Goal: Information Seeking & Learning: Learn about a topic

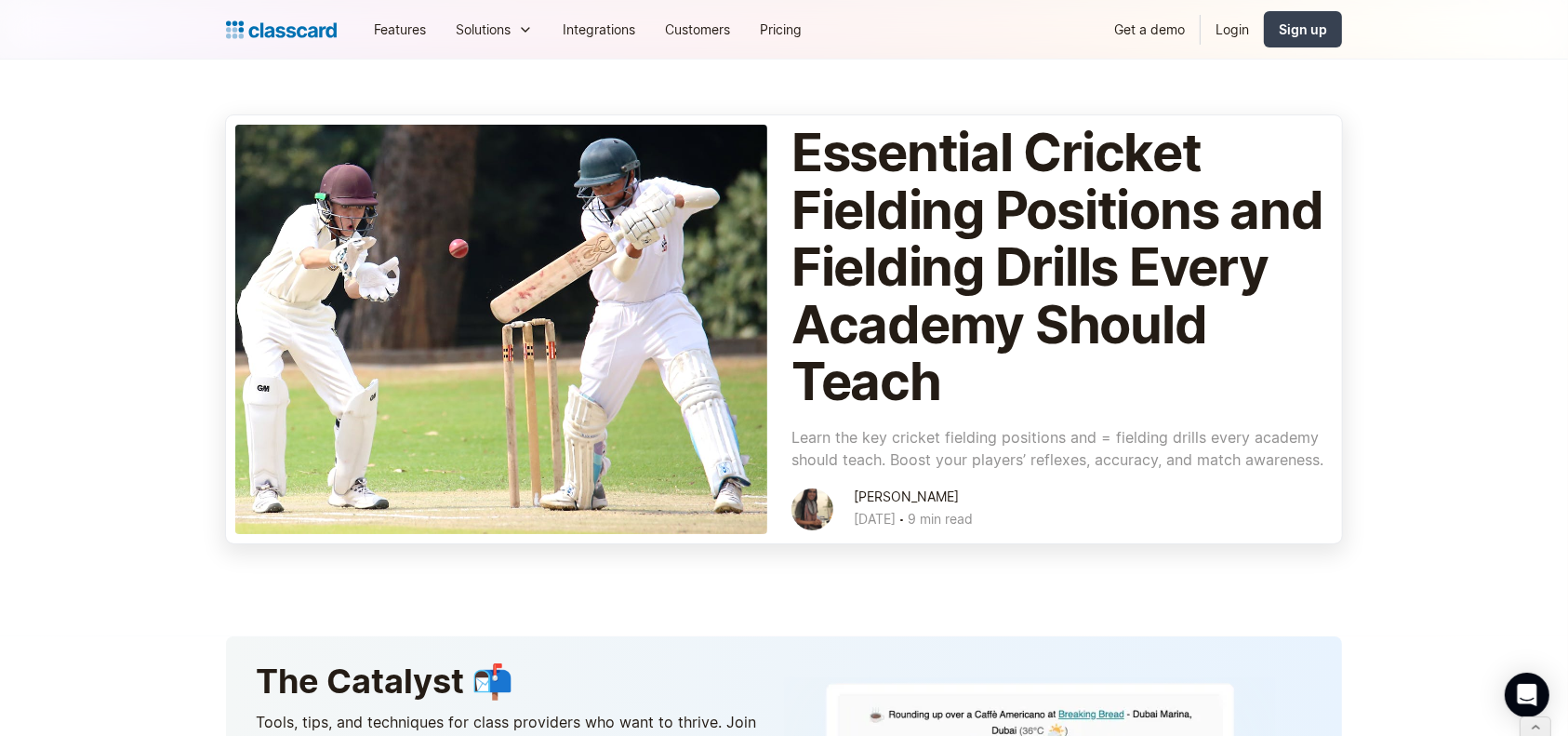
click at [606, 445] on div at bounding box center [502, 329] width 533 height 409
click at [1039, 249] on h1 "Essential Cricket Fielding Positions and Fielding Drills Every Academy Should T…" at bounding box center [1057, 267] width 533 height 287
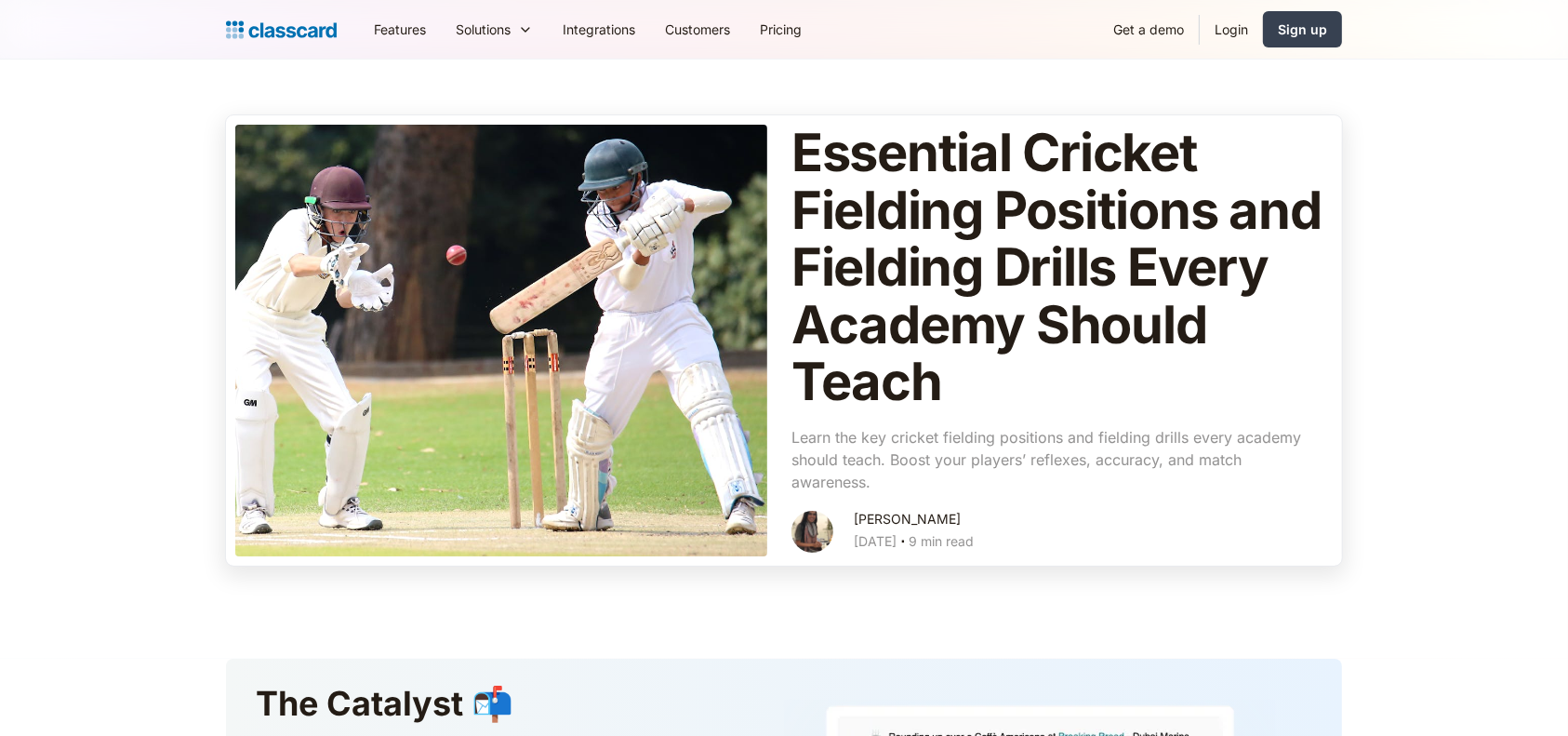
click at [534, 452] on div at bounding box center [502, 340] width 533 height 432
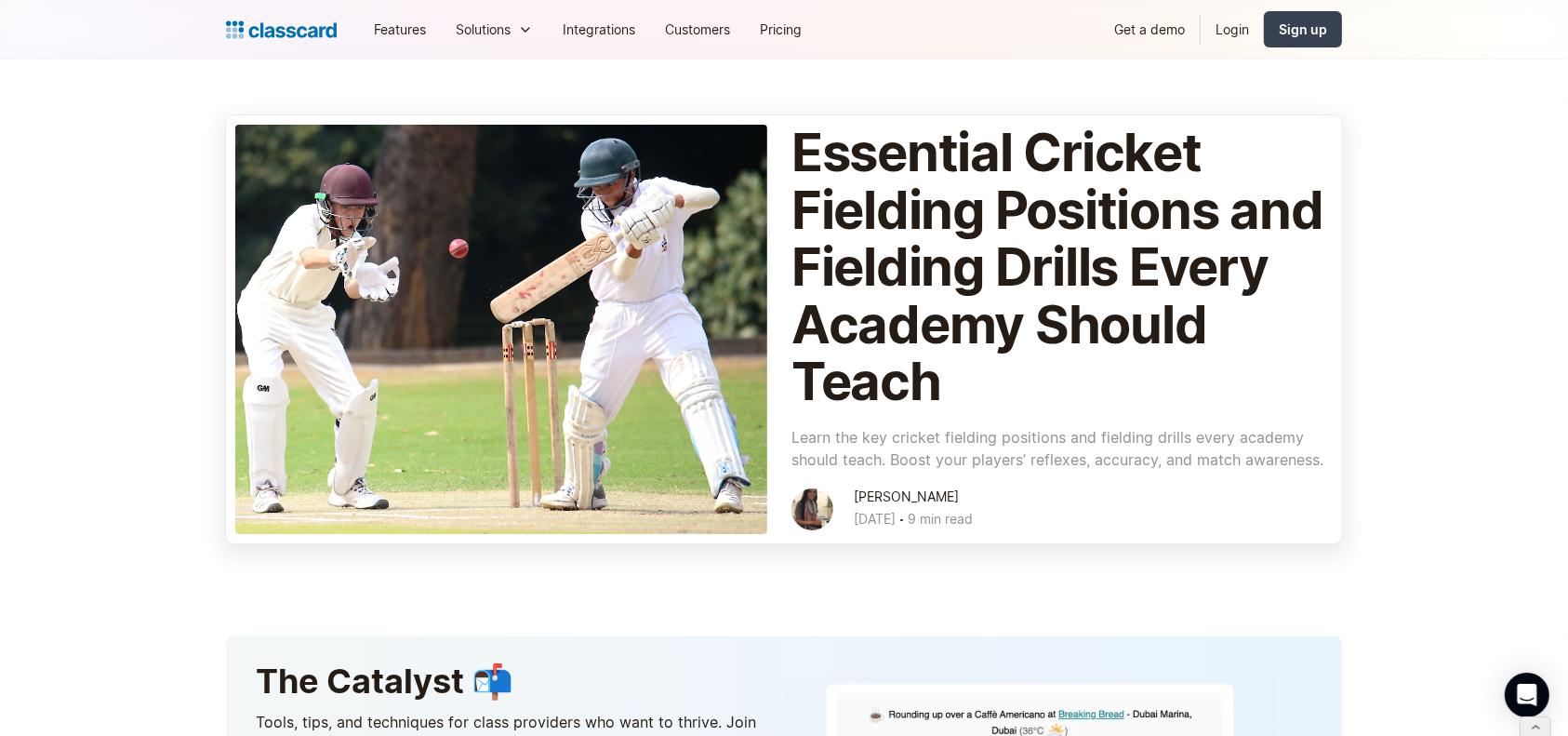
click at [504, 191] on div at bounding box center [502, 329] width 533 height 409
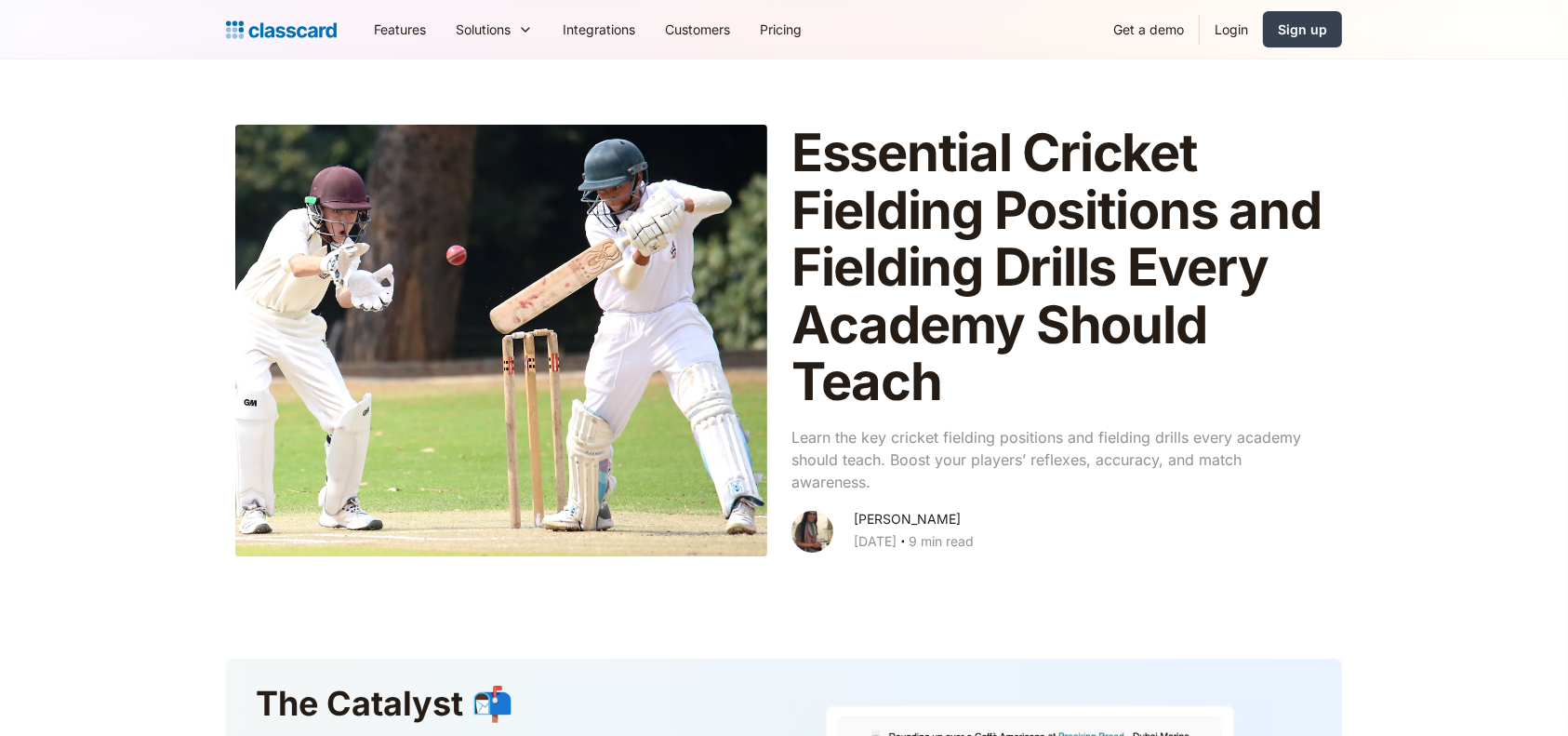
click at [472, 276] on div at bounding box center [502, 340] width 533 height 432
click at [535, 274] on div at bounding box center [502, 340] width 533 height 432
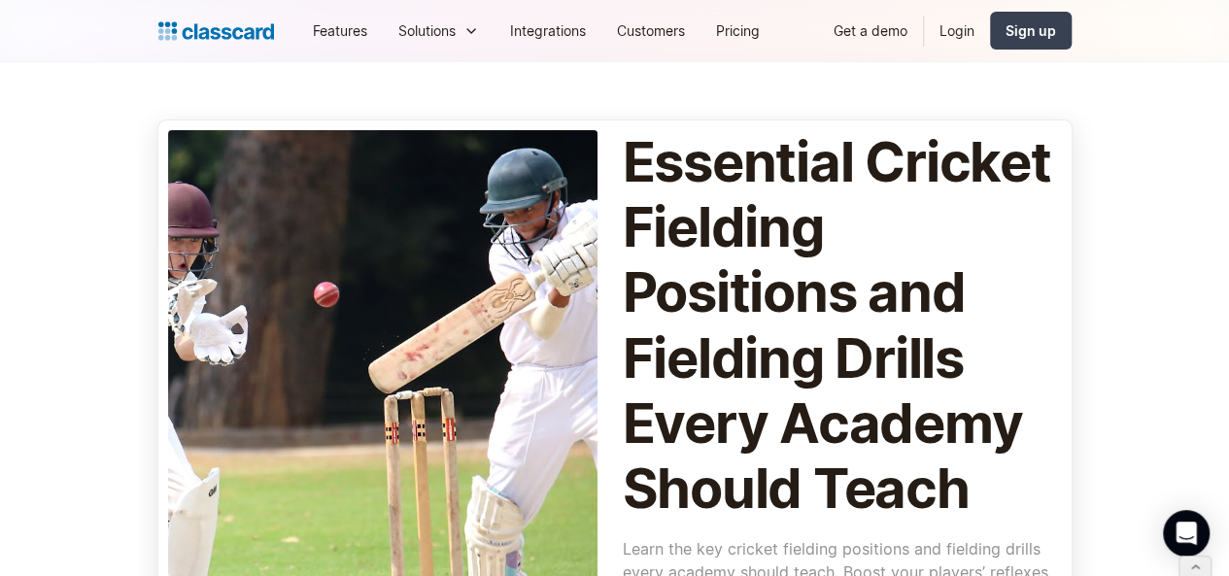
drag, startPoint x: 1641, startPoint y: 0, endPoint x: 576, endPoint y: 291, distance: 1104.5
click at [576, 291] on div at bounding box center [382, 401] width 429 height 543
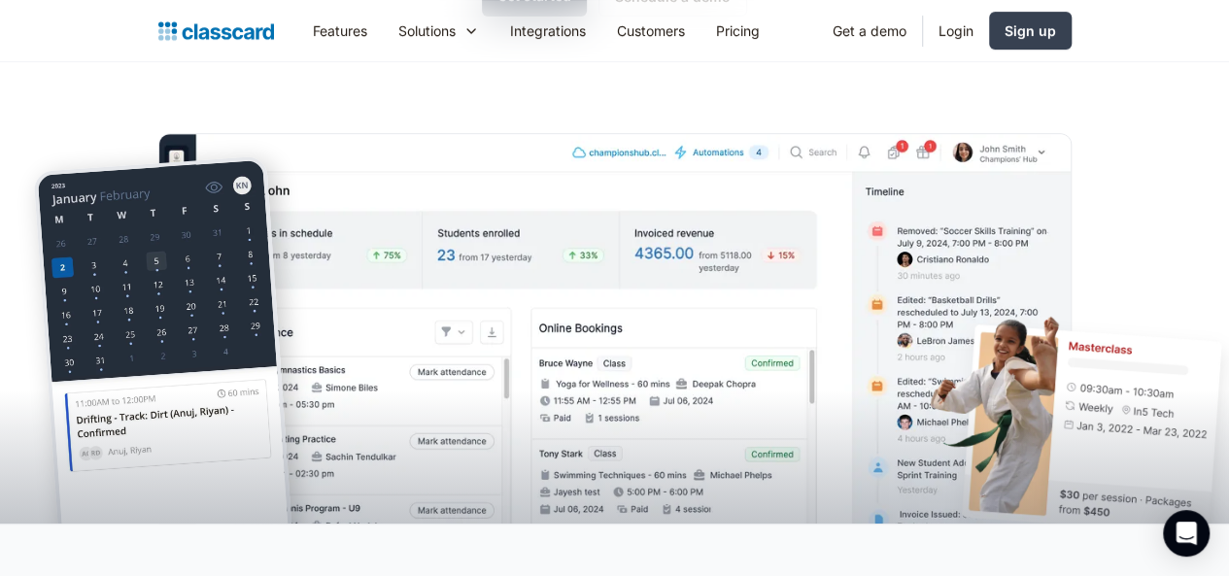
scroll to position [399, 0]
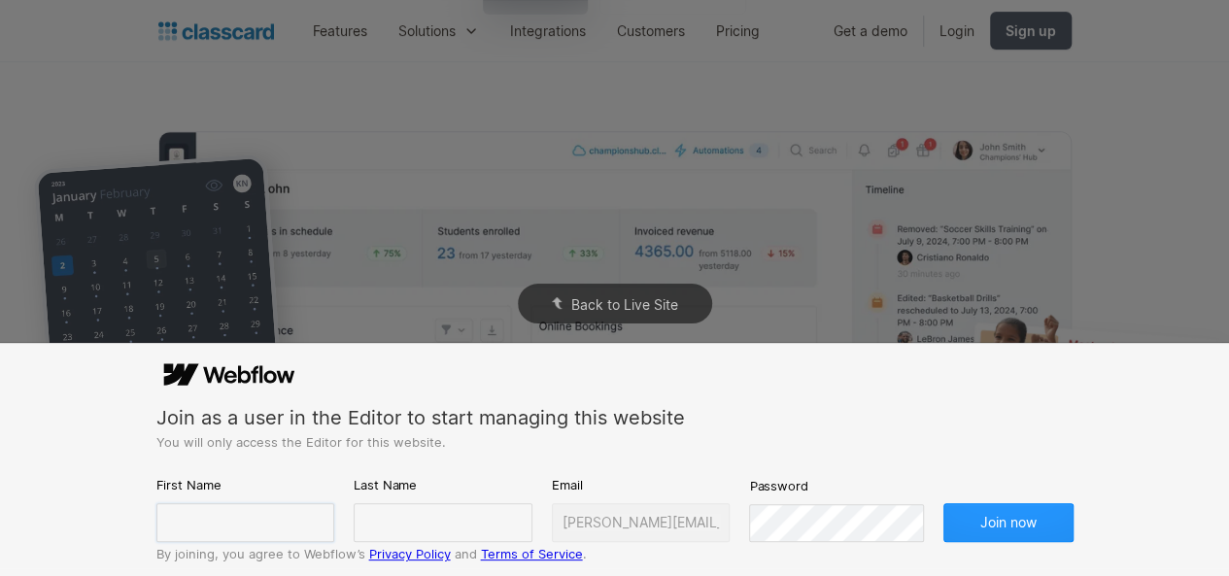
click at [284, 516] on input "text" at bounding box center [245, 522] width 179 height 39
type input "Dhwani"
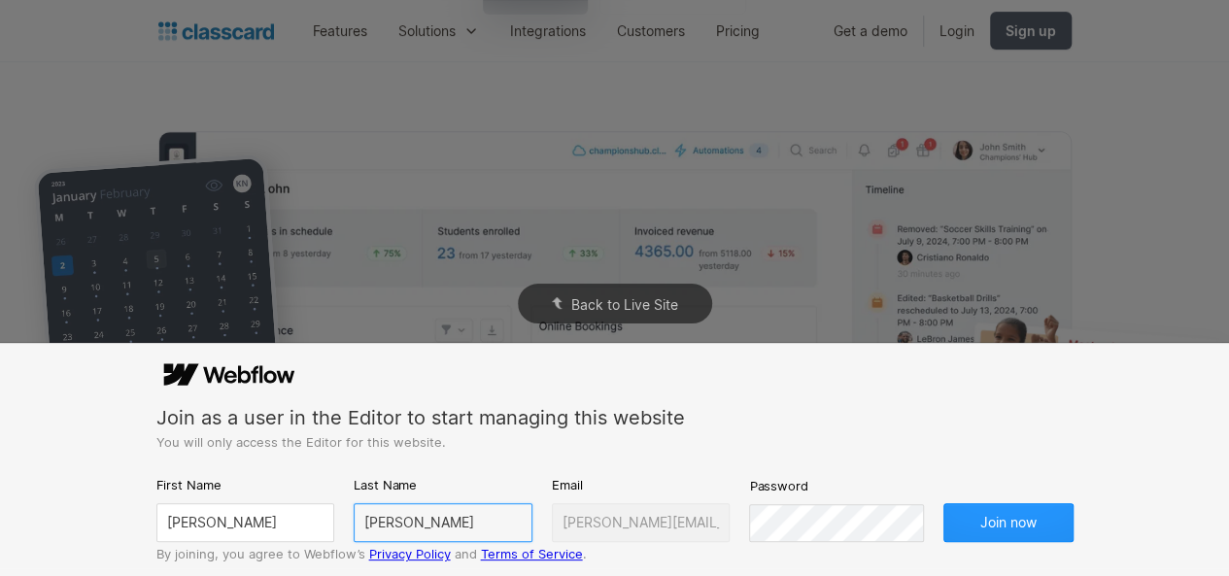
type input "Shah"
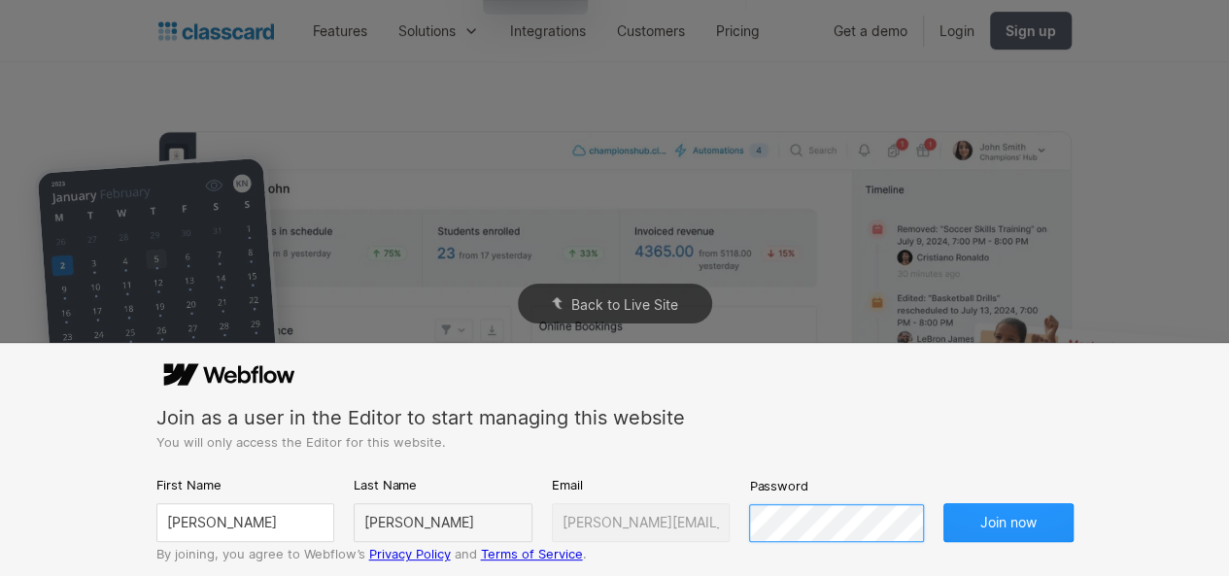
click at [943, 503] on button "Join now" at bounding box center [1008, 522] width 130 height 39
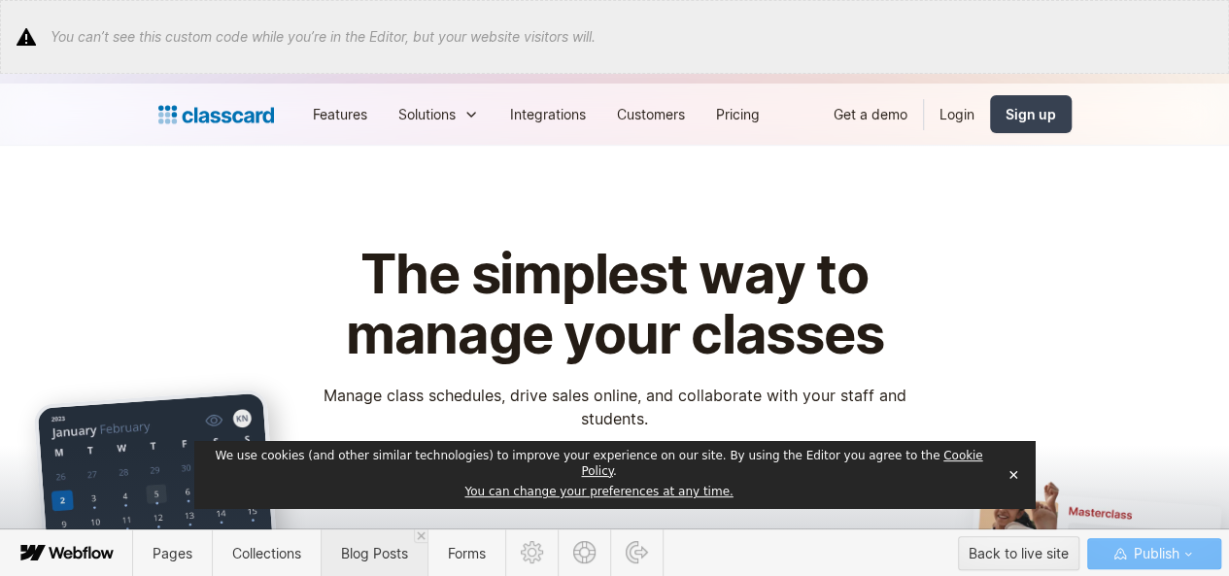
click at [355, 539] on span "Blog Posts" at bounding box center [373, 553] width 107 height 48
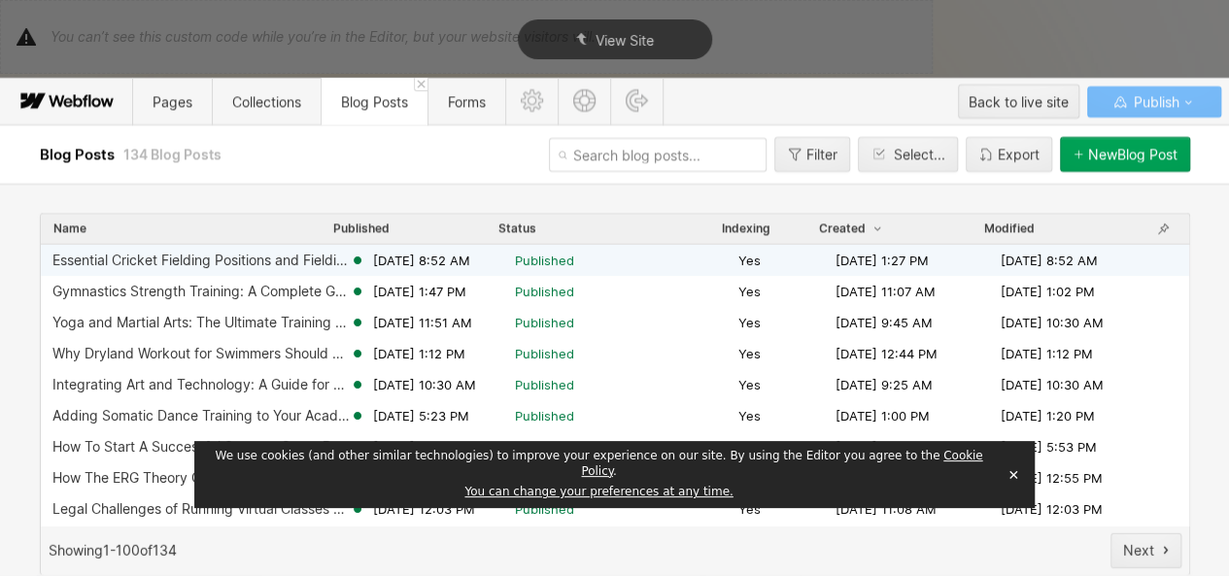
click at [432, 254] on span "Sep 22, 2025 8:52 AM" at bounding box center [421, 260] width 97 height 17
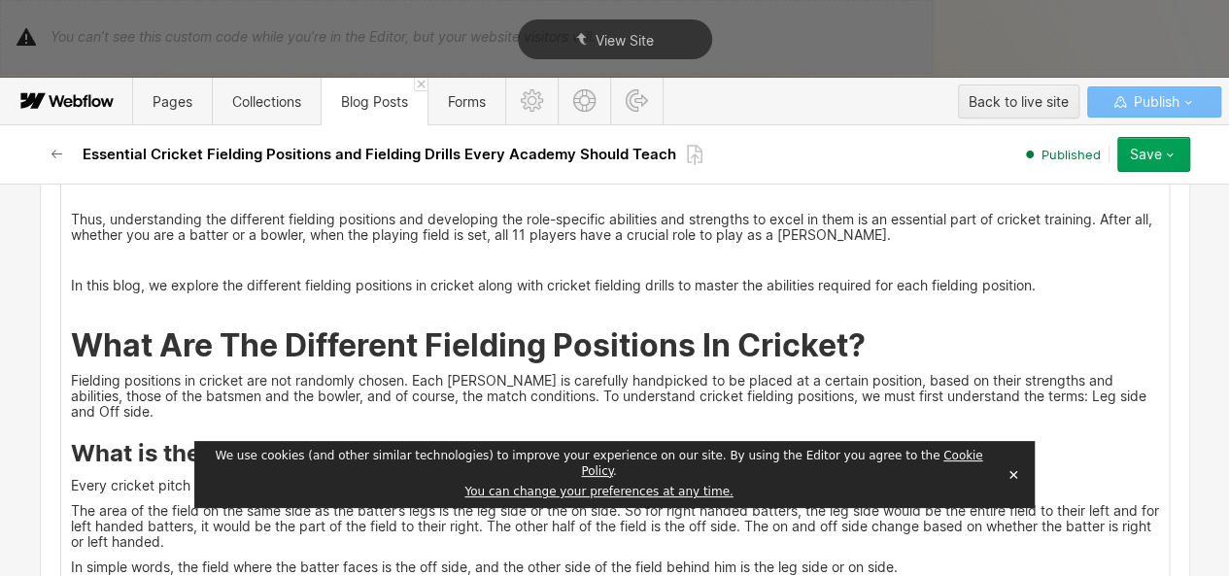
scroll to position [658, 0]
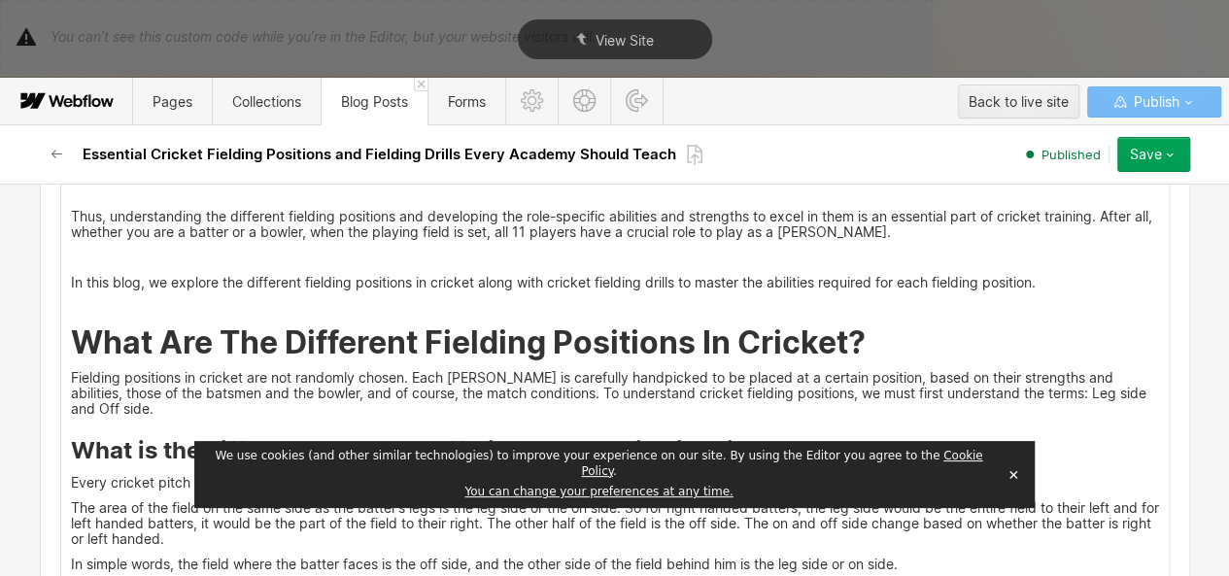
click at [71, 436] on strong "What is the difference between off-side and leg-side in cricket?" at bounding box center [433, 450] width 725 height 28
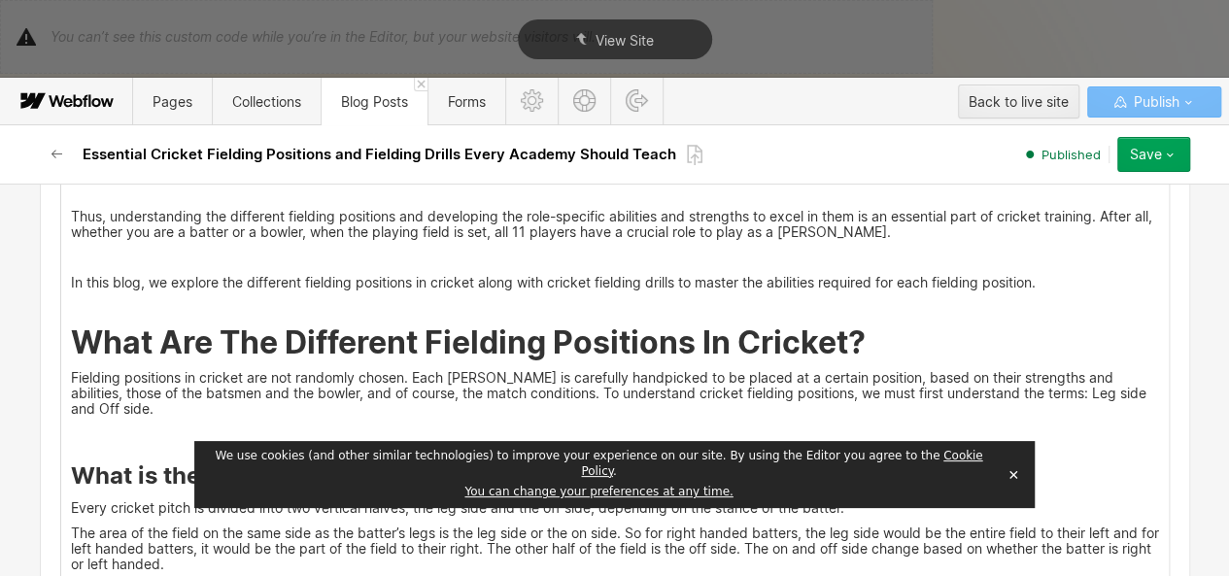
click at [41, 415] on icon at bounding box center [43, 418] width 12 height 12
click at [76, 417] on div at bounding box center [79, 417] width 37 height 30
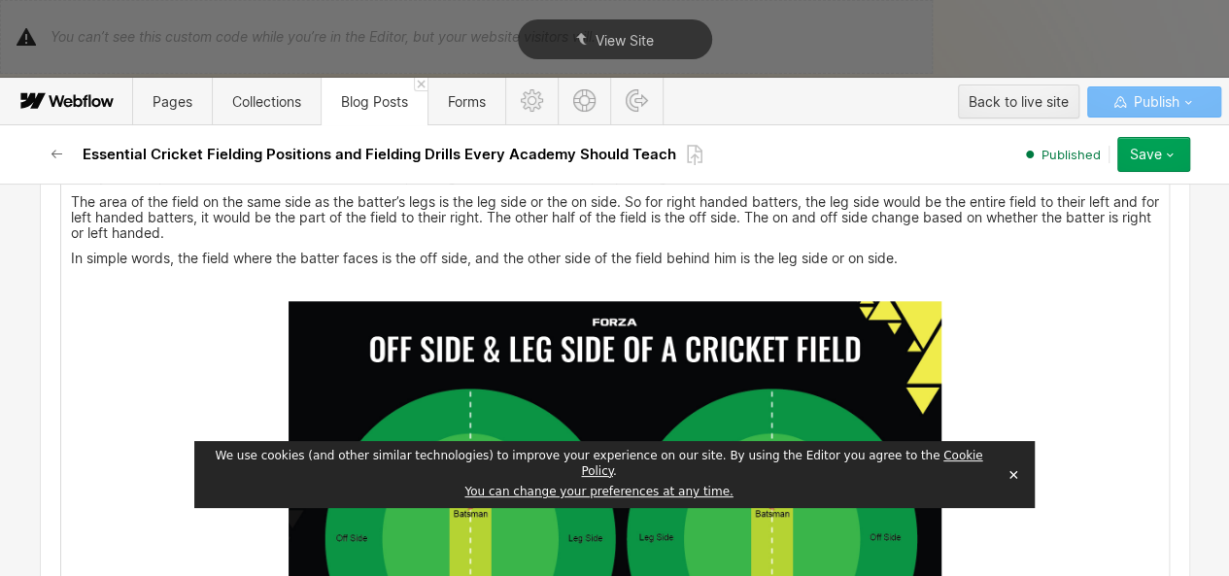
scroll to position [966, 0]
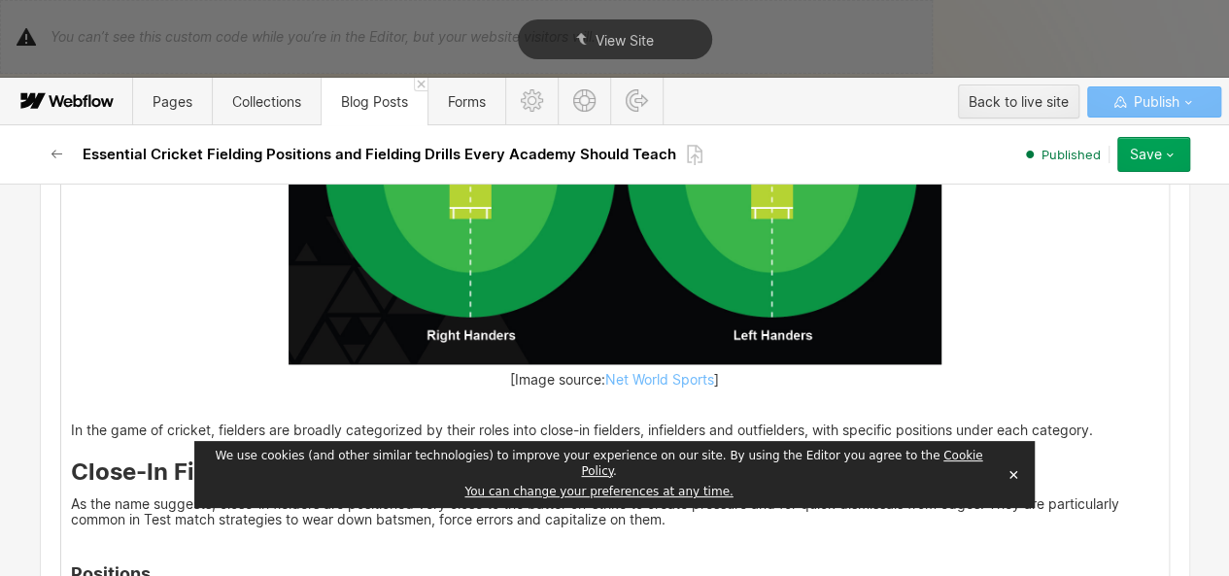
click at [387, 322] on img at bounding box center [614, 146] width 653 height 435
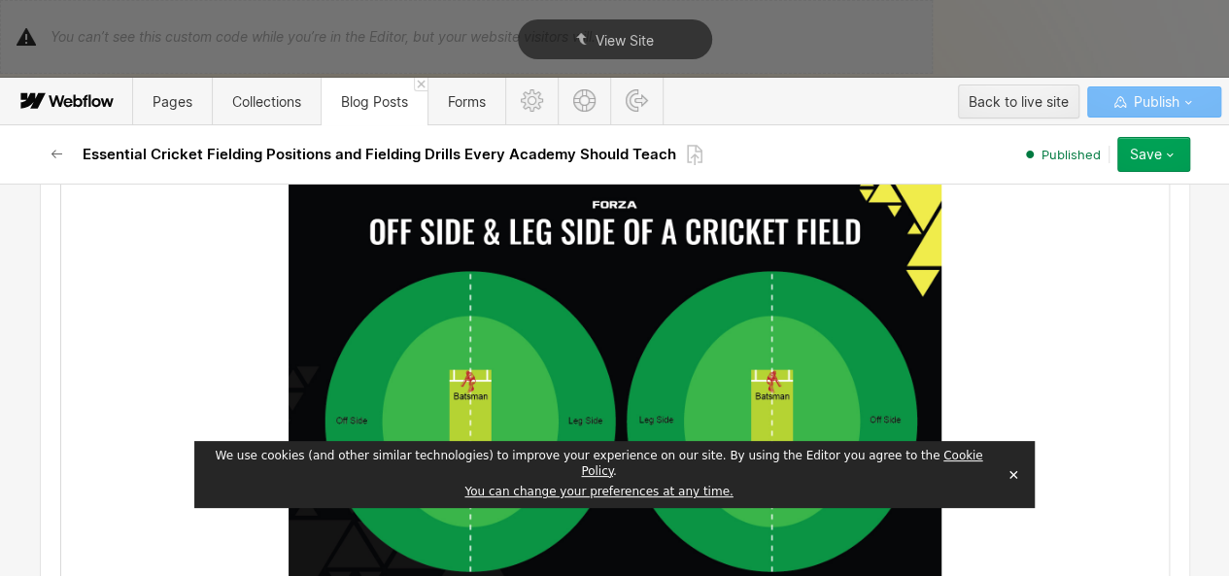
click at [387, 322] on img at bounding box center [614, 401] width 653 height 435
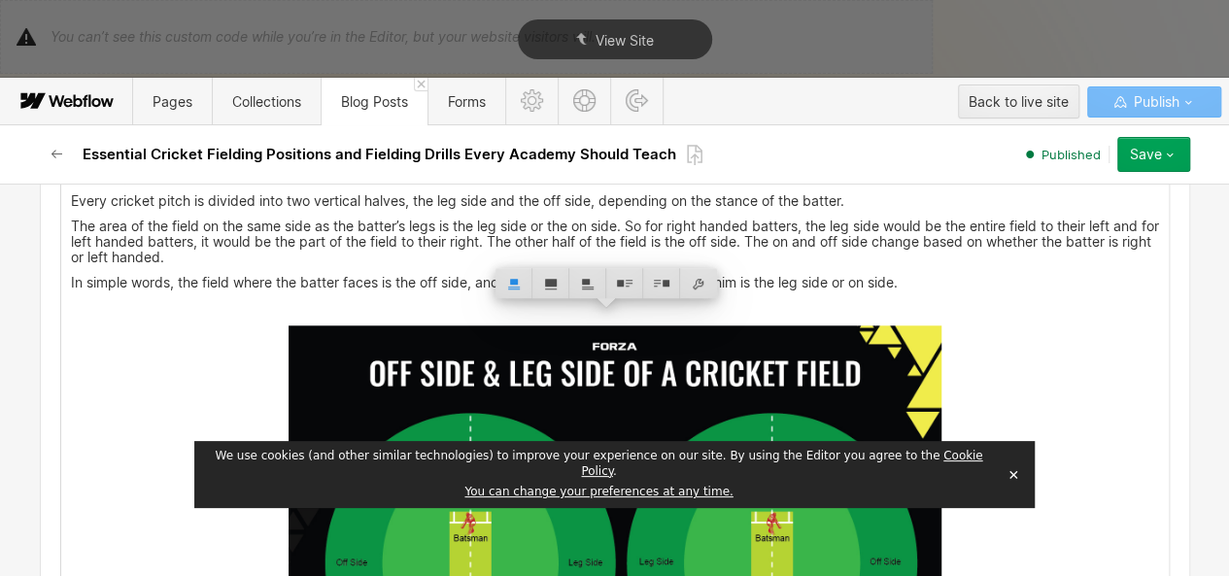
scroll to position [957, 0]
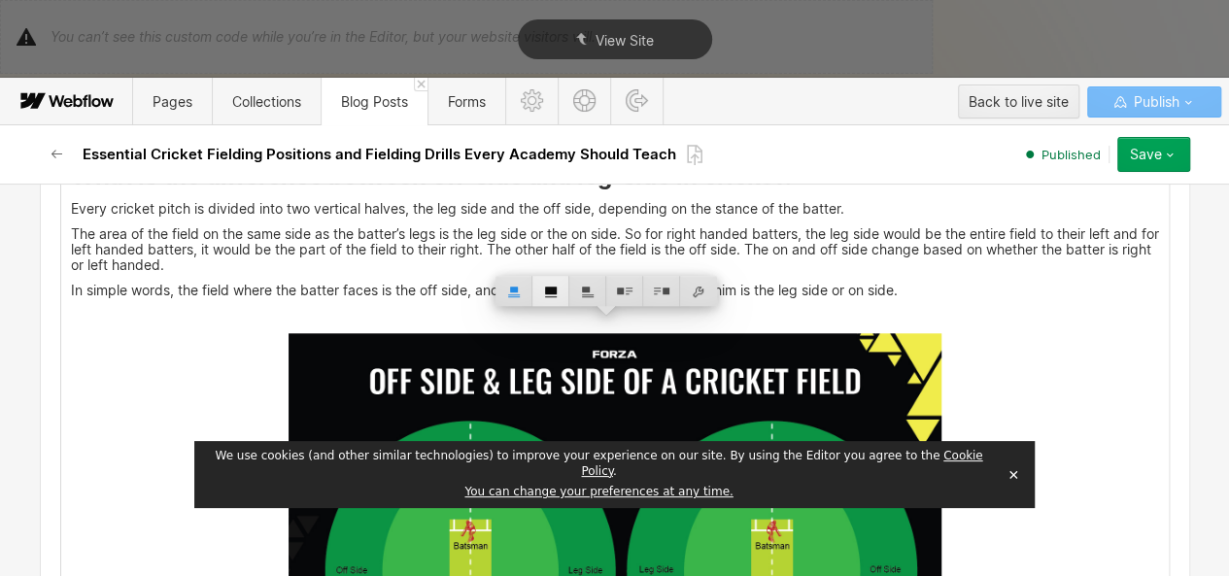
click at [540, 288] on div at bounding box center [550, 291] width 37 height 30
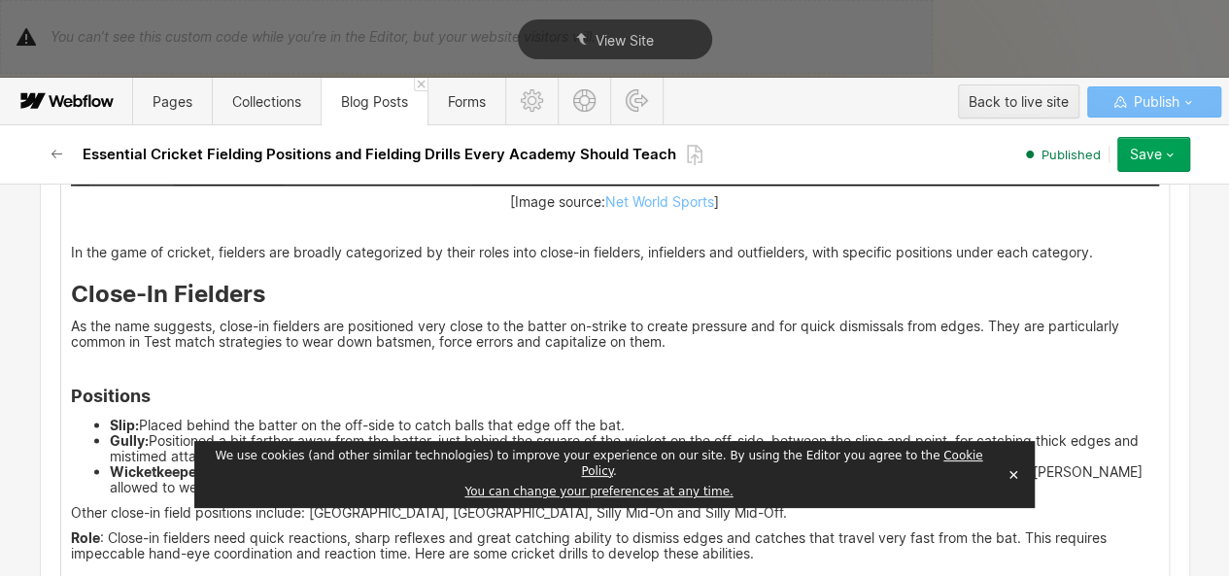
scroll to position [1831, 0]
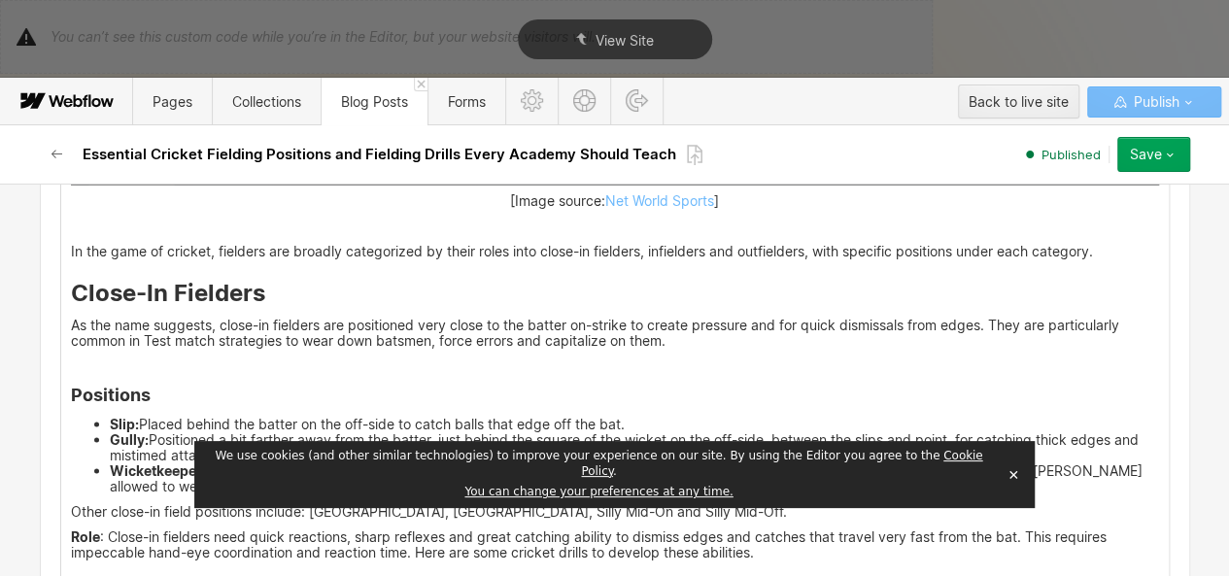
click at [71, 278] on strong "Close-In Fielders" at bounding box center [168, 292] width 194 height 28
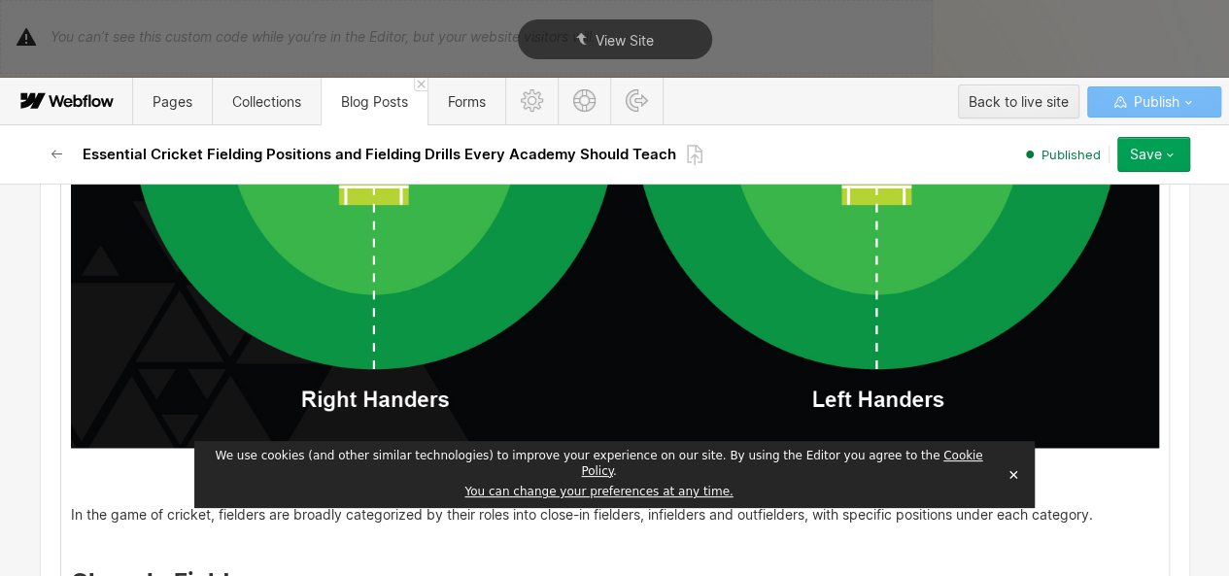
scroll to position [1897, 0]
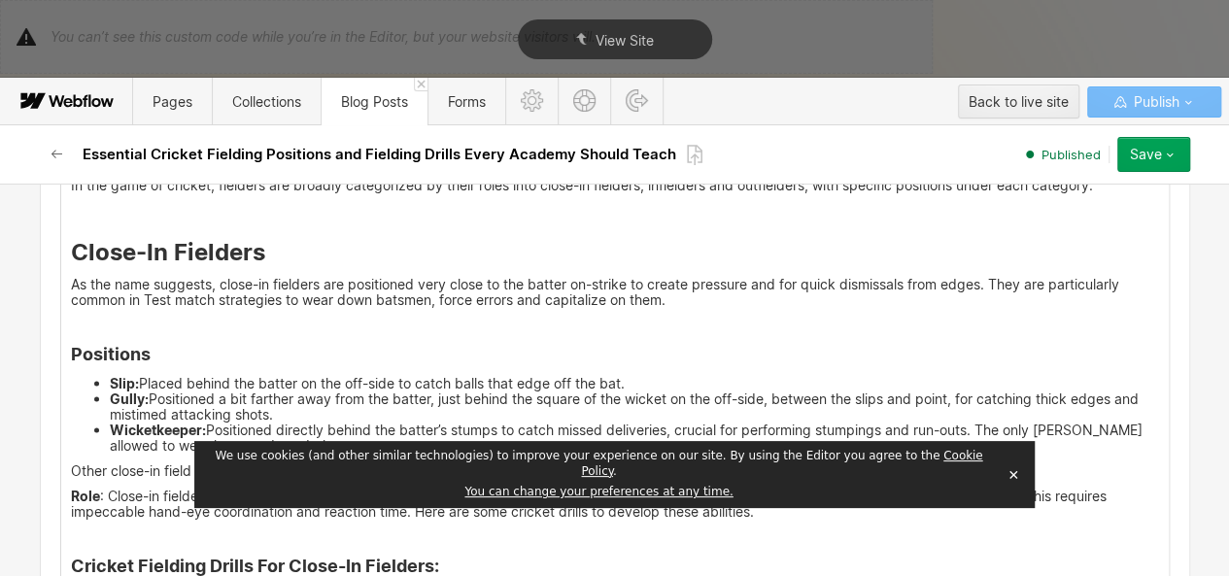
click at [101, 237] on strong "Close-In Fielders" at bounding box center [168, 251] width 194 height 28
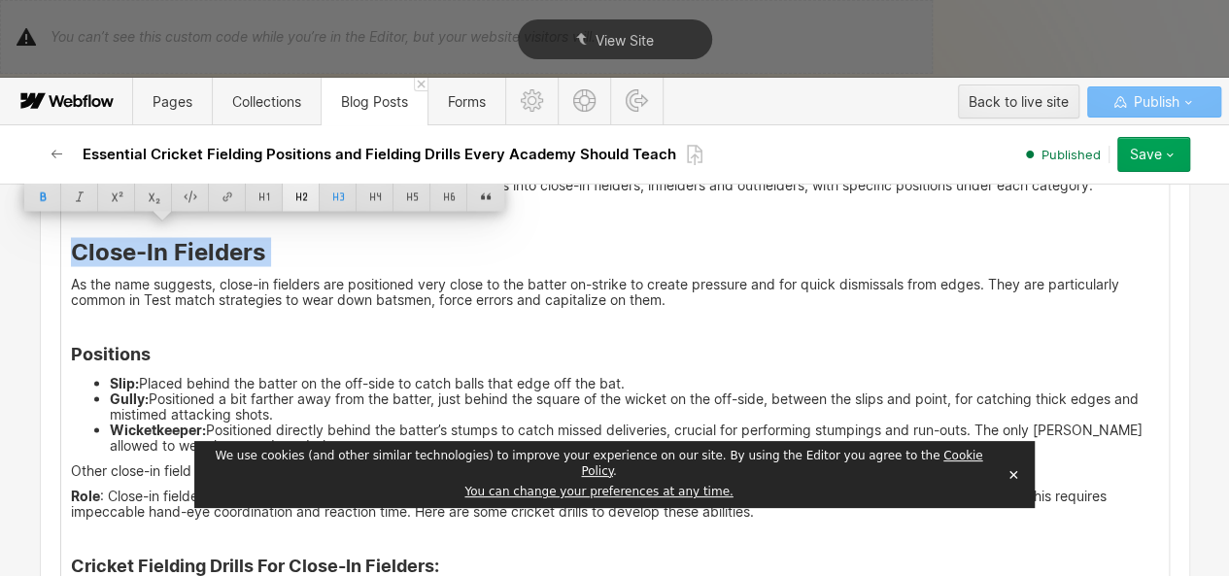
click at [299, 197] on div at bounding box center [301, 196] width 37 height 30
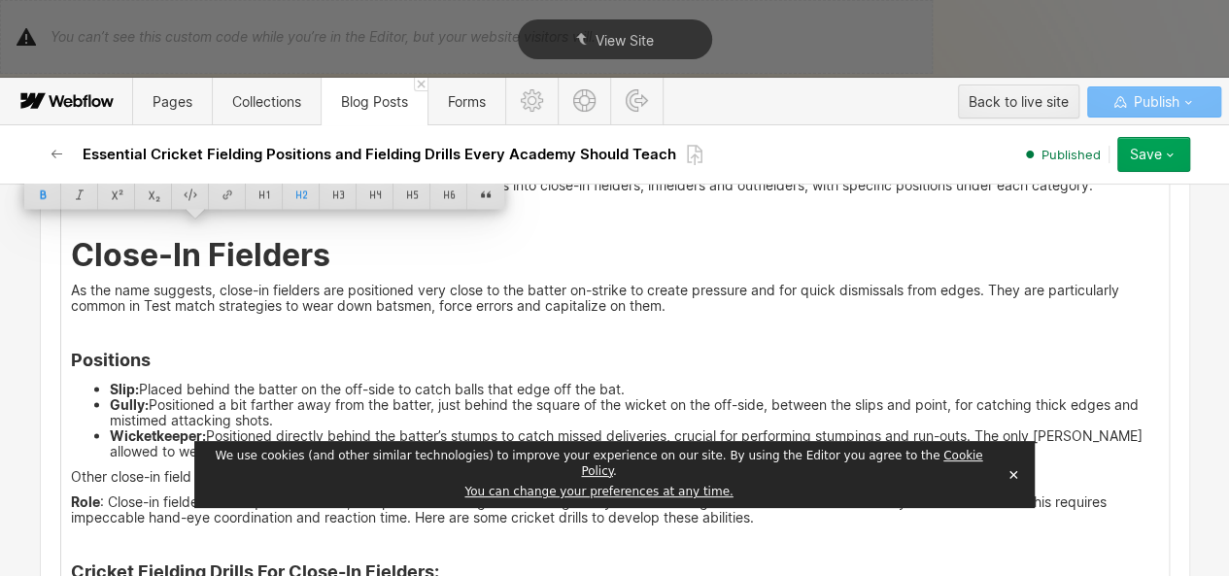
click at [111, 349] on strong "Positions" at bounding box center [111, 359] width 80 height 20
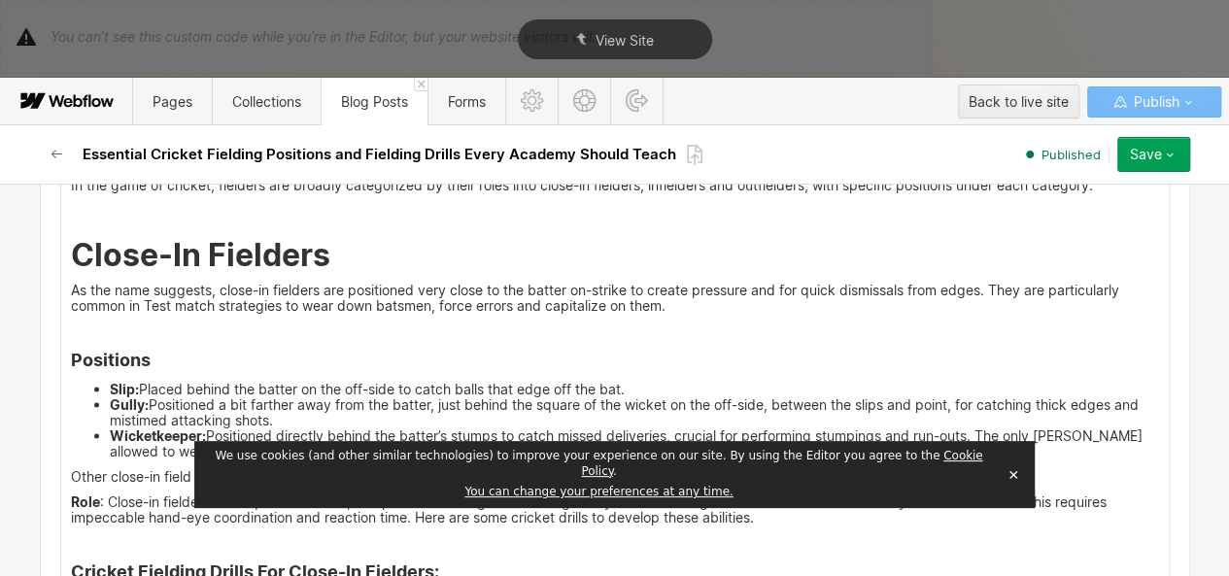
click at [111, 349] on strong "Positions" at bounding box center [111, 359] width 80 height 20
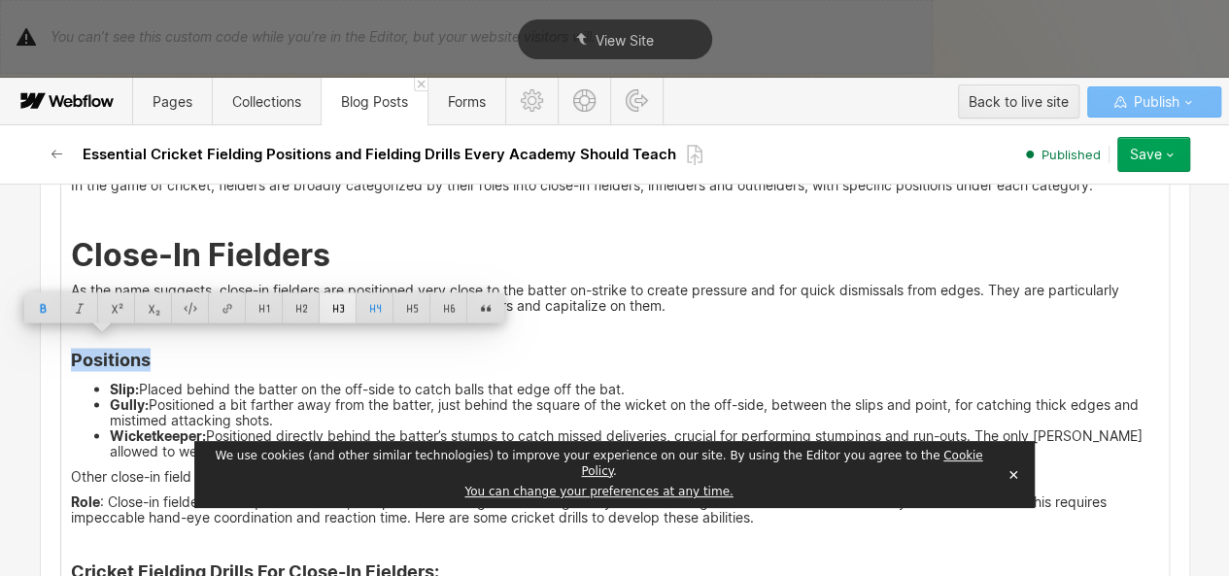
click at [354, 300] on div at bounding box center [338, 307] width 37 height 30
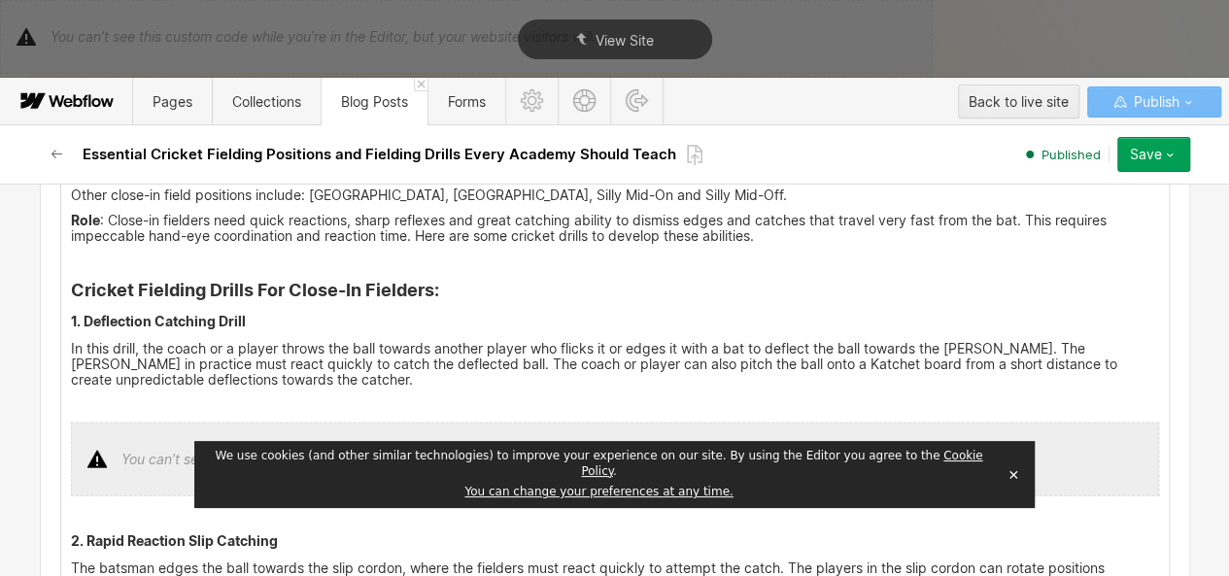
scroll to position [2194, 0]
click at [271, 279] on strong "Cricket Fielding Drills For Close-In Fielders" at bounding box center [252, 289] width 363 height 20
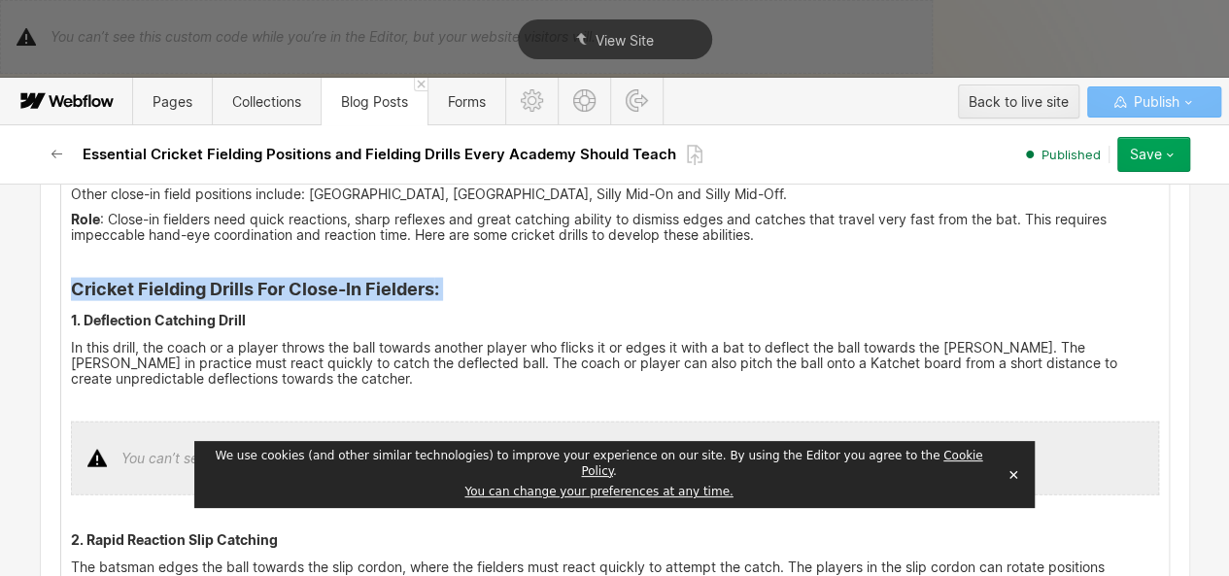
click at [271, 279] on strong "Cricket Fielding Drills For Close-In Fielders" at bounding box center [252, 289] width 363 height 20
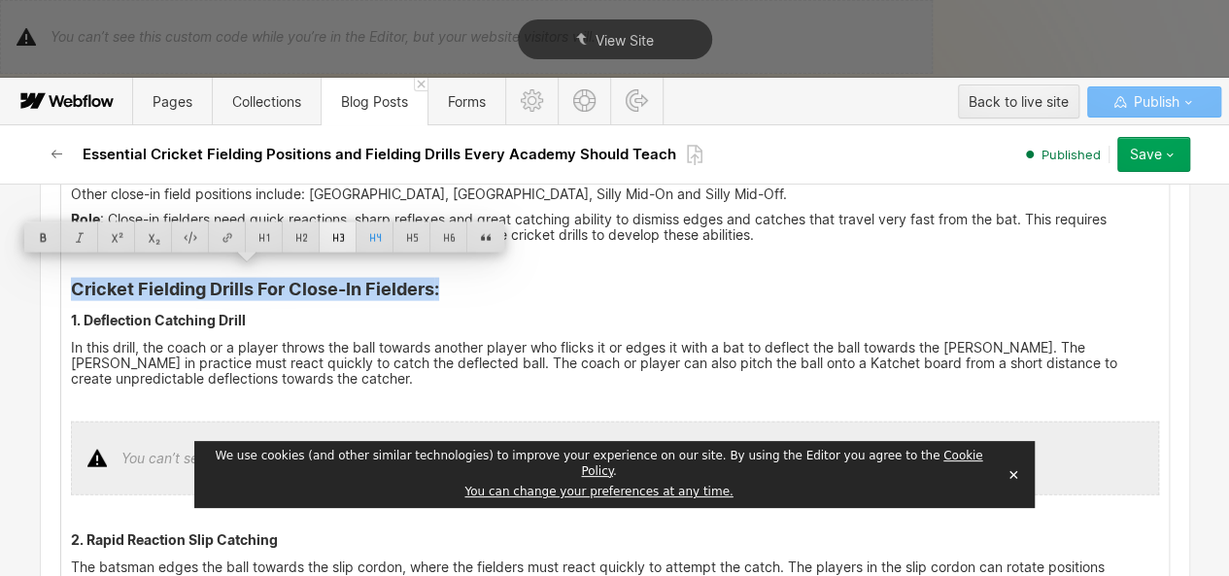
click at [348, 235] on div at bounding box center [338, 237] width 37 height 30
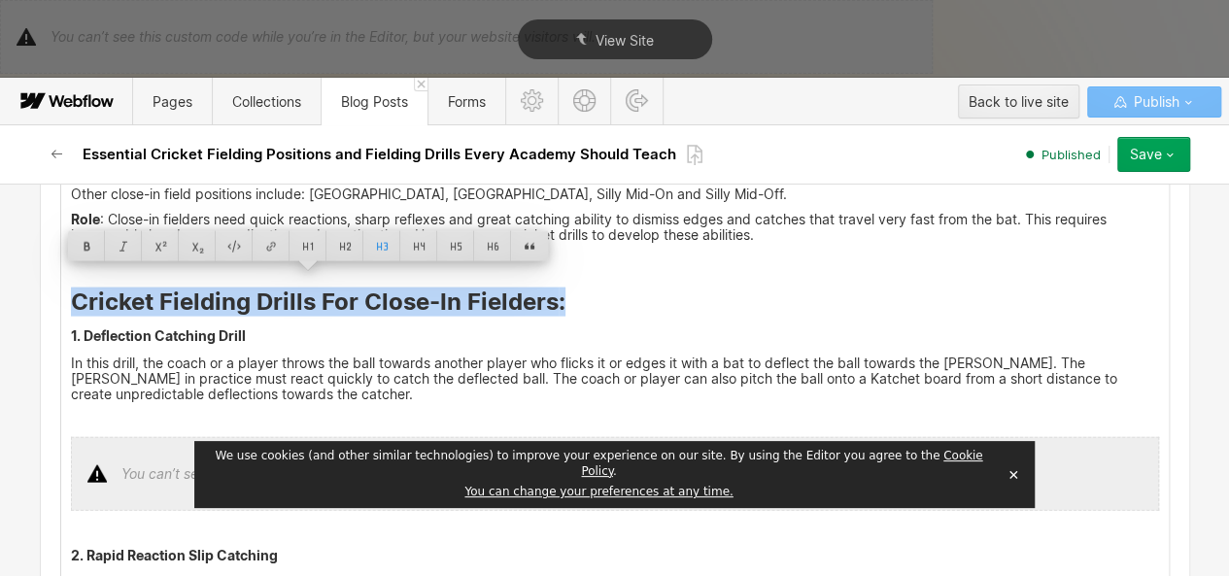
click at [194, 326] on h5 "1. Deflection Catching Drill" at bounding box center [615, 335] width 1088 height 19
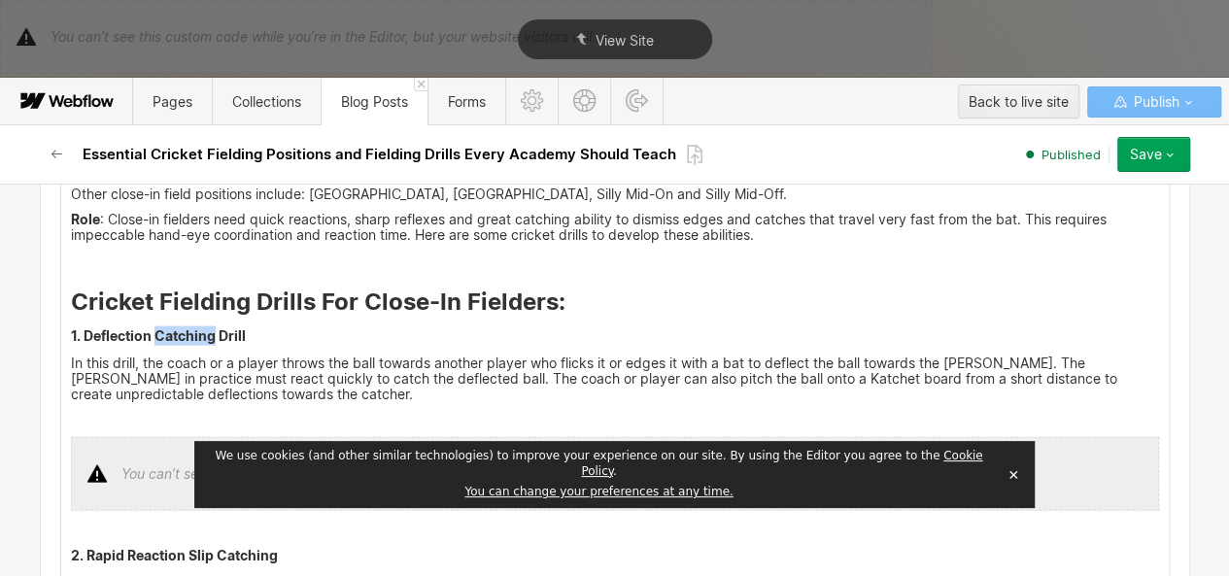
click at [194, 326] on h5 "1. Deflection Catching Drill" at bounding box center [615, 335] width 1088 height 19
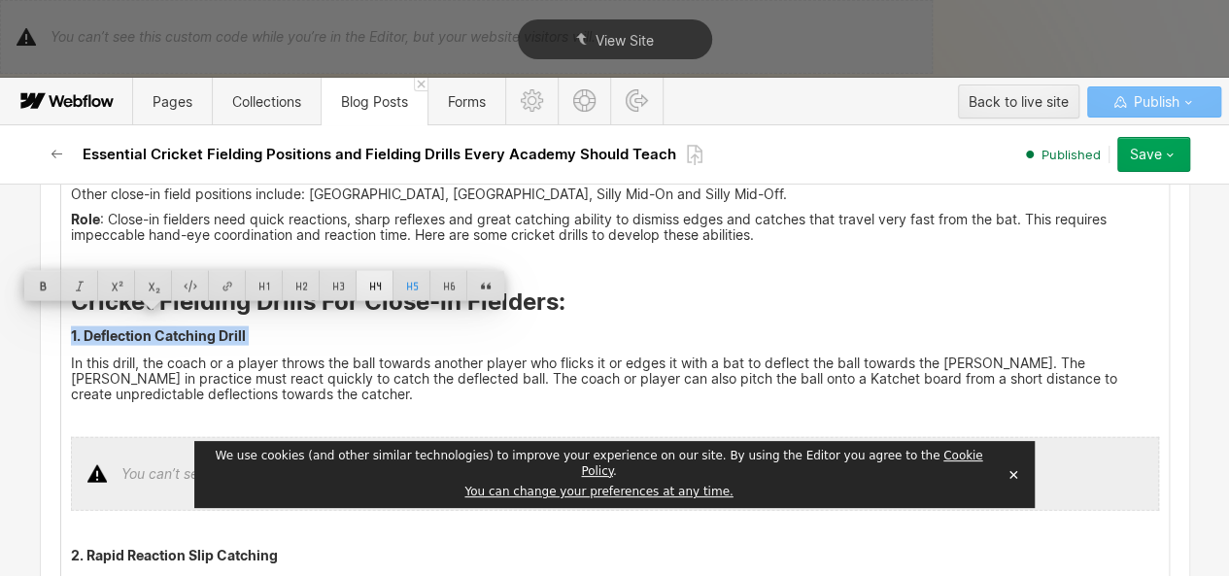
click at [371, 290] on div at bounding box center [374, 286] width 37 height 30
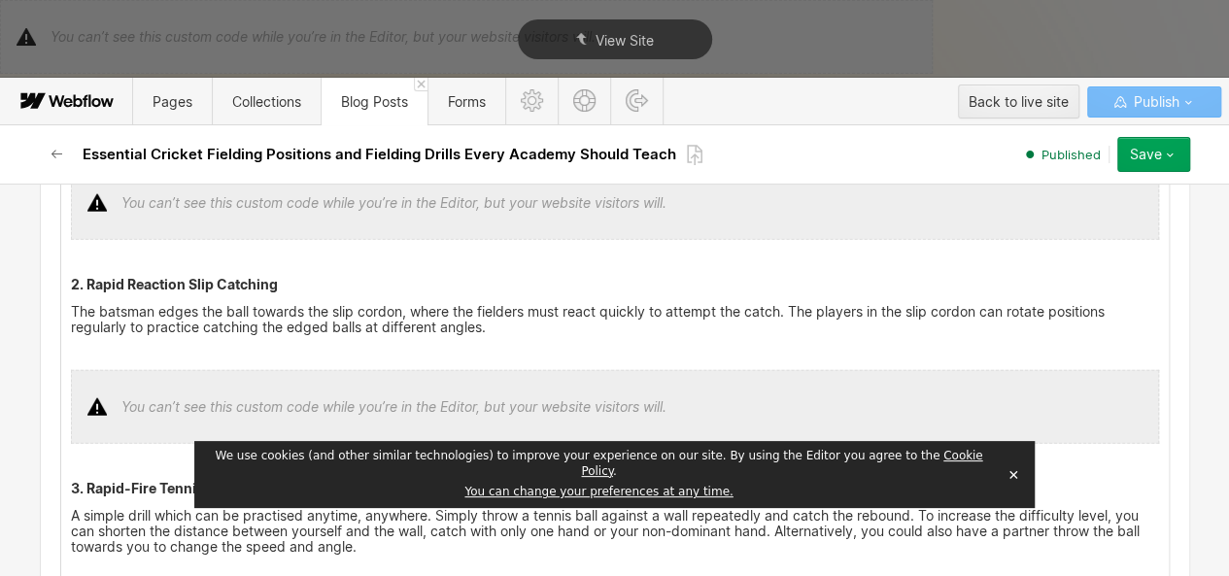
scroll to position [2470, 0]
click at [187, 274] on h5 "2. Rapid Reaction Slip Catching" at bounding box center [615, 283] width 1088 height 19
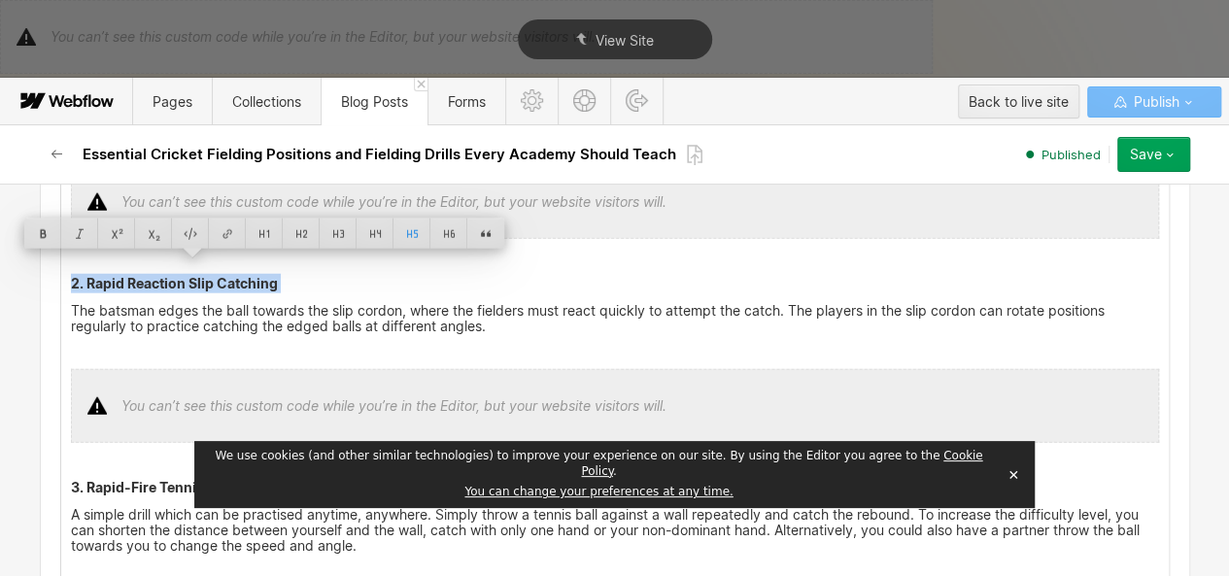
click at [187, 274] on h5 "2. Rapid Reaction Slip Catching" at bounding box center [615, 283] width 1088 height 19
click at [369, 234] on div at bounding box center [374, 234] width 37 height 30
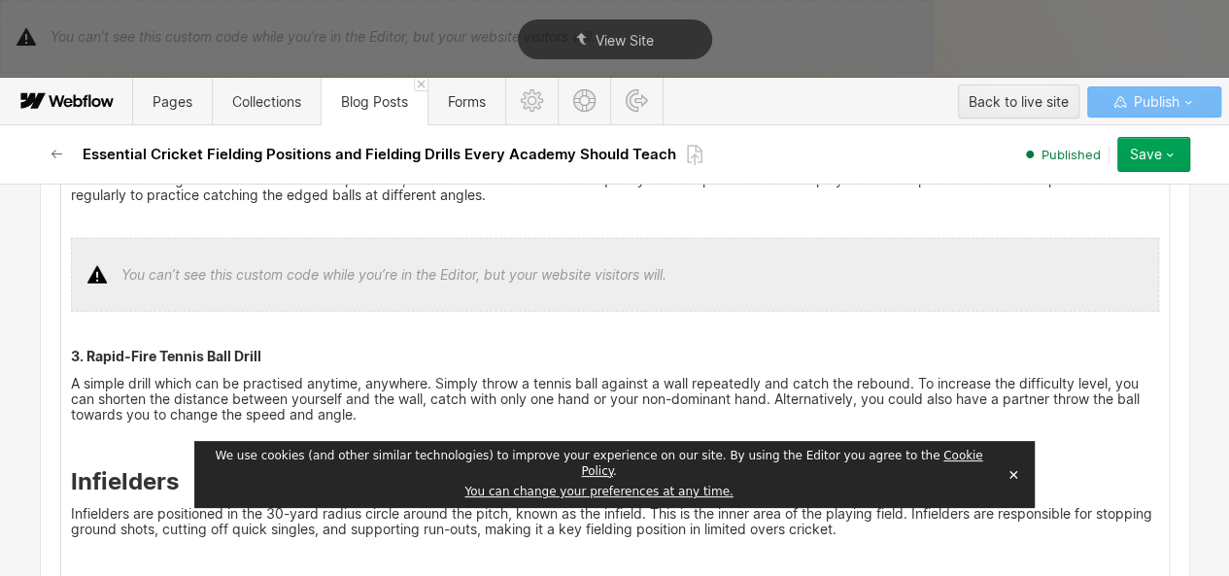
scroll to position [2607, 0]
click at [186, 345] on h5 "3. Rapid-Fire Tennis Ball Drill" at bounding box center [615, 354] width 1088 height 19
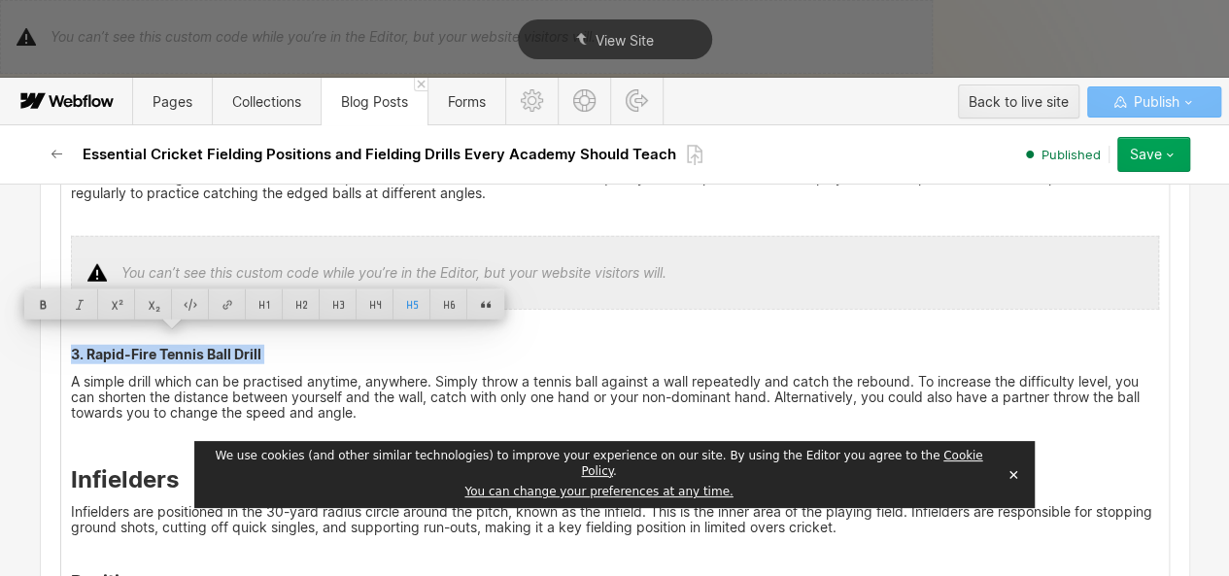
click at [186, 345] on h5 "3. Rapid-Fire Tennis Ball Drill" at bounding box center [615, 354] width 1088 height 19
click at [371, 295] on div at bounding box center [374, 304] width 37 height 30
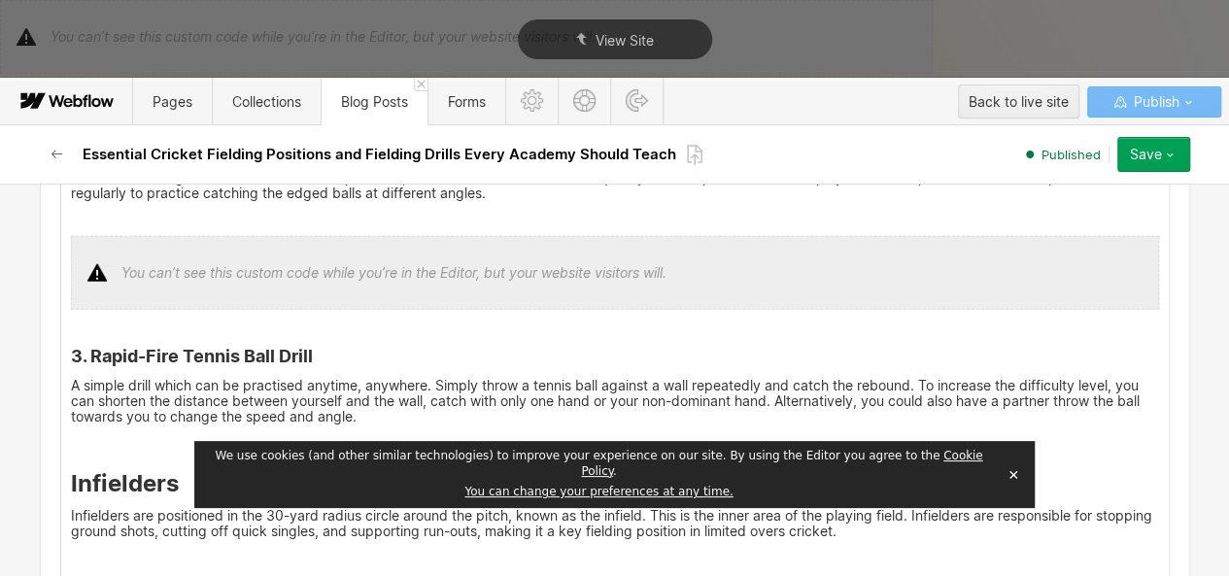
click at [110, 469] on strong "Infielders" at bounding box center [125, 483] width 108 height 28
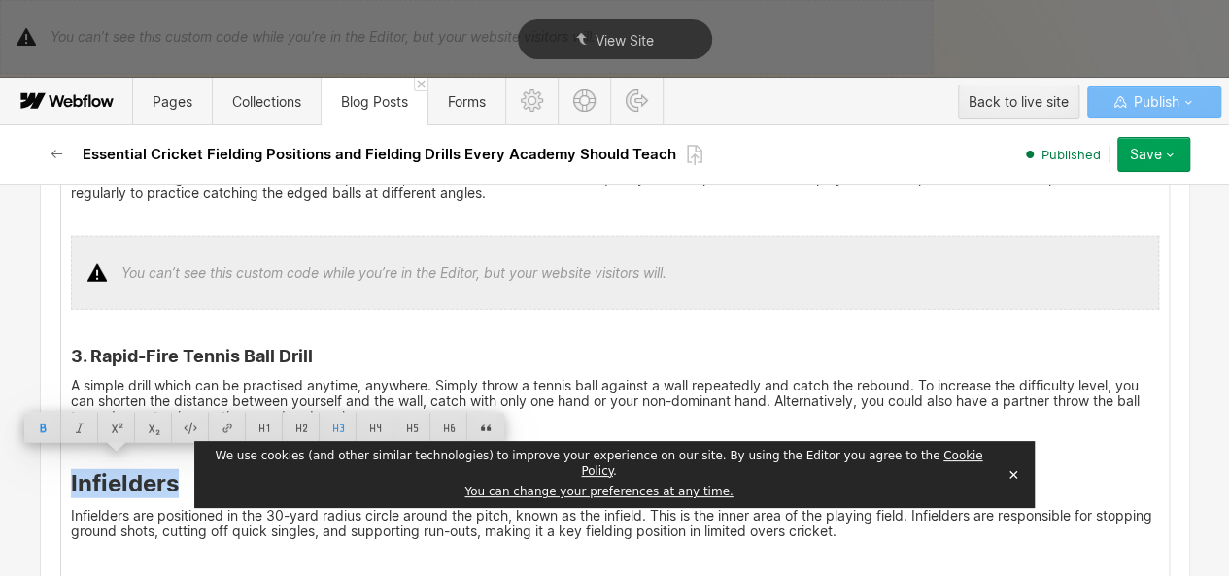
click at [110, 469] on strong "Infielders" at bounding box center [125, 483] width 108 height 28
click at [308, 436] on div at bounding box center [301, 428] width 37 height 30
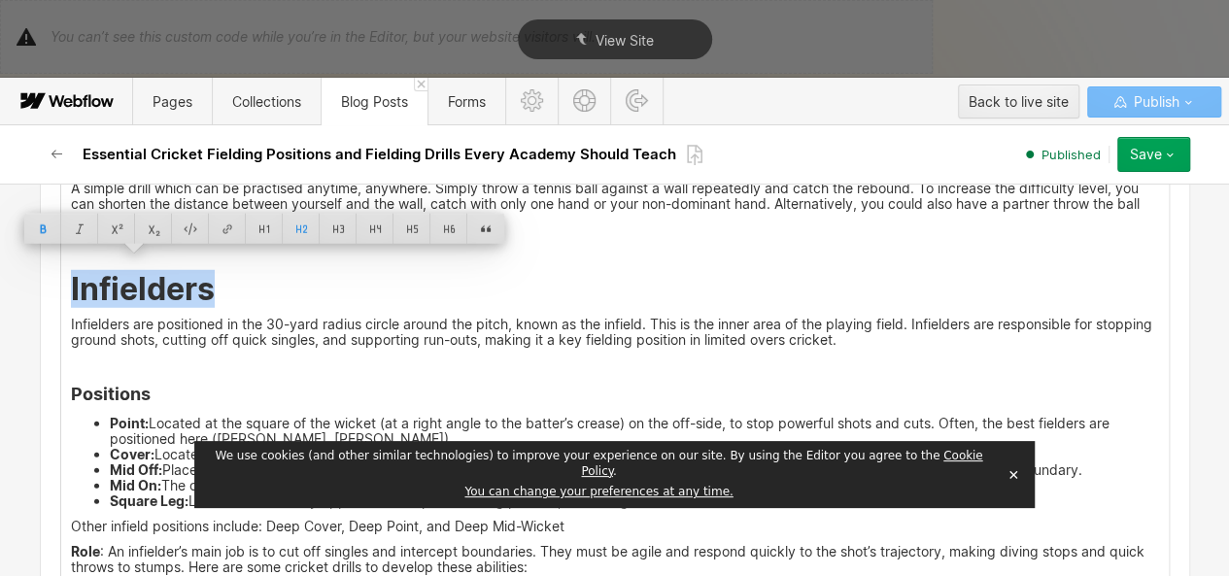
scroll to position [2803, 0]
click at [118, 385] on strong "Positions" at bounding box center [111, 395] width 80 height 20
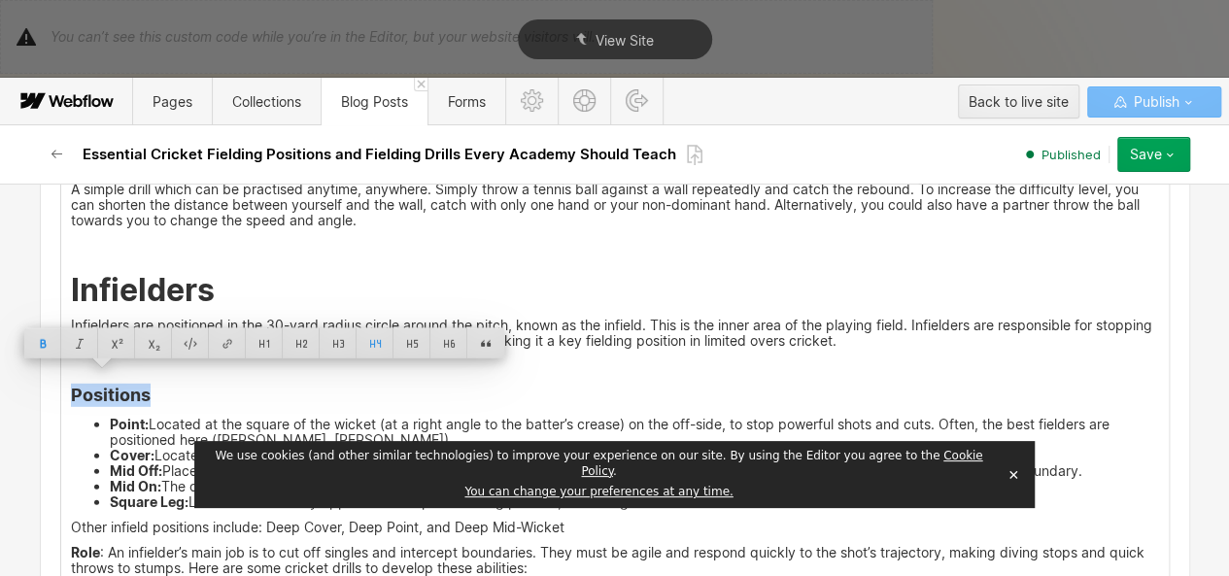
click at [118, 385] on strong "Positions" at bounding box center [111, 395] width 80 height 20
click at [339, 349] on div at bounding box center [338, 343] width 37 height 30
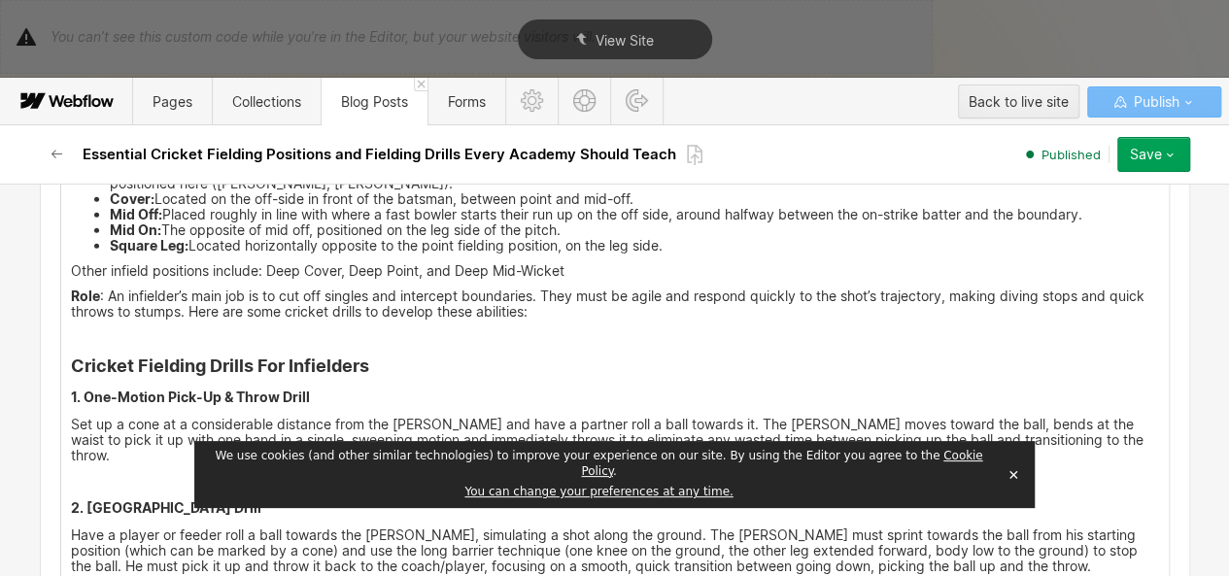
scroll to position [3096, 0]
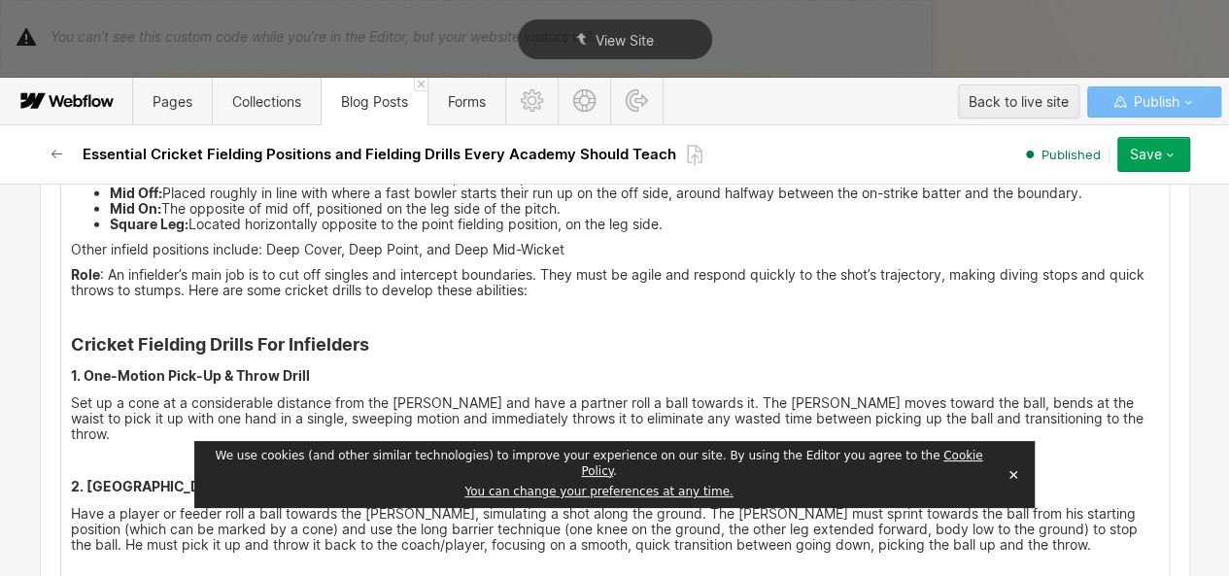
click at [280, 334] on strong "Cricket Fielding Drills For Infielders" at bounding box center [220, 344] width 298 height 20
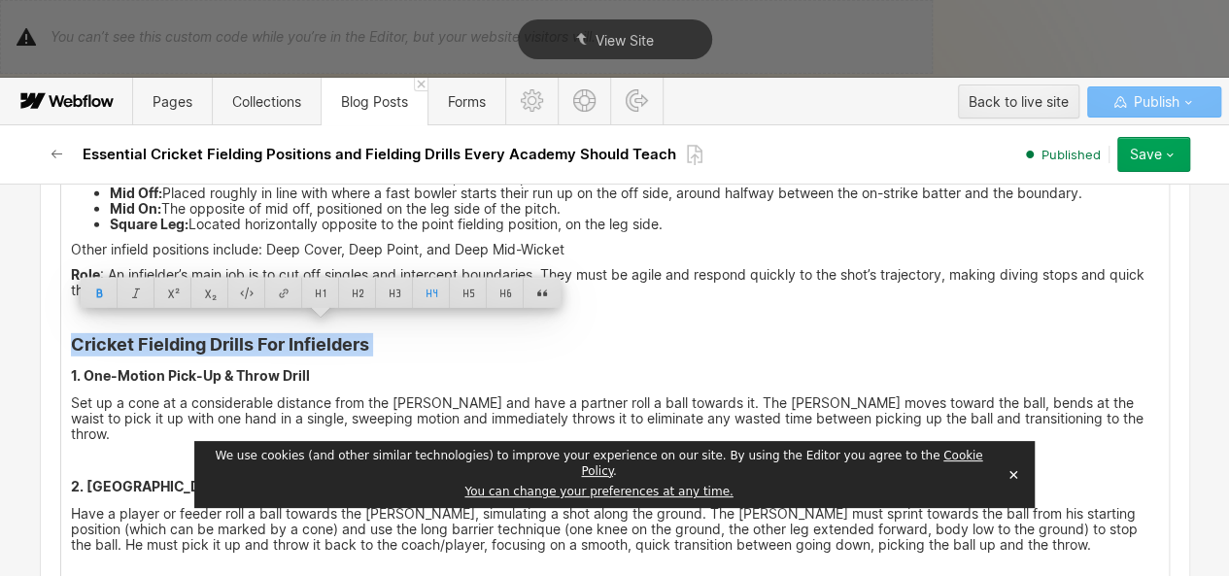
click at [280, 334] on strong "Cricket Fielding Drills For Infielders" at bounding box center [220, 344] width 298 height 20
click at [350, 290] on div at bounding box center [338, 293] width 37 height 30
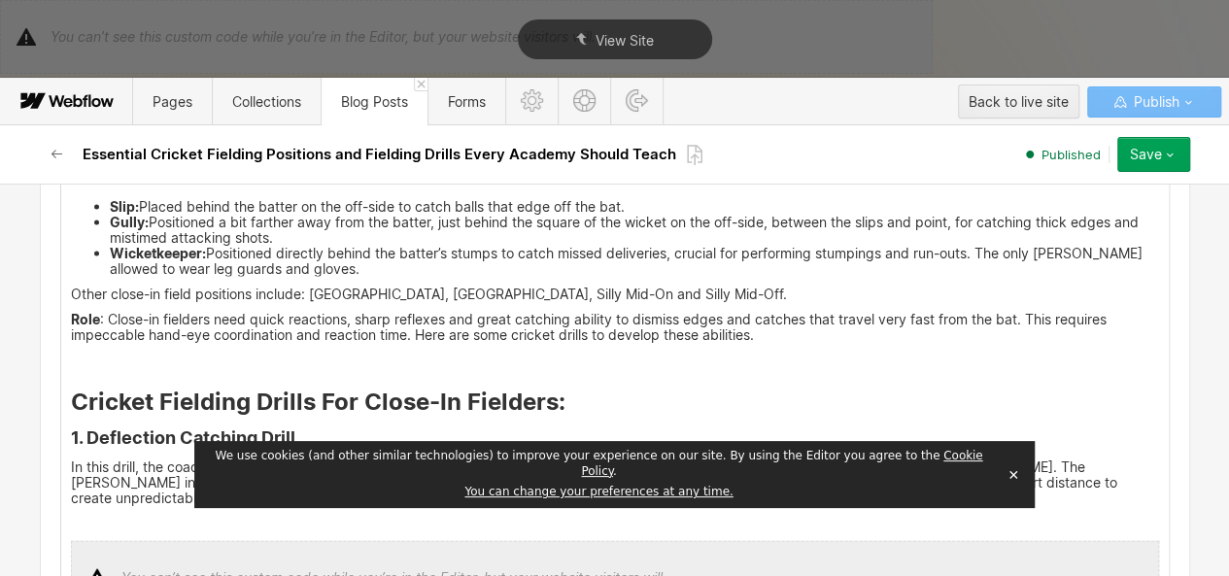
scroll to position [2099, 0]
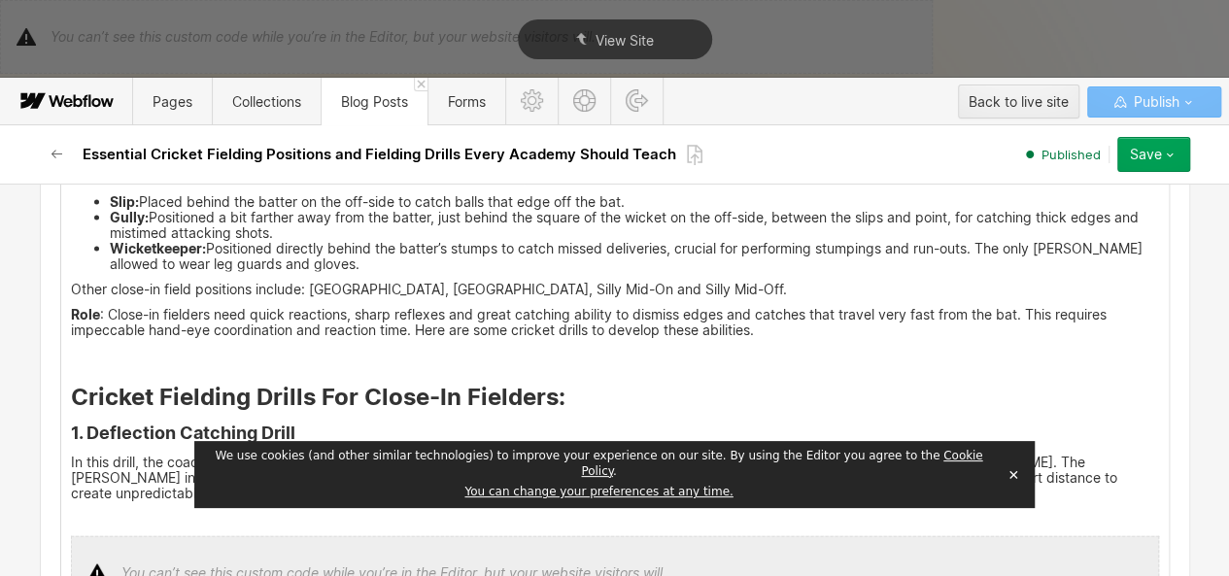
click at [557, 387] on h3 "Cricket Fielding Drills For Close-In Fielders :" at bounding box center [615, 397] width 1088 height 29
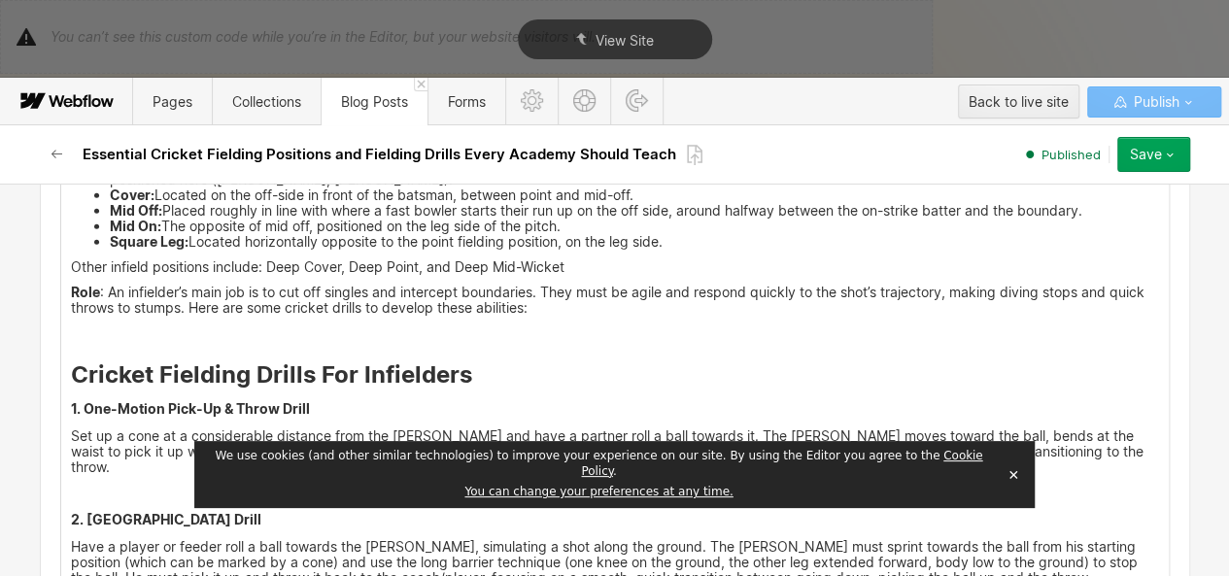
scroll to position [3167, 0]
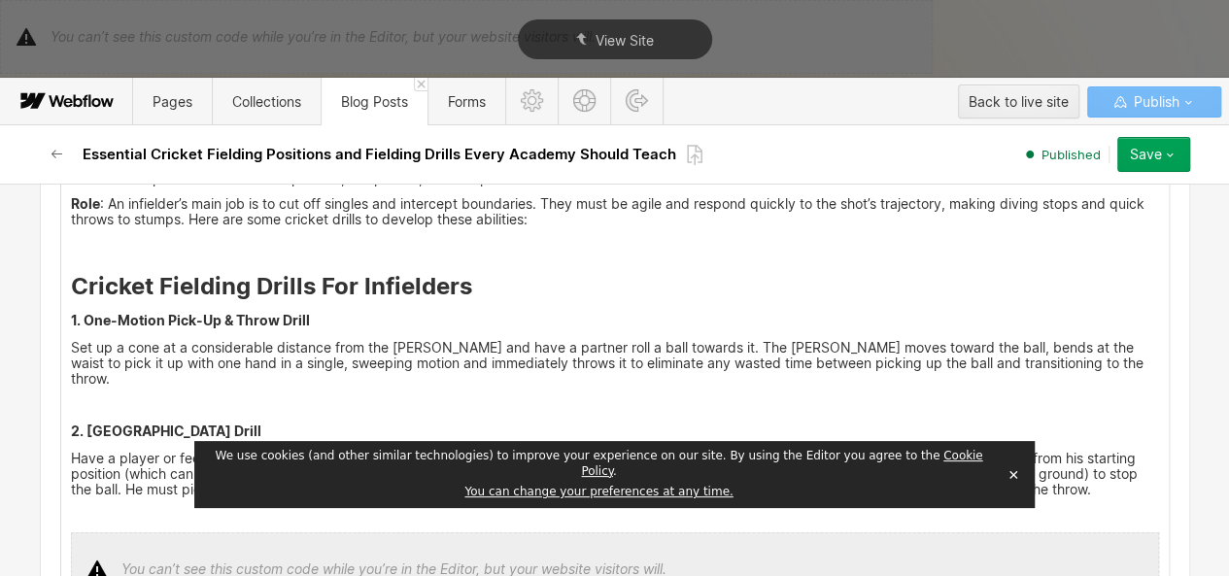
click at [201, 311] on h5 "1. One-Motion Pick-Up & Throw Drill" at bounding box center [615, 320] width 1088 height 19
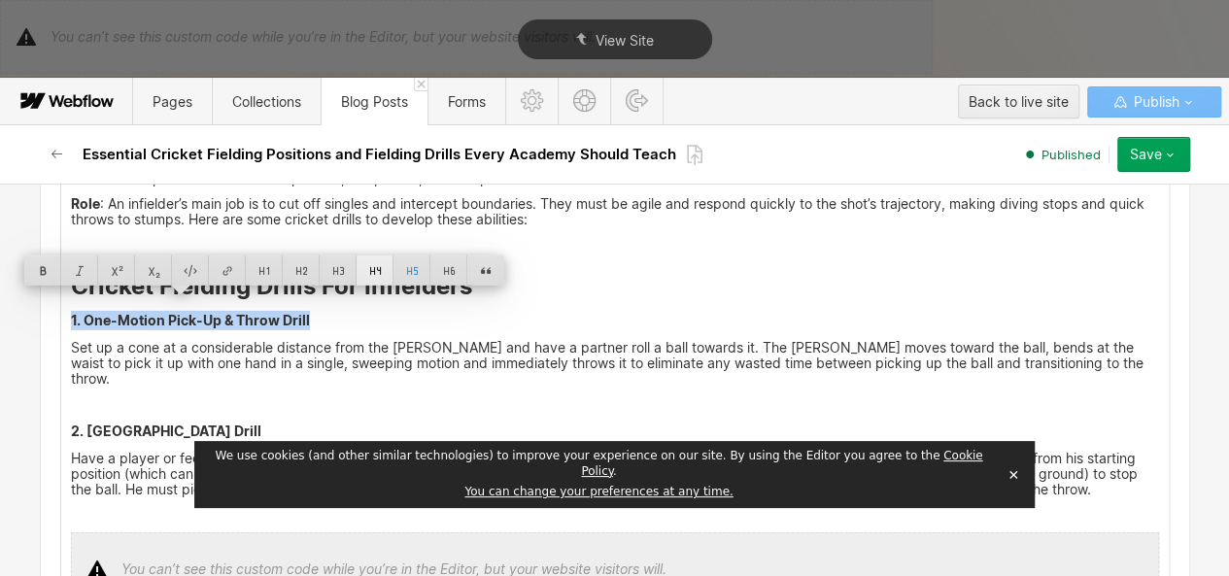
click at [363, 269] on div at bounding box center [374, 270] width 37 height 30
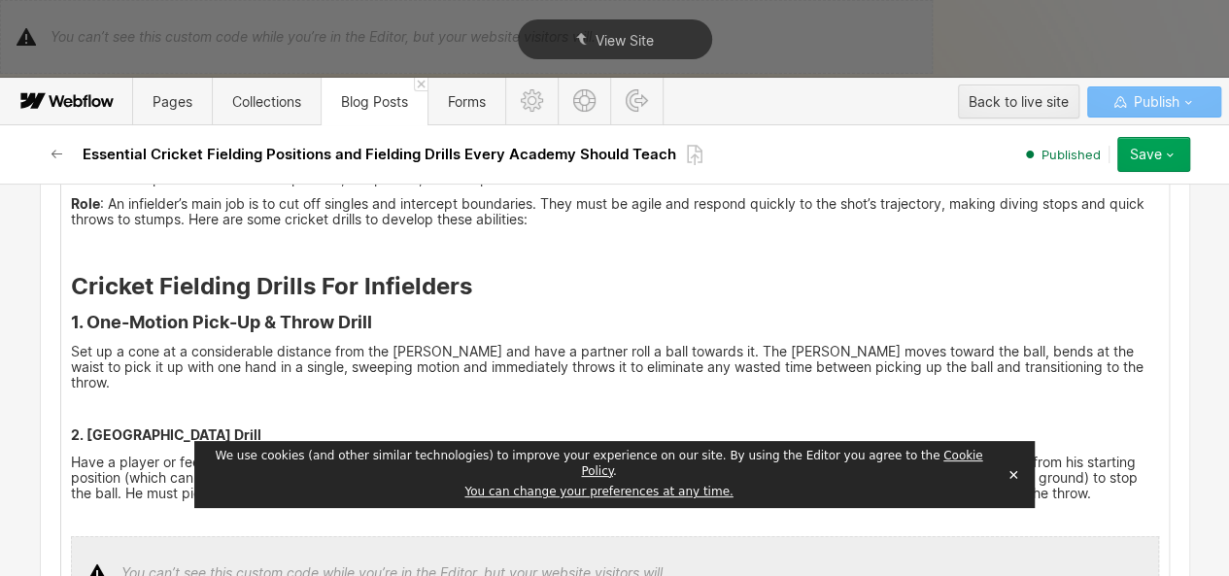
click at [227, 425] on h5 "2. Long Barrier Fielding Drill" at bounding box center [615, 434] width 1088 height 19
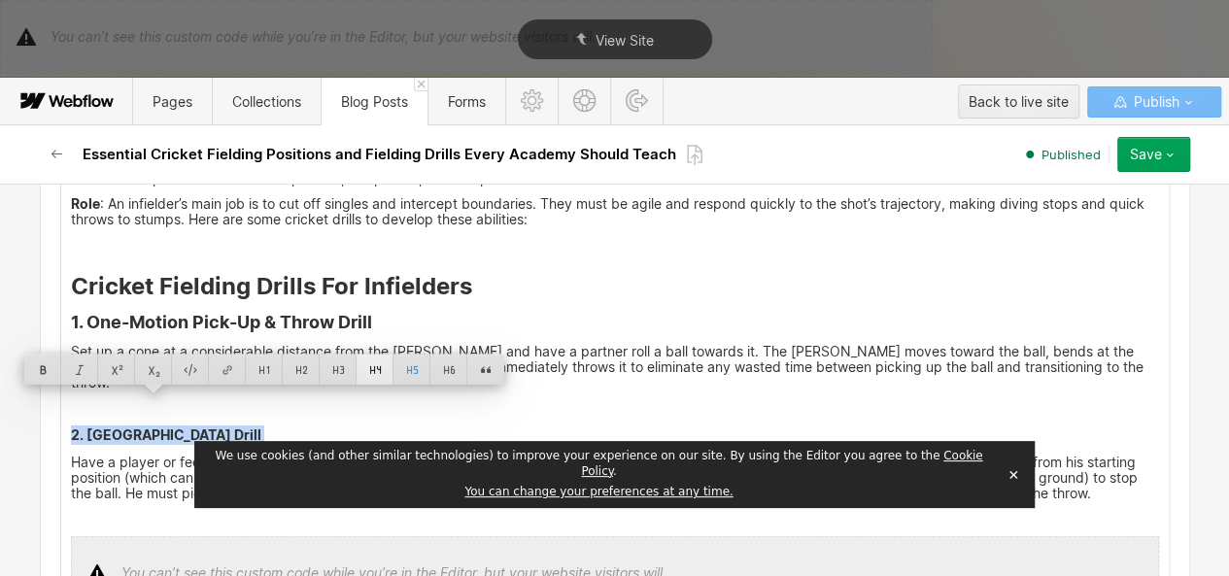
click at [367, 366] on div at bounding box center [374, 369] width 37 height 30
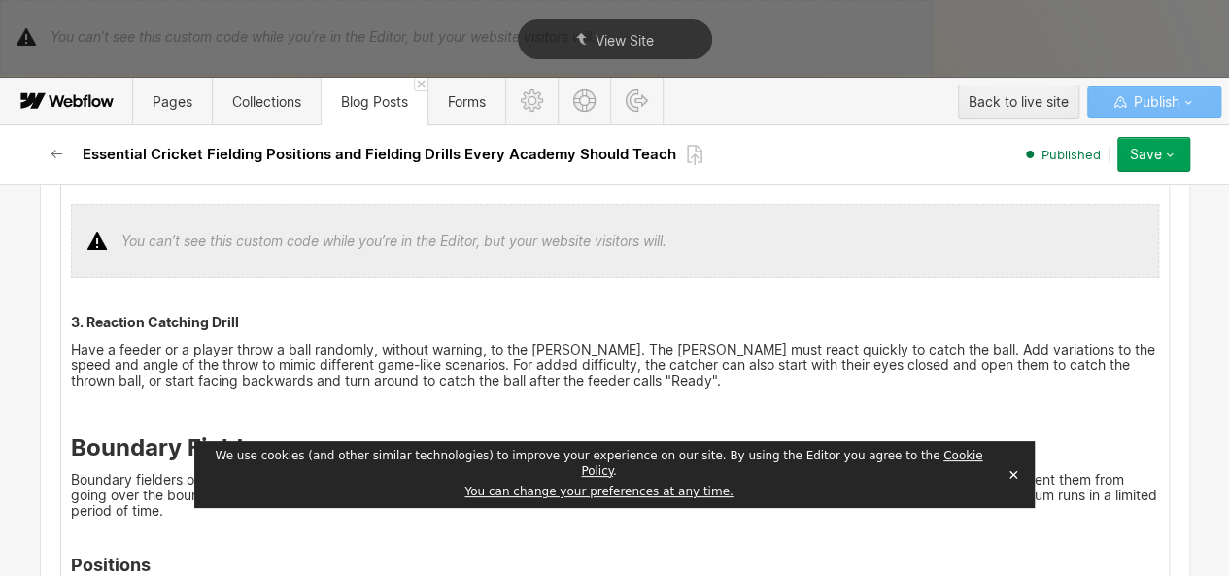
scroll to position [3505, 0]
click at [157, 311] on h5 "3. Reaction Catching Drill" at bounding box center [615, 320] width 1088 height 19
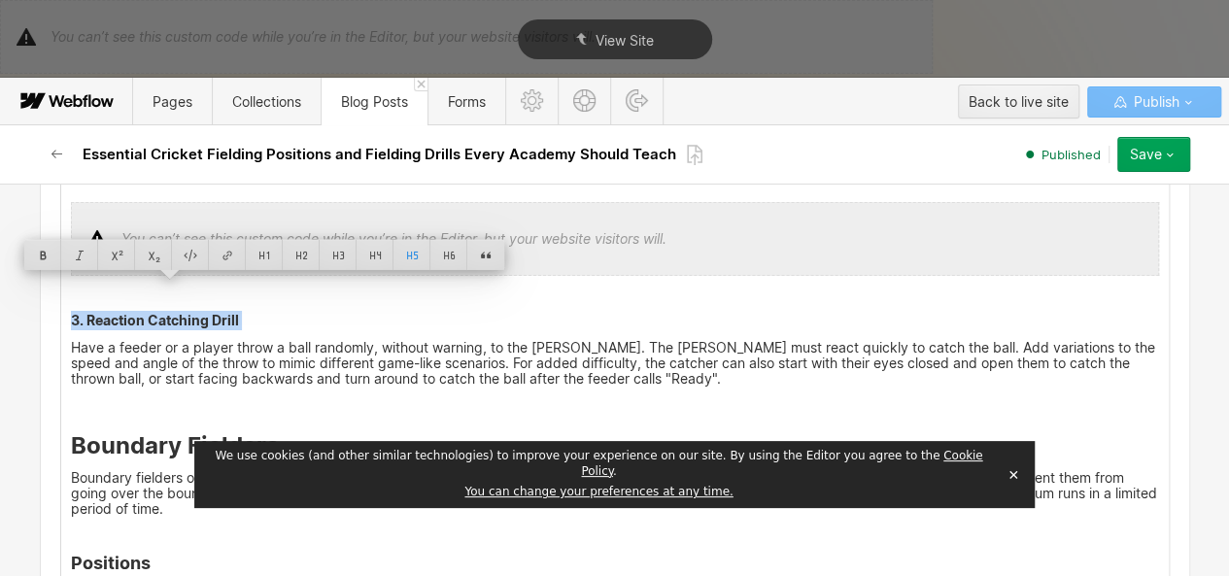
click at [157, 311] on h5 "3. Reaction Catching Drill" at bounding box center [615, 320] width 1088 height 19
click at [377, 253] on div at bounding box center [374, 255] width 37 height 30
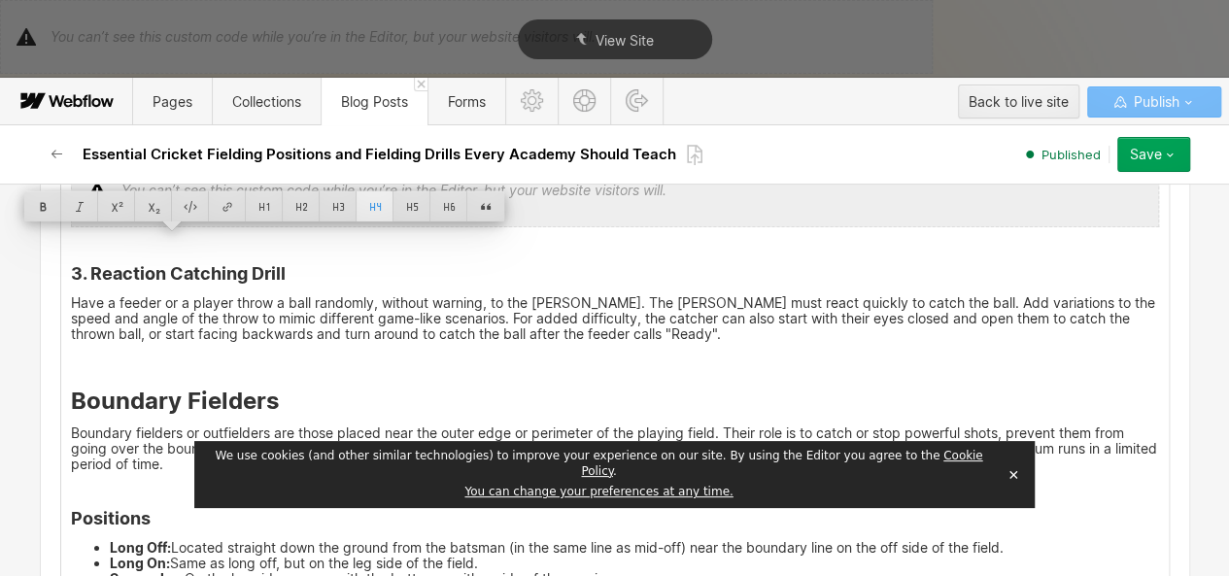
scroll to position [3555, 0]
click at [177, 386] on strong "Boundary Fielders" at bounding box center [175, 400] width 208 height 28
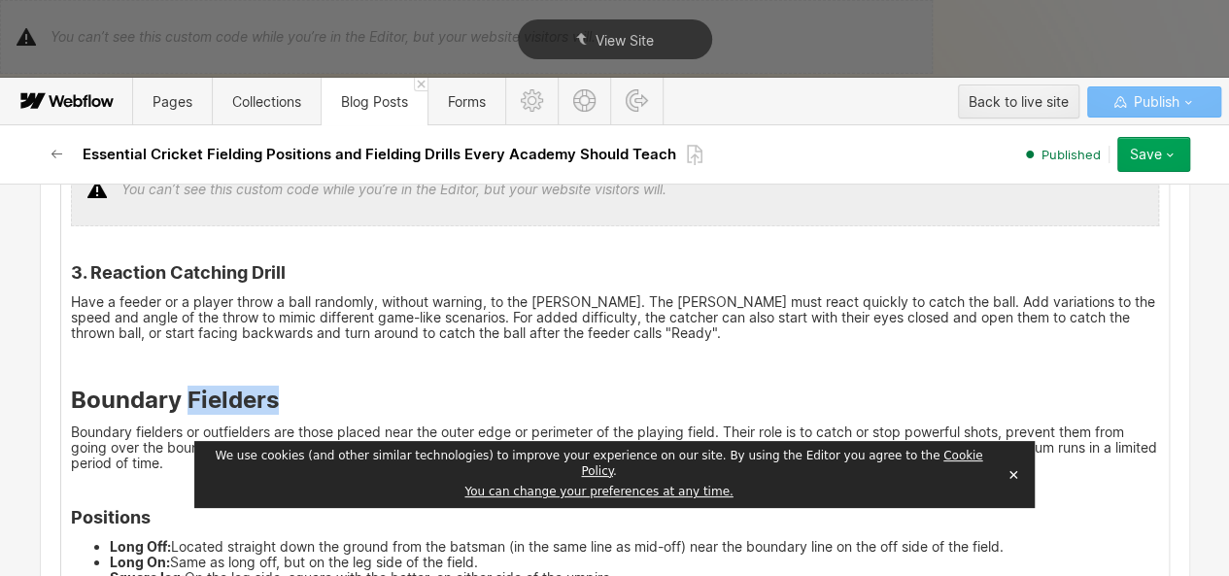
click at [177, 386] on strong "Boundary Fielders" at bounding box center [175, 400] width 208 height 28
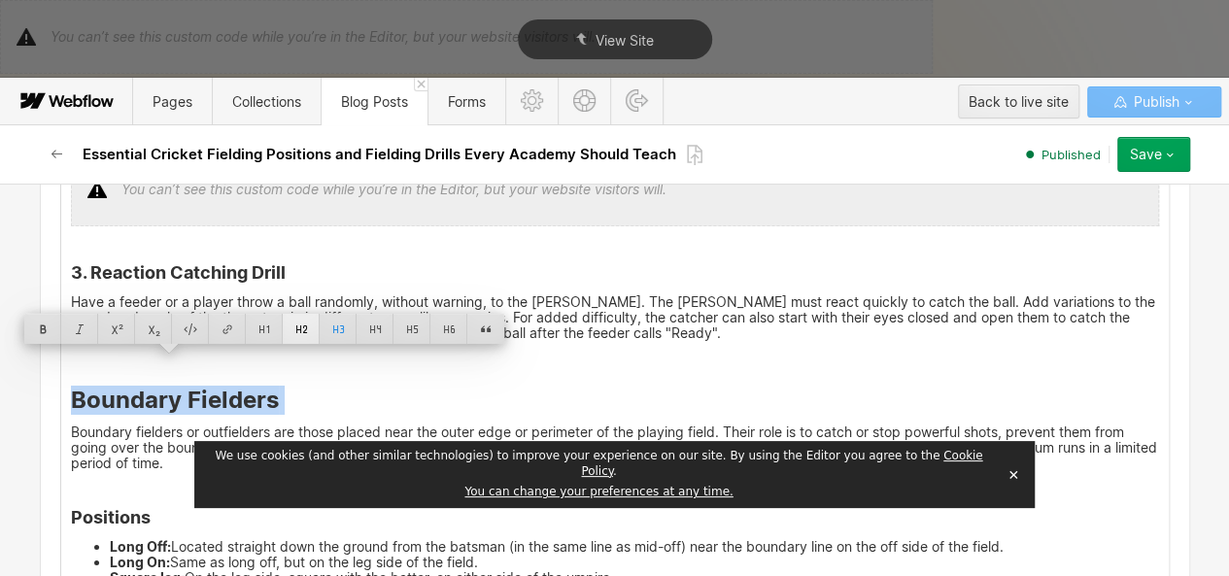
click at [298, 330] on div at bounding box center [301, 329] width 37 height 30
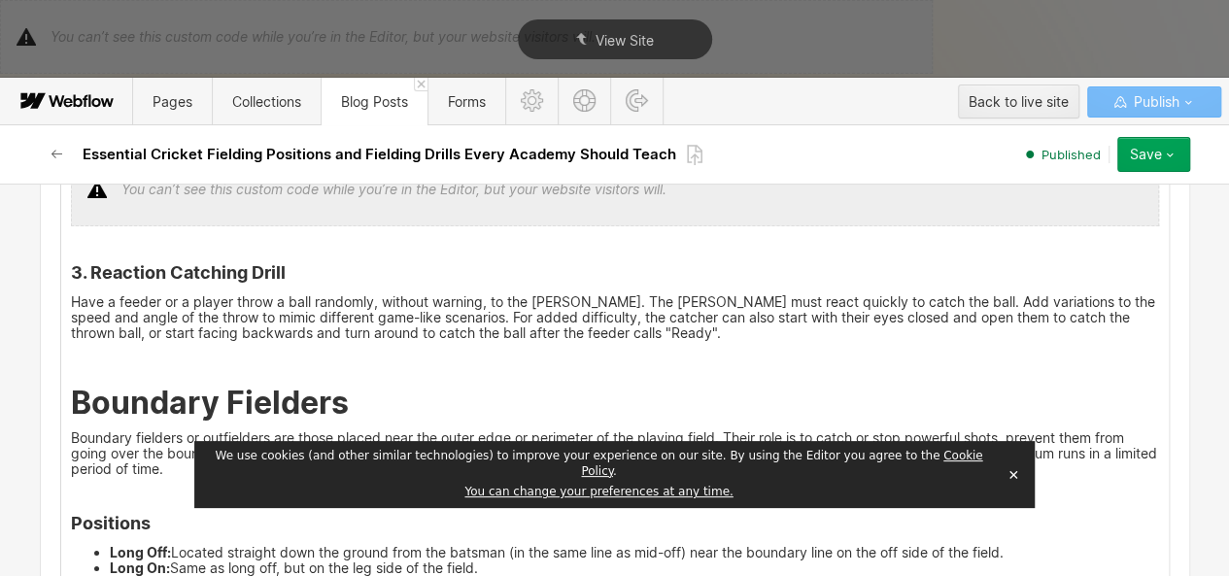
click at [132, 513] on strong "Positions" at bounding box center [111, 523] width 80 height 20
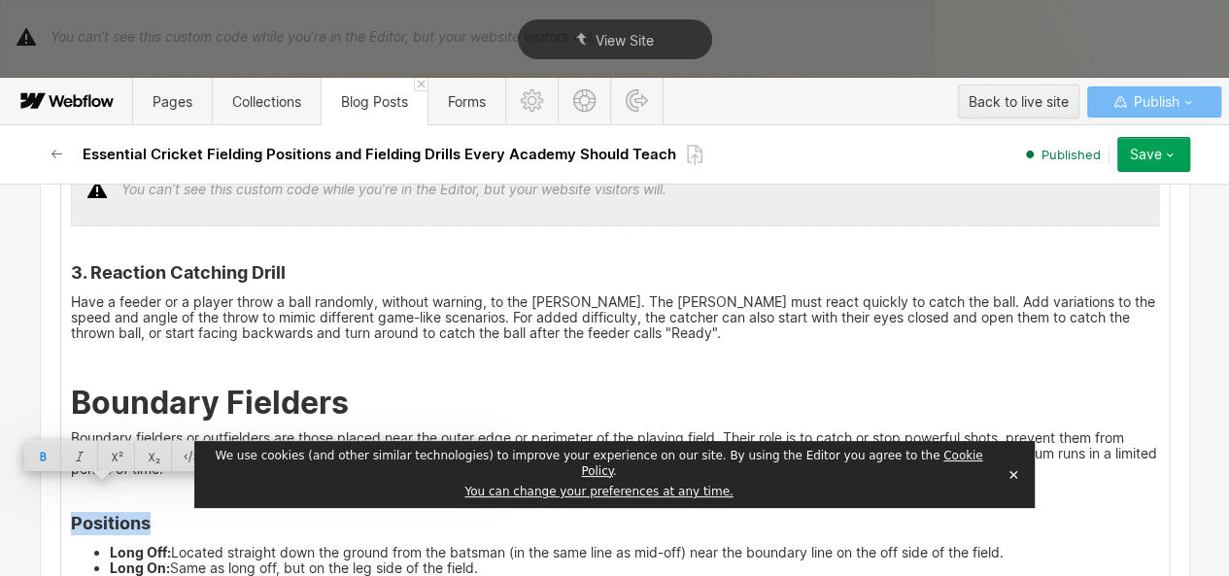
click at [350, 451] on div at bounding box center [338, 456] width 37 height 30
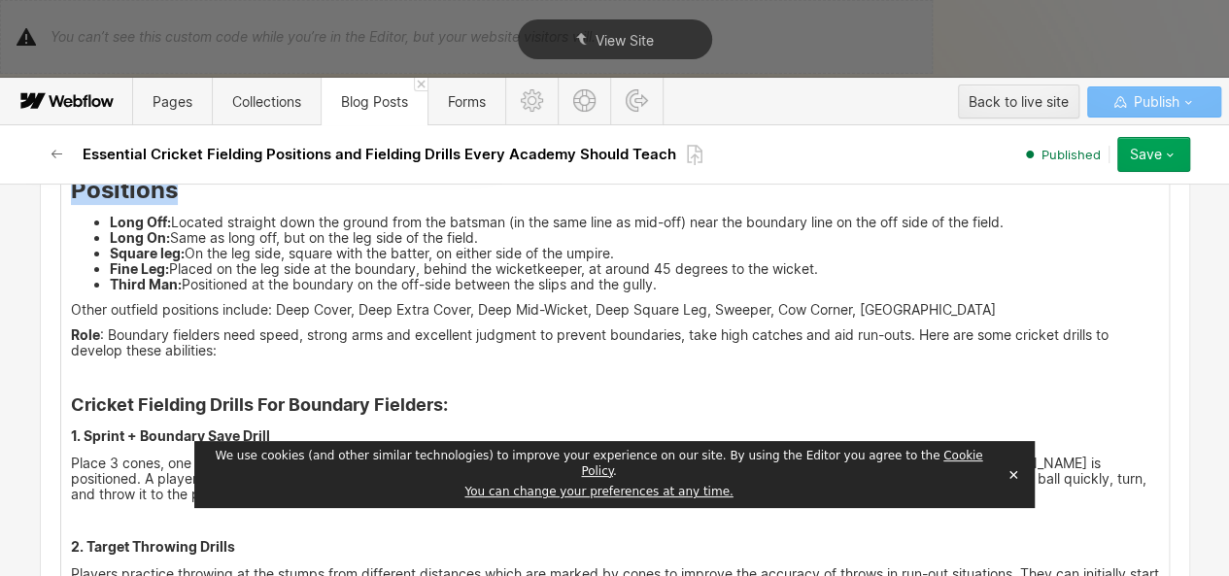
scroll to position [3905, 0]
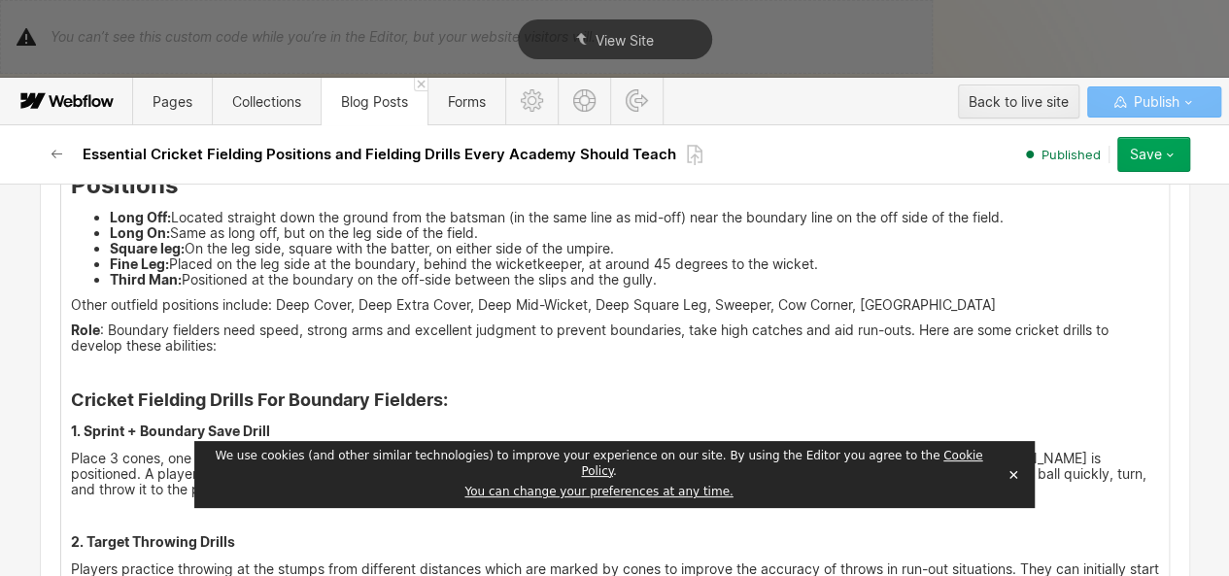
click at [446, 388] on h4 "Cricket Fielding Drills For Boundary Fielders :" at bounding box center [615, 399] width 1088 height 23
click at [388, 389] on strong "Cricket Fielding Drills For Boundary Fielders" at bounding box center [257, 399] width 372 height 20
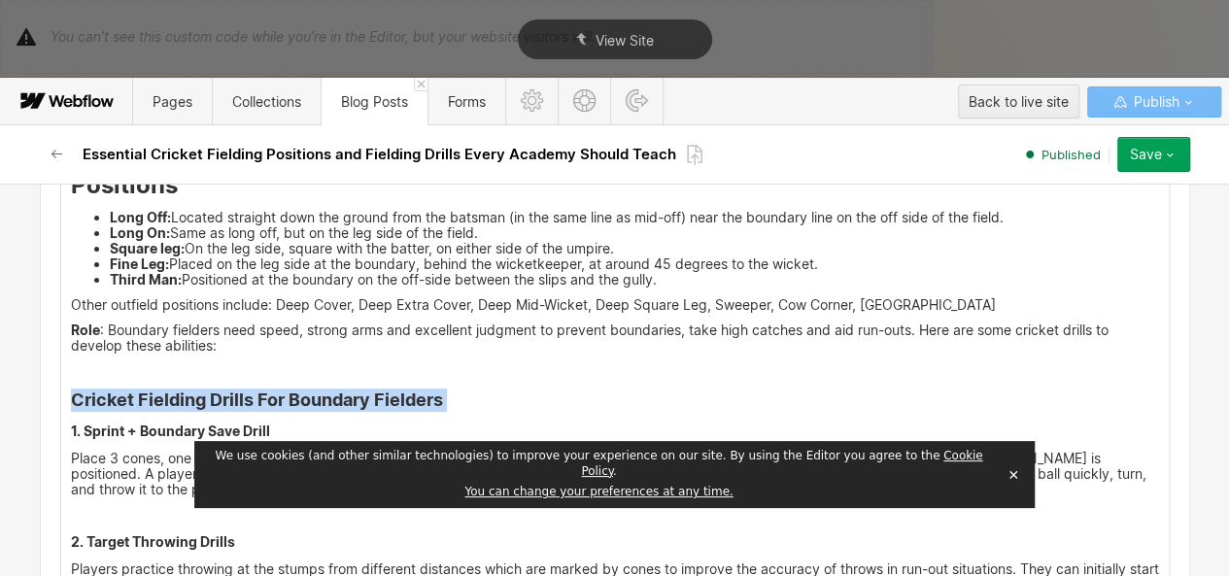
click at [388, 389] on strong "Cricket Fielding Drills For Boundary Fielders" at bounding box center [257, 399] width 372 height 20
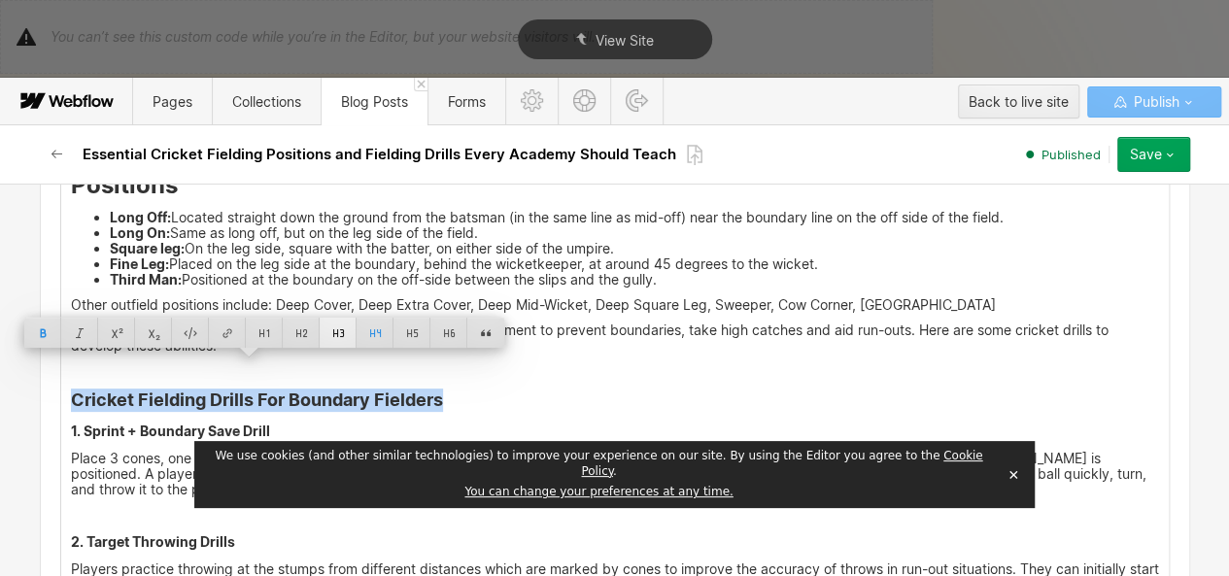
click at [342, 324] on div at bounding box center [338, 333] width 37 height 30
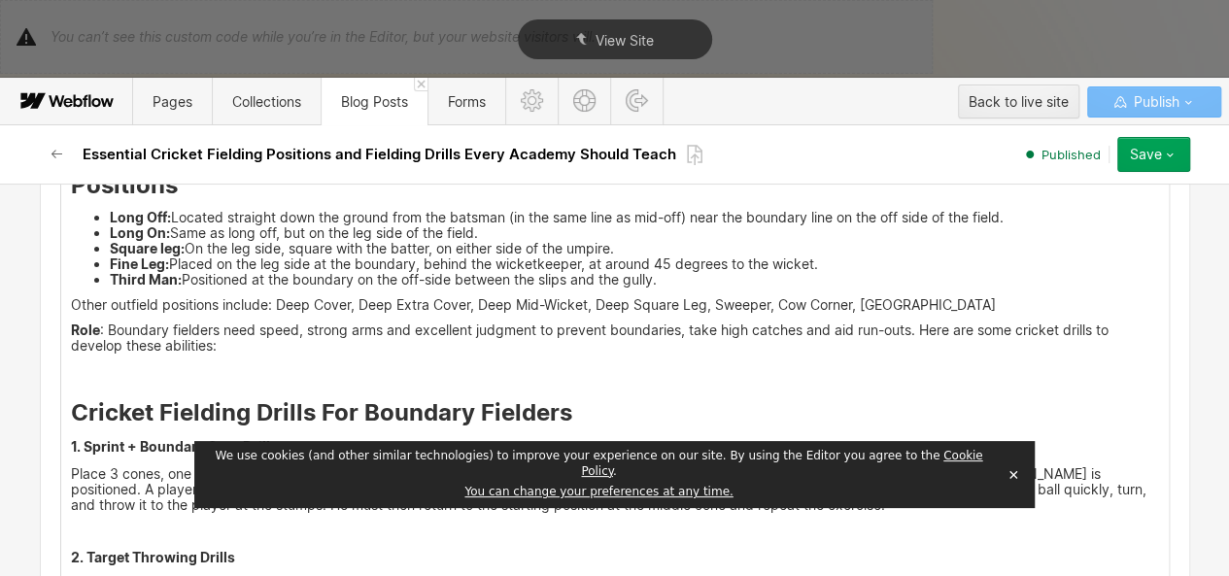
click at [233, 437] on h5 "1. Sprint + Boundary Save Drill" at bounding box center [615, 446] width 1088 height 19
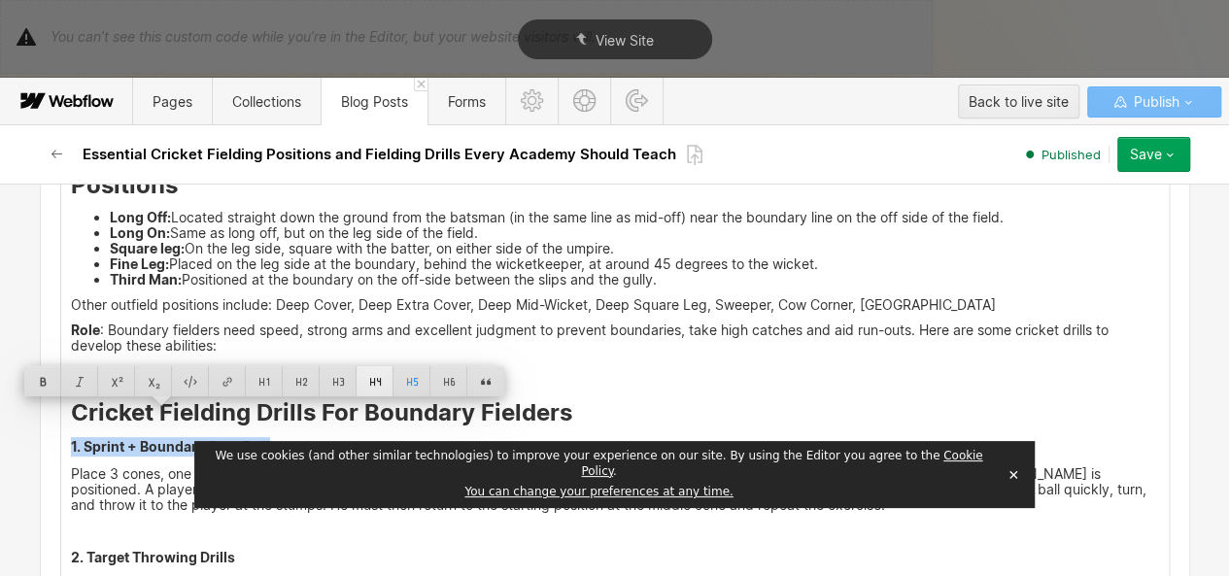
click at [381, 366] on div at bounding box center [374, 381] width 37 height 30
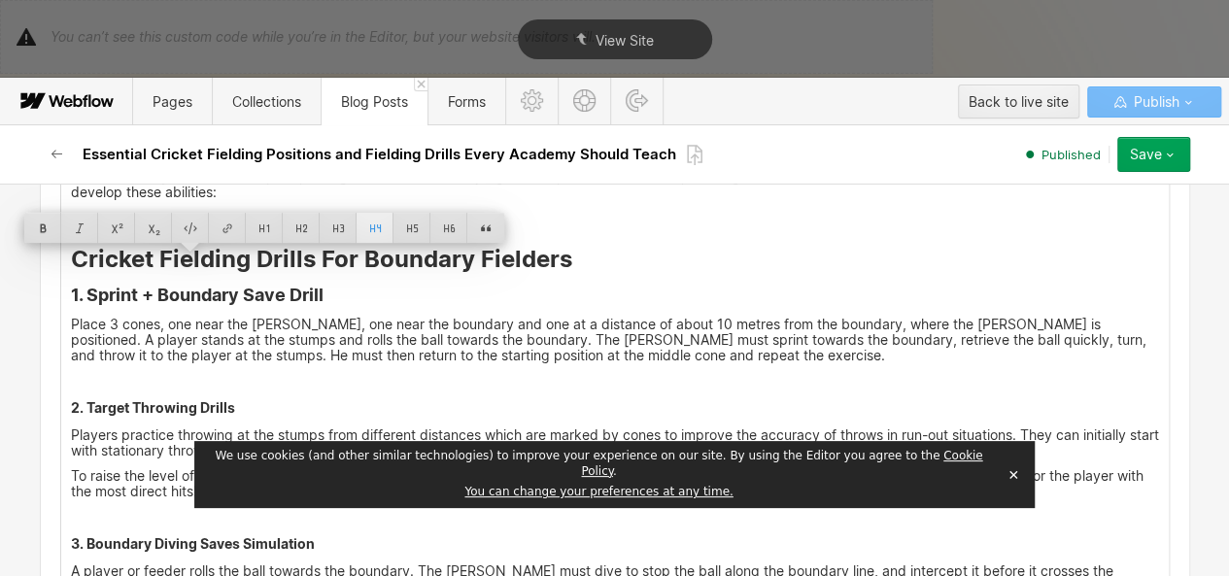
scroll to position [4063, 0]
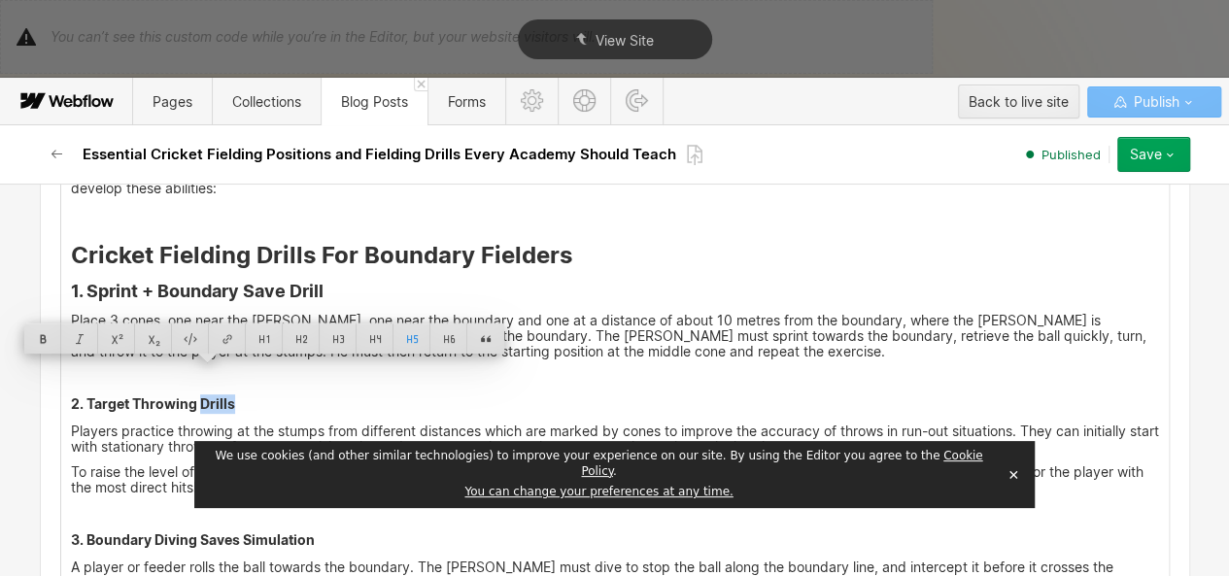
click at [386, 337] on div at bounding box center [374, 338] width 37 height 30
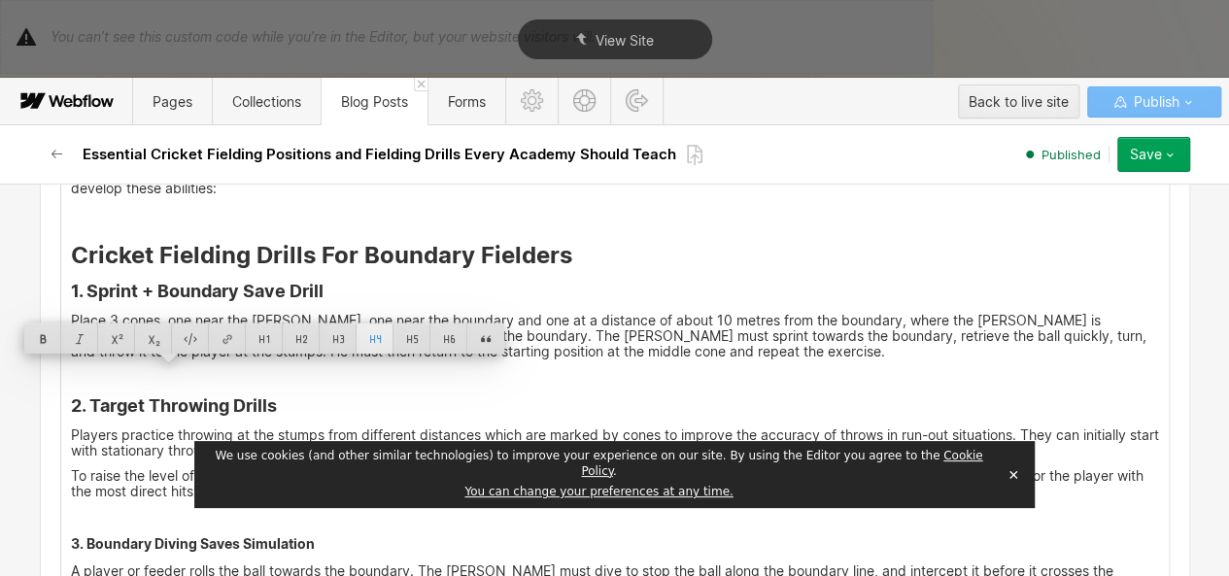
scroll to position [4175, 0]
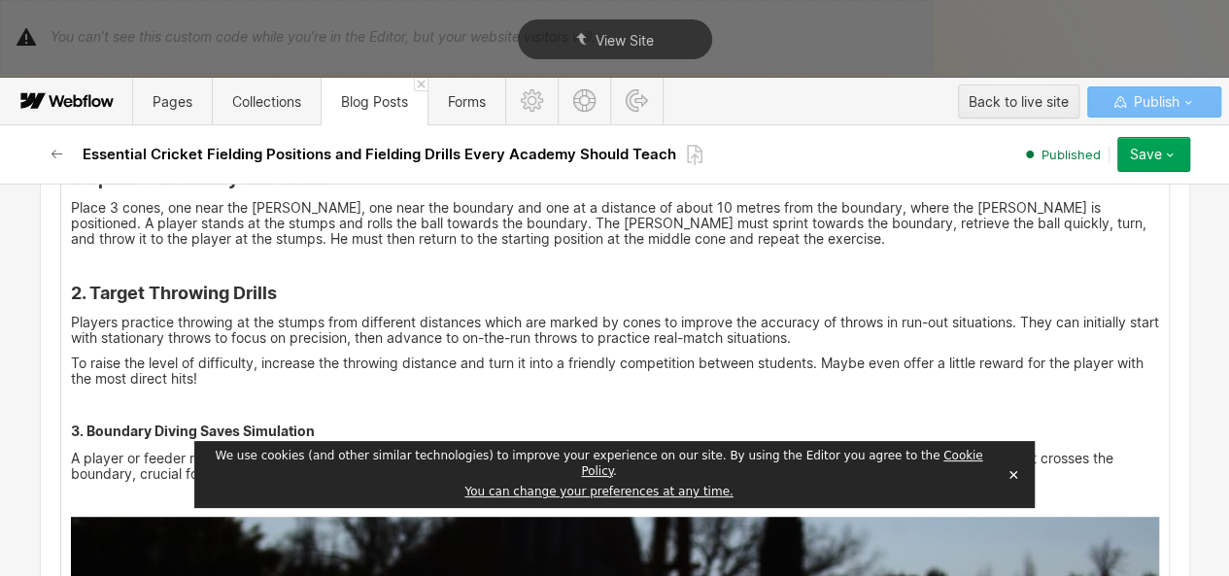
click at [255, 422] on h5 "3. Boundary Diving Saves Simulation" at bounding box center [615, 431] width 1088 height 19
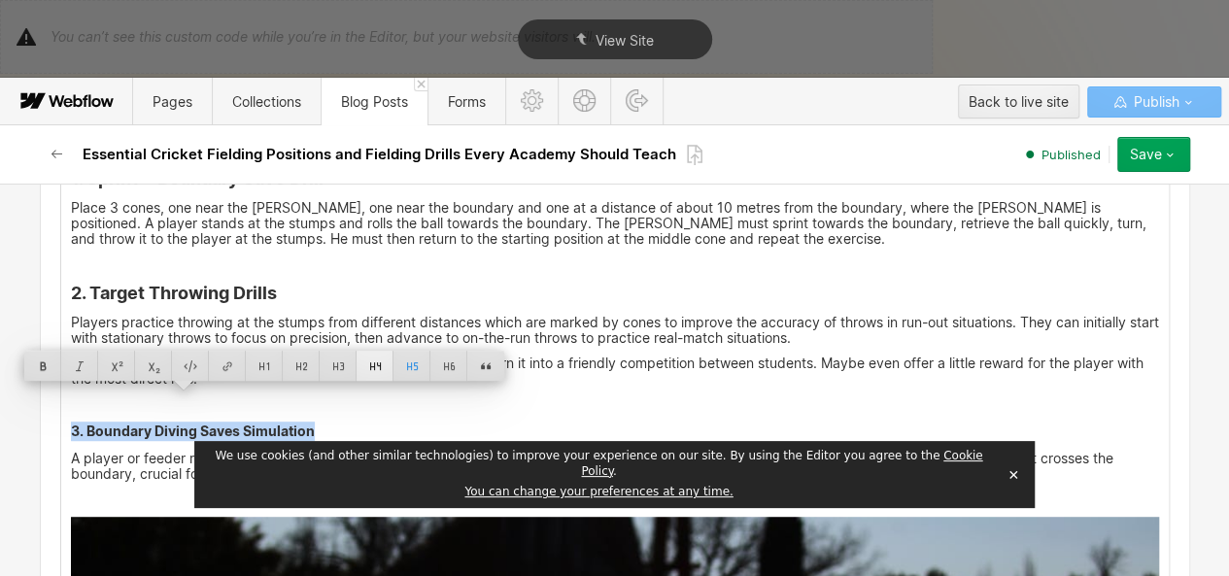
click at [372, 364] on div at bounding box center [374, 366] width 37 height 30
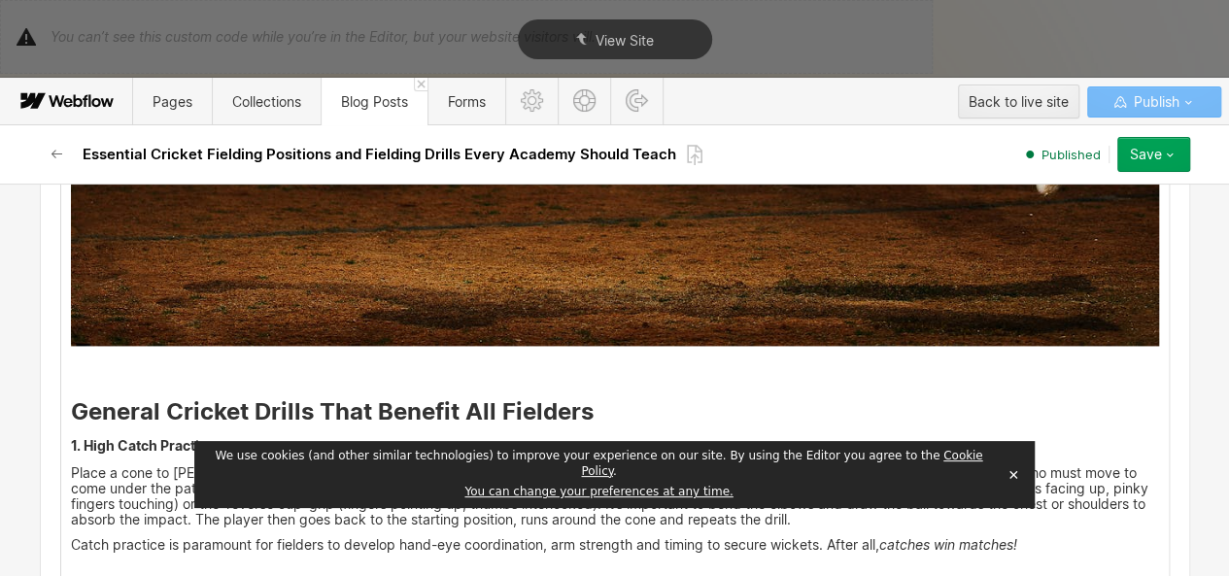
scroll to position [5094, 0]
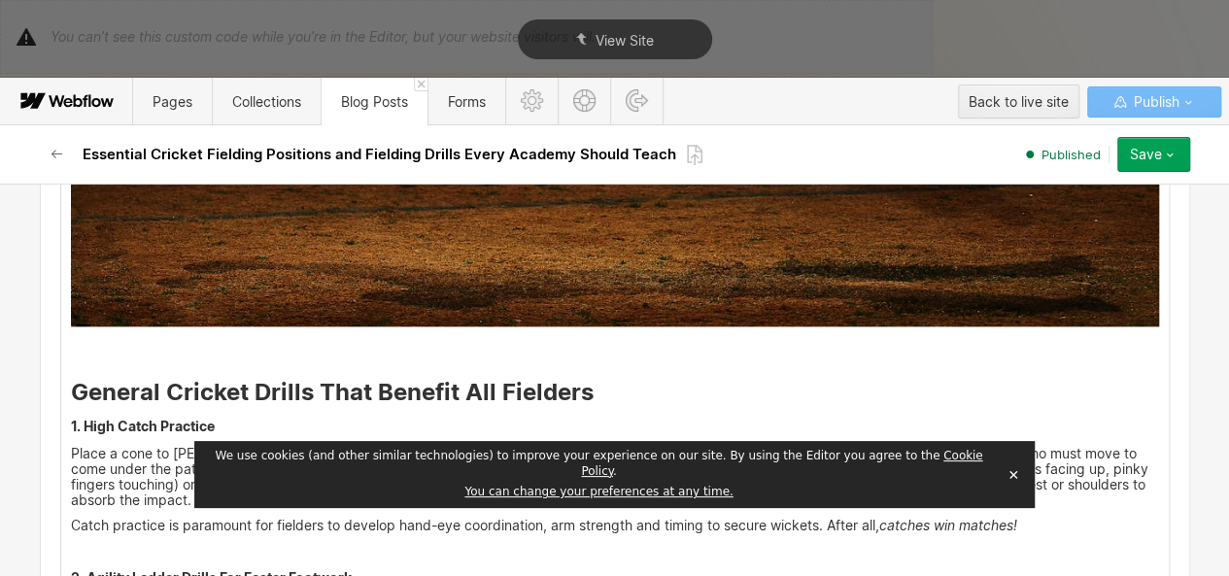
click at [372, 378] on strong "General Cricket Drills That Benefit All Fielders" at bounding box center [332, 392] width 523 height 28
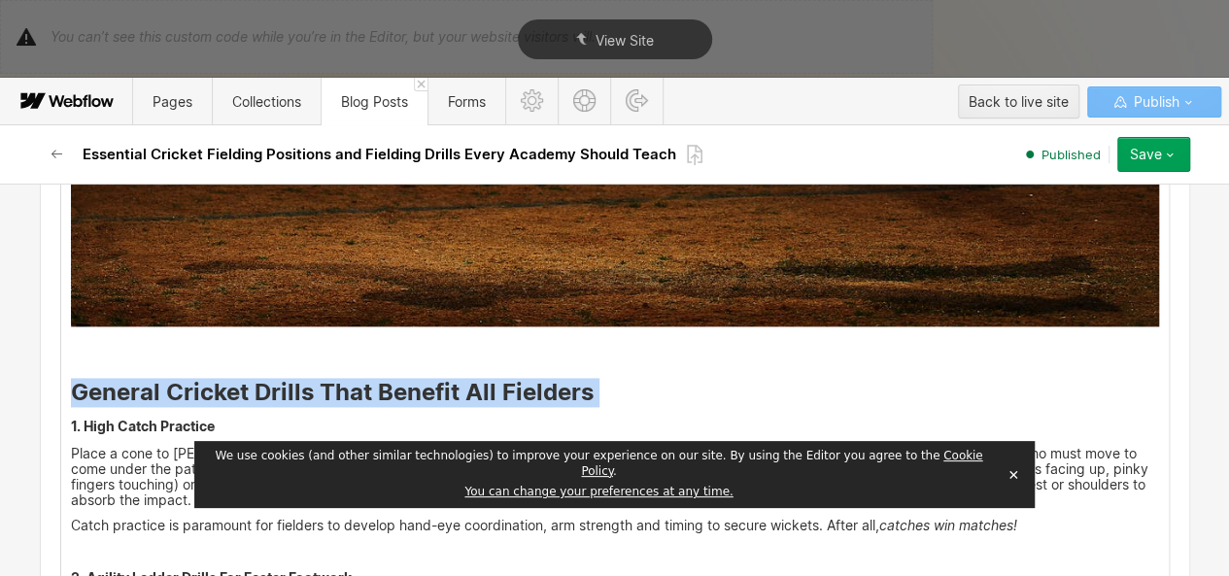
click at [372, 378] on strong "General Cricket Drills That Benefit All Fielders" at bounding box center [332, 392] width 523 height 28
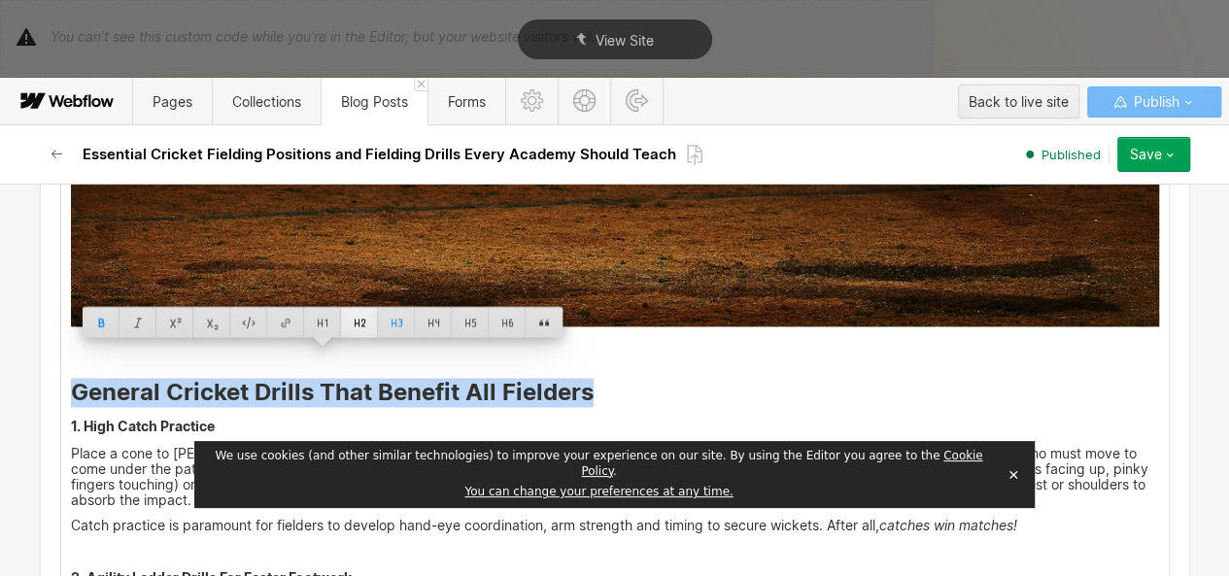
click at [363, 324] on div at bounding box center [359, 322] width 37 height 30
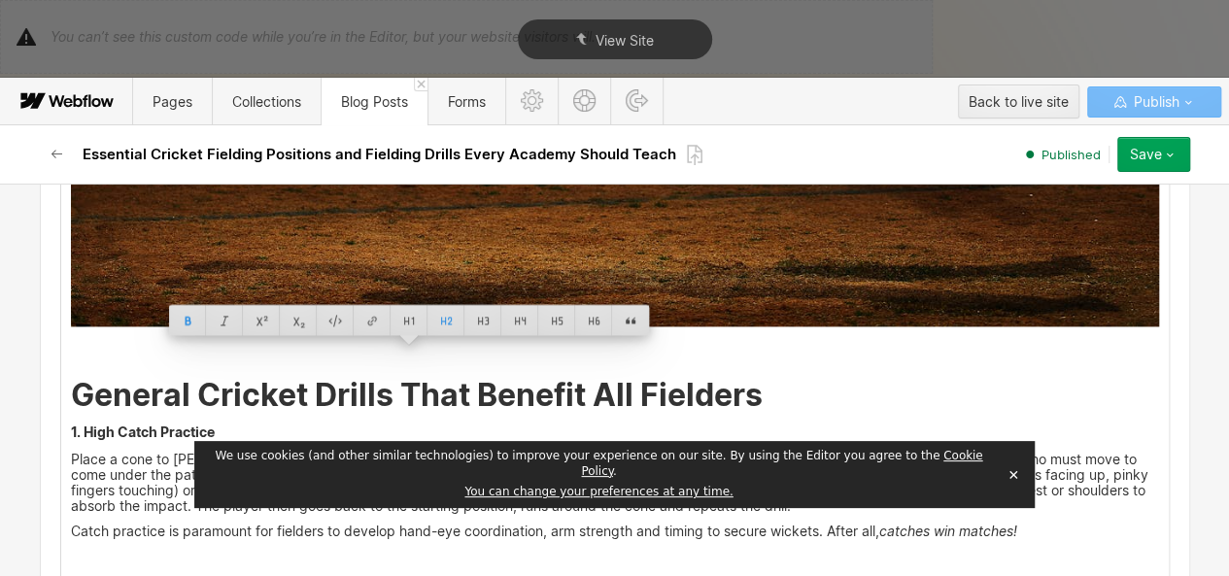
click at [182, 422] on h5 "1. High Catch Practice" at bounding box center [615, 431] width 1088 height 19
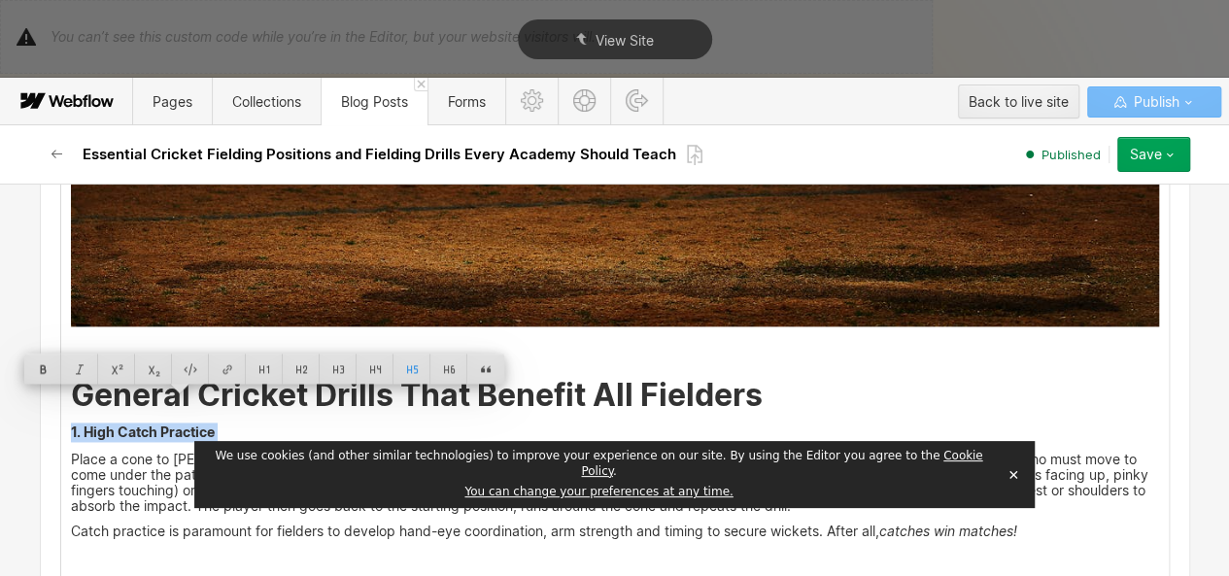
click at [182, 422] on h5 "1. High Catch Practice" at bounding box center [615, 431] width 1088 height 19
click at [367, 377] on div at bounding box center [374, 369] width 37 height 30
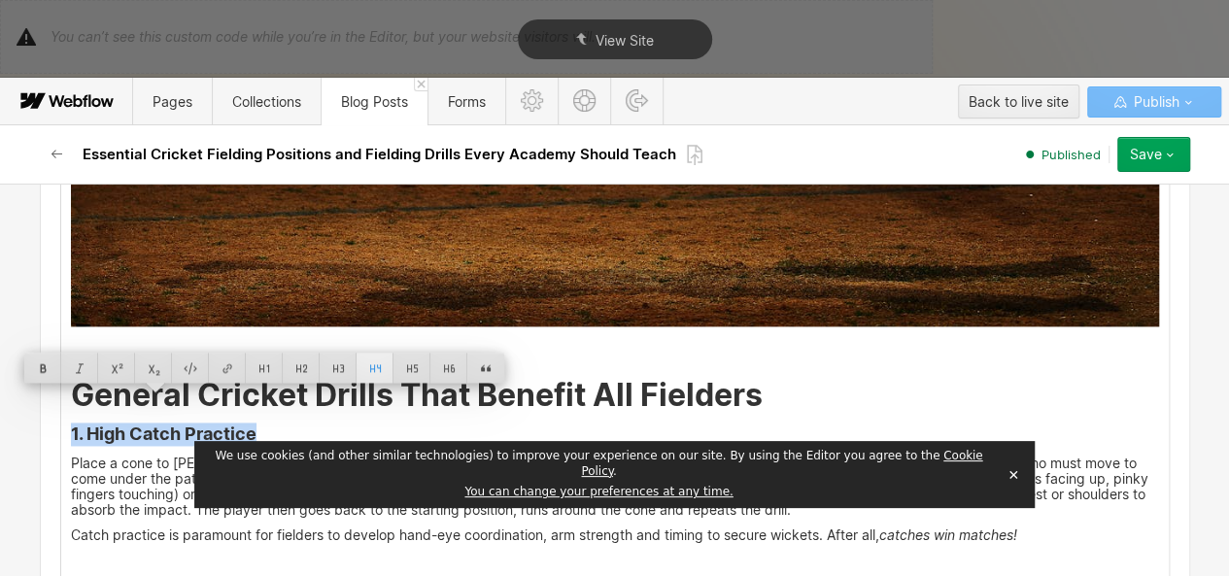
scroll to position [5214, 0]
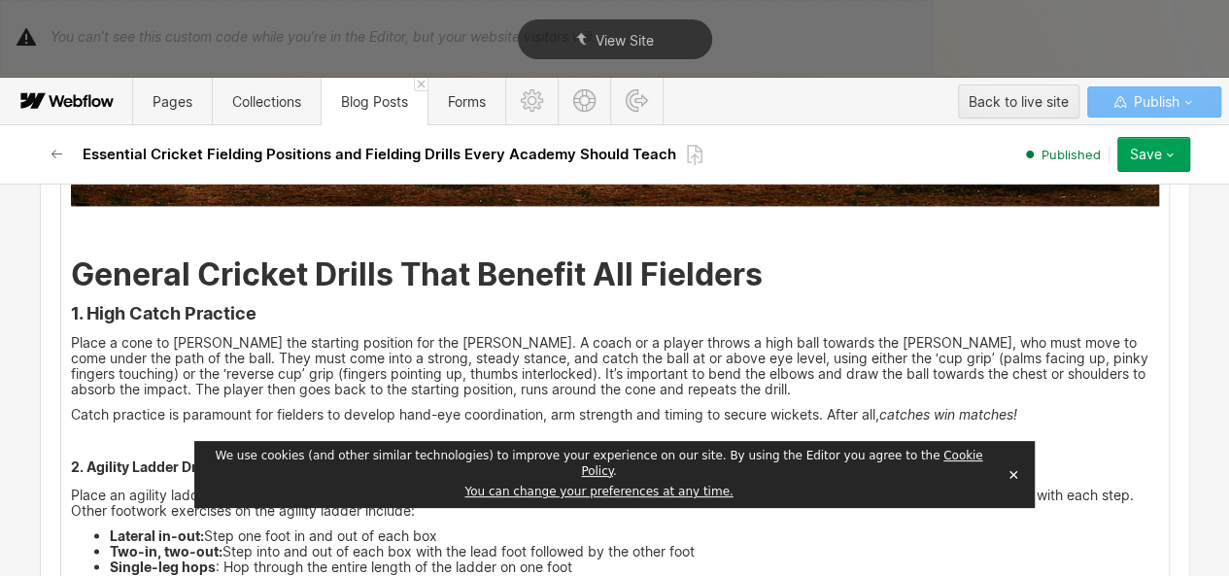
click at [367, 407] on p "Catch practice is paramount for fielders to develop hand-eye coordination, arm …" at bounding box center [615, 415] width 1088 height 16
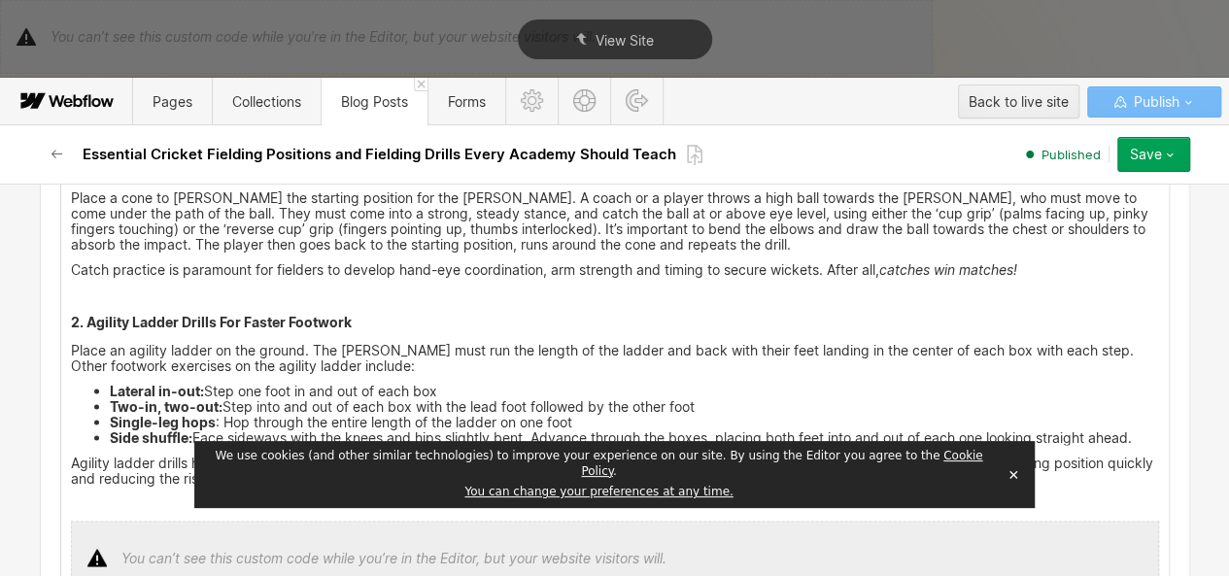
scroll to position [5360, 0]
click at [233, 312] on h5 "2. Agility Ladder Drills For Faster Footwork" at bounding box center [615, 321] width 1088 height 19
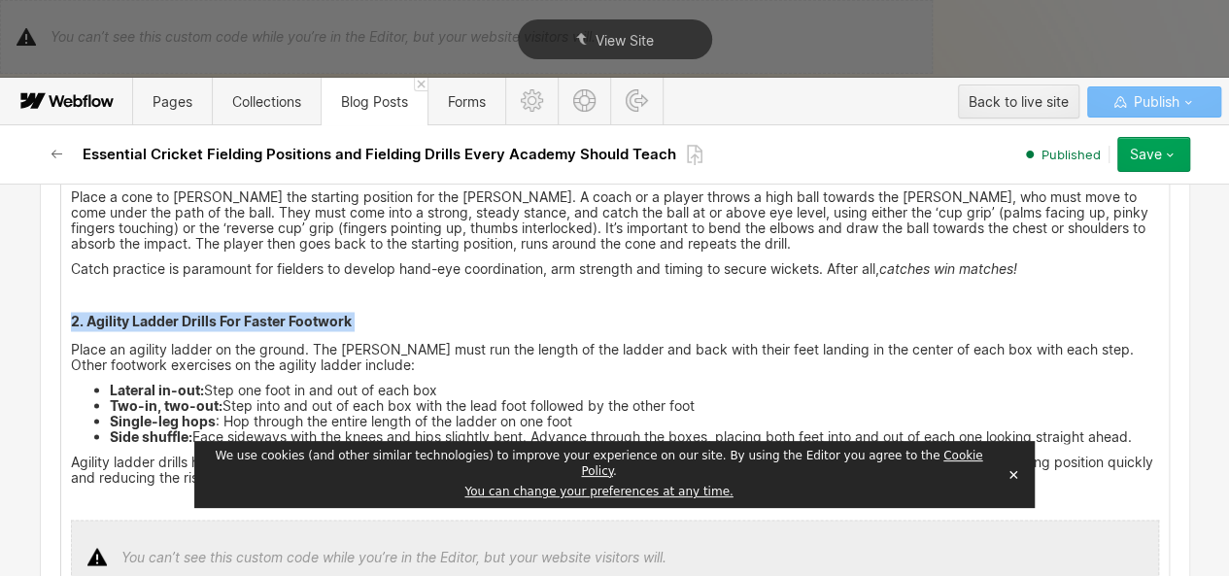
click at [233, 312] on h5 "2. Agility Ladder Drills For Faster Footwork" at bounding box center [615, 321] width 1088 height 19
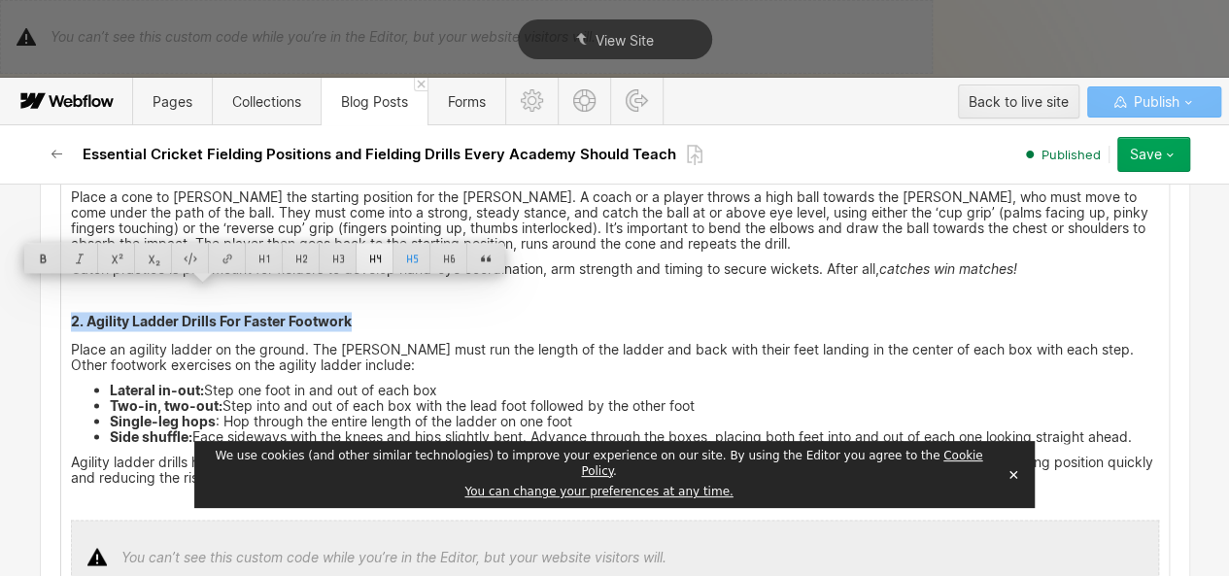
click at [390, 257] on div at bounding box center [374, 258] width 37 height 30
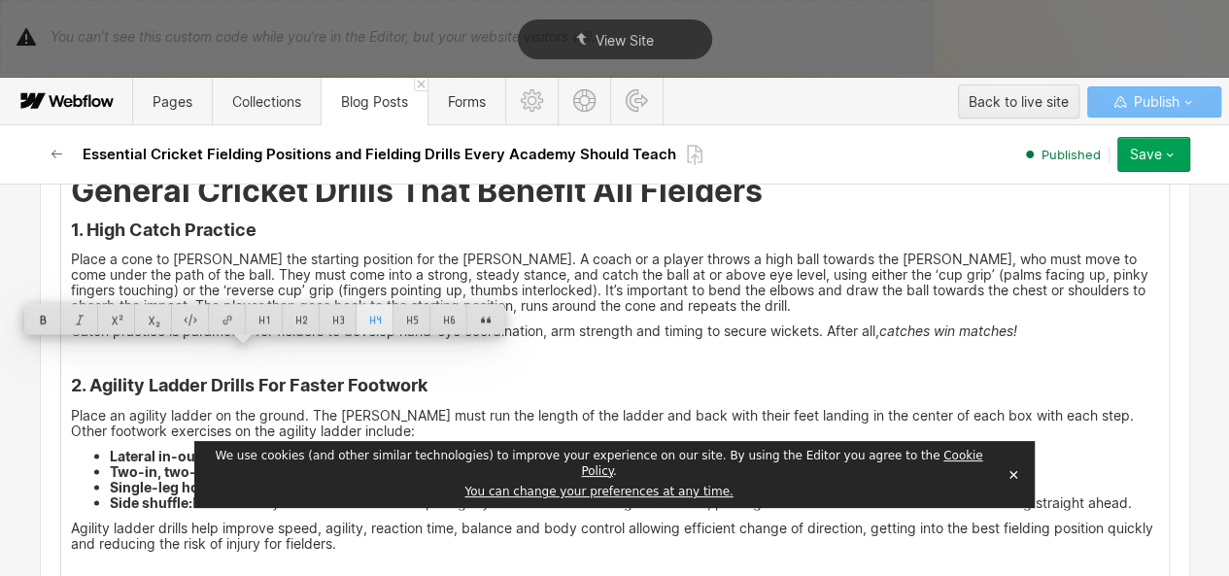
scroll to position [5203, 0]
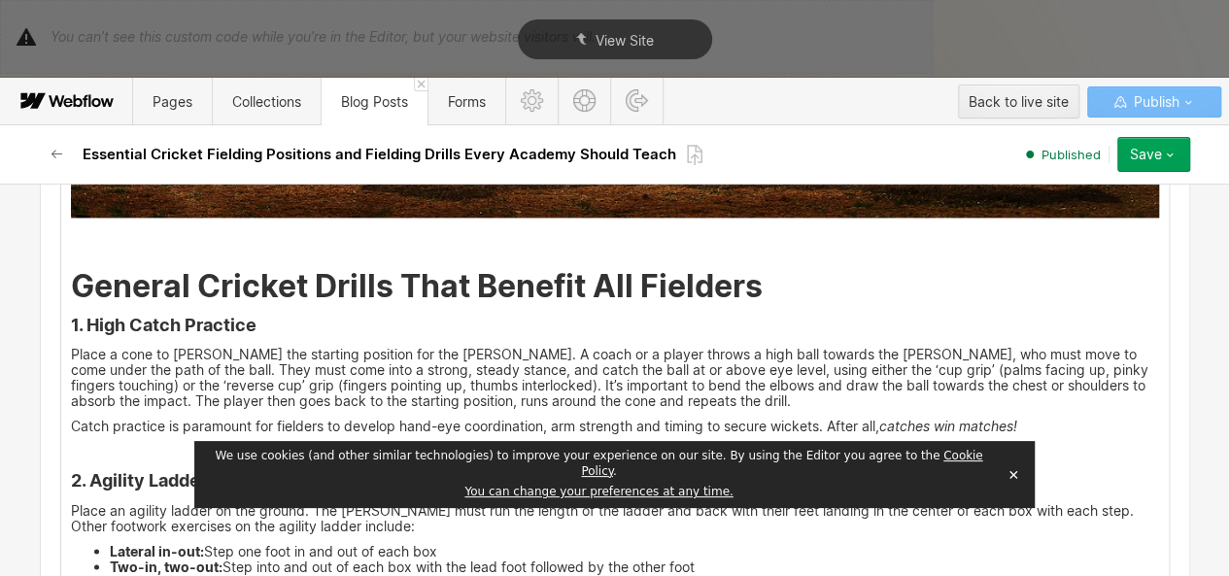
click at [390, 267] on strong "General Cricket Drills That Benefit All Fielders" at bounding box center [417, 286] width 692 height 38
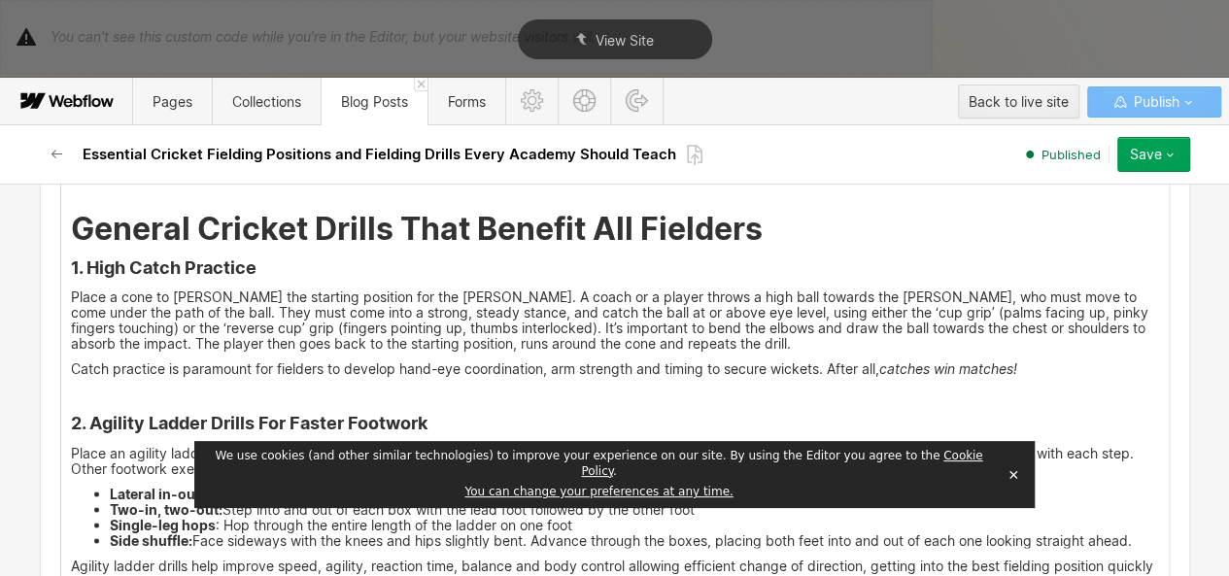
scroll to position [5222, 0]
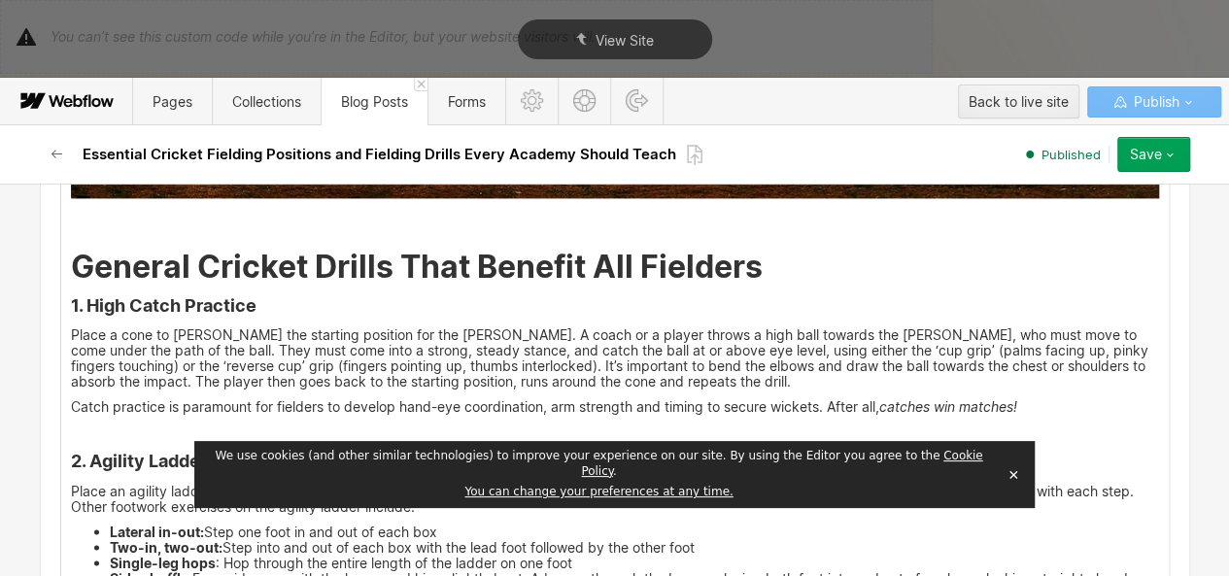
click at [340, 248] on strong "General Cricket Drills That Benefit All Fielders" at bounding box center [417, 267] width 692 height 38
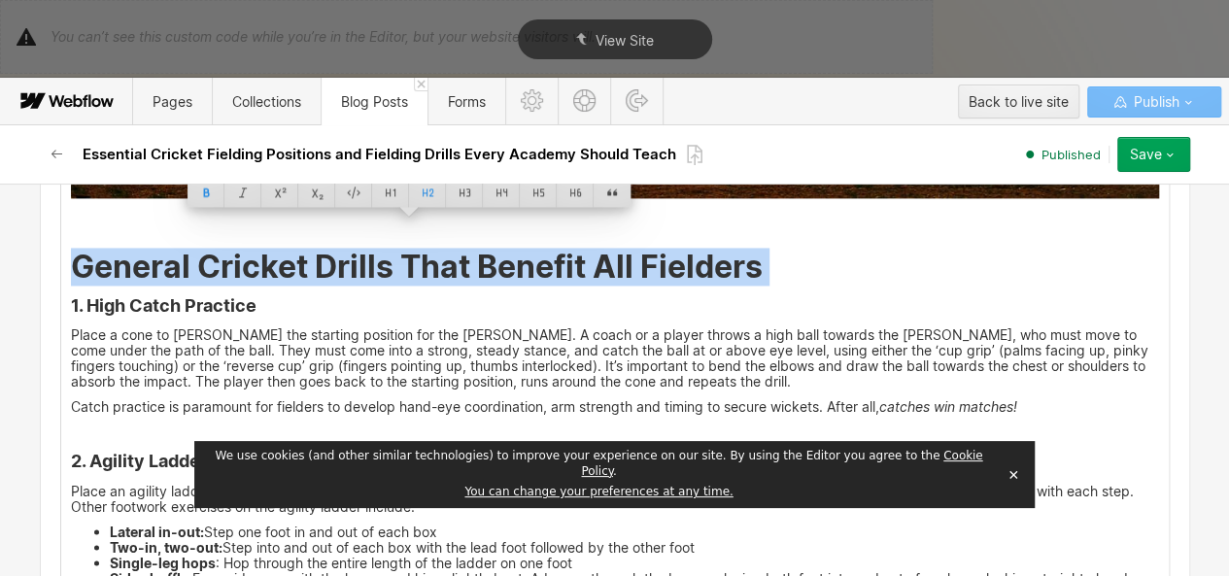
click at [340, 248] on strong "General Cricket Drills That Benefit All Fielders" at bounding box center [417, 267] width 692 height 38
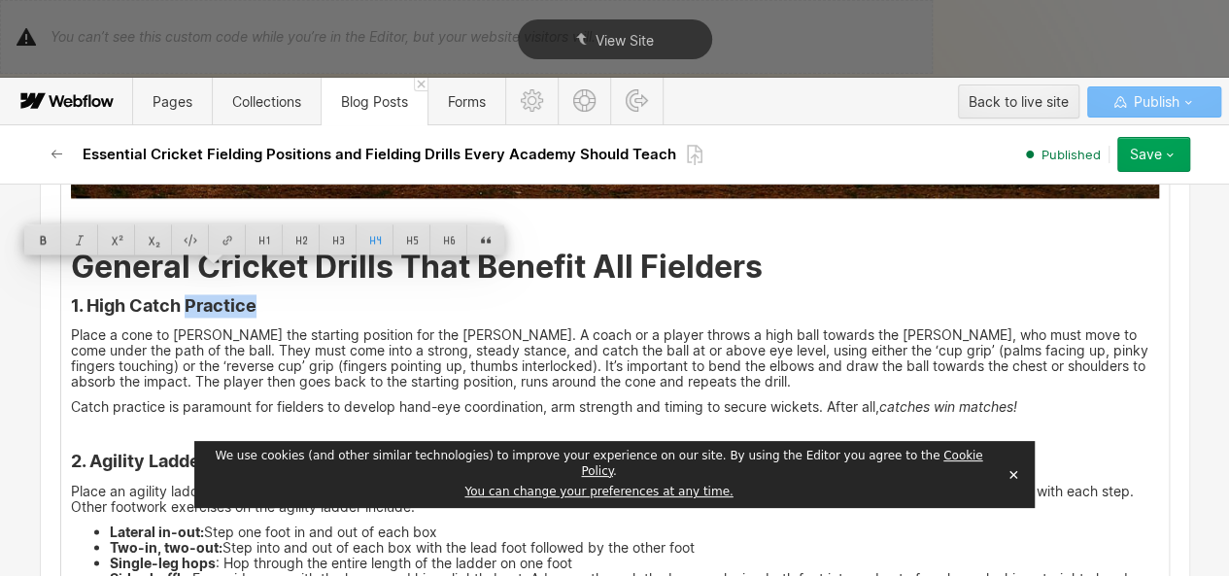
click at [210, 259] on icon at bounding box center [264, 244] width 480 height 40
click at [206, 294] on h4 "1. High Catch Practice" at bounding box center [615, 305] width 1088 height 23
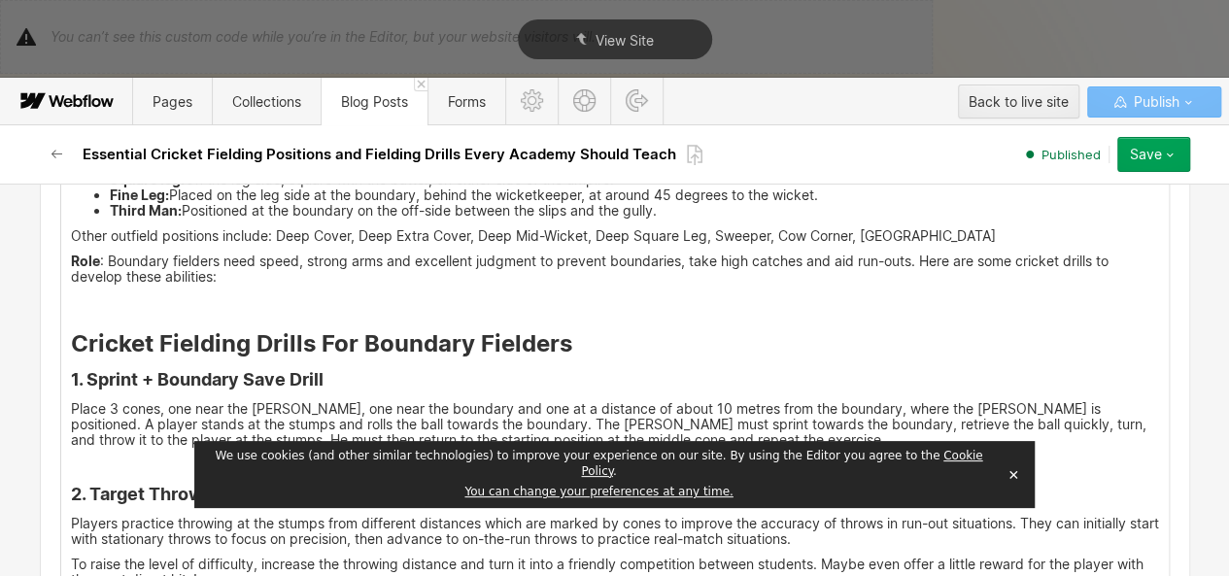
scroll to position [3969, 0]
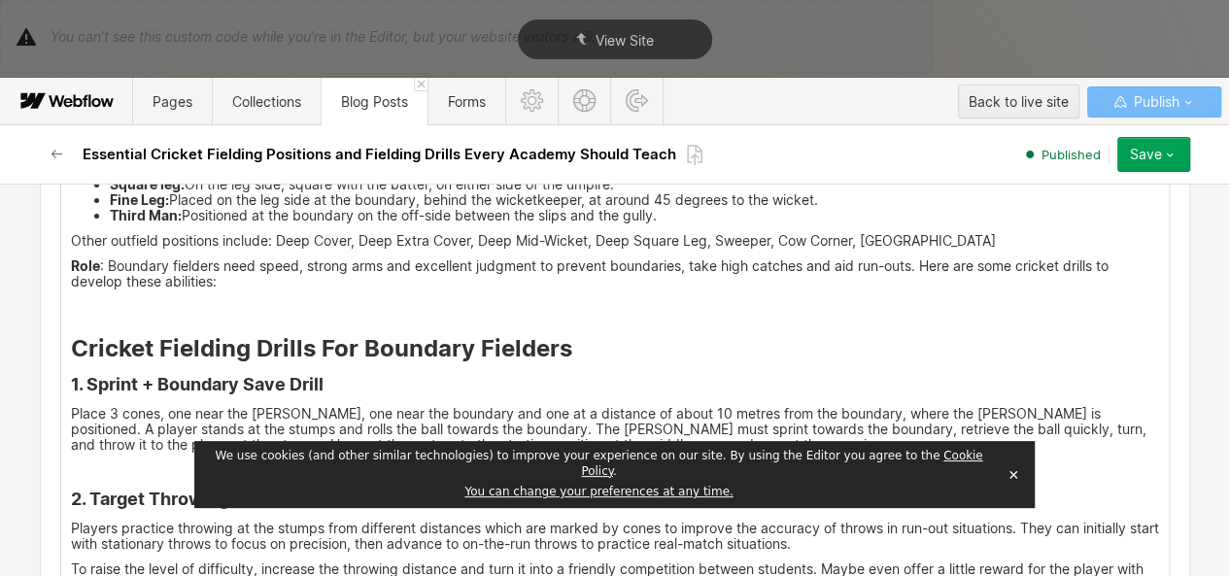
click at [186, 334] on strong "Cricket Fielding Drills For Boundary Fielders" at bounding box center [321, 348] width 501 height 28
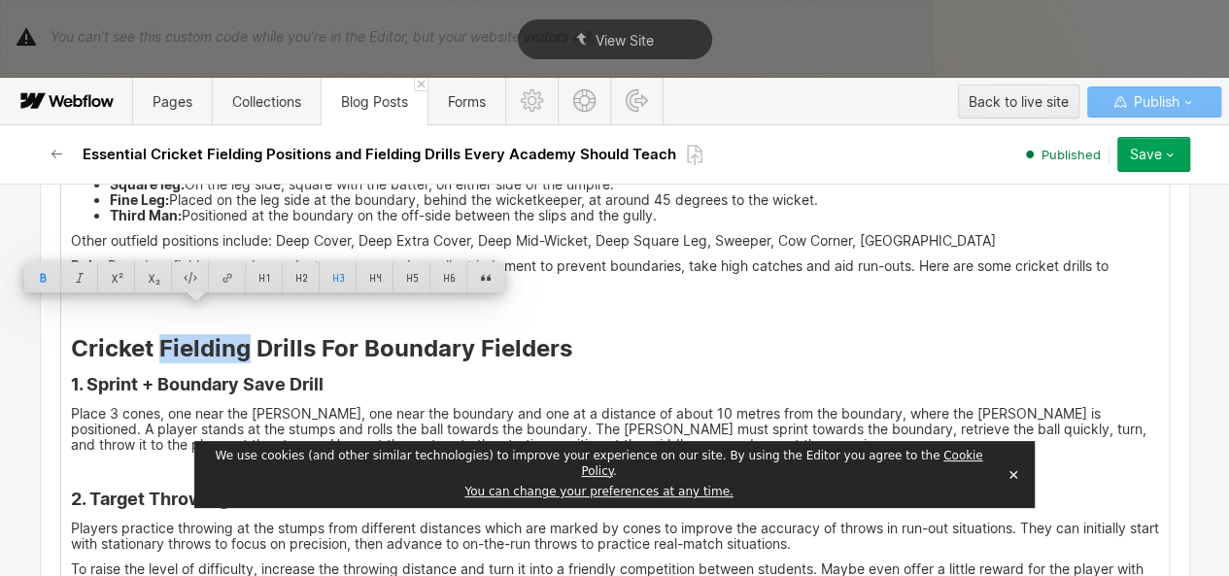
click at [186, 334] on strong "Cricket Fielding Drills For Boundary Fielders" at bounding box center [321, 348] width 501 height 28
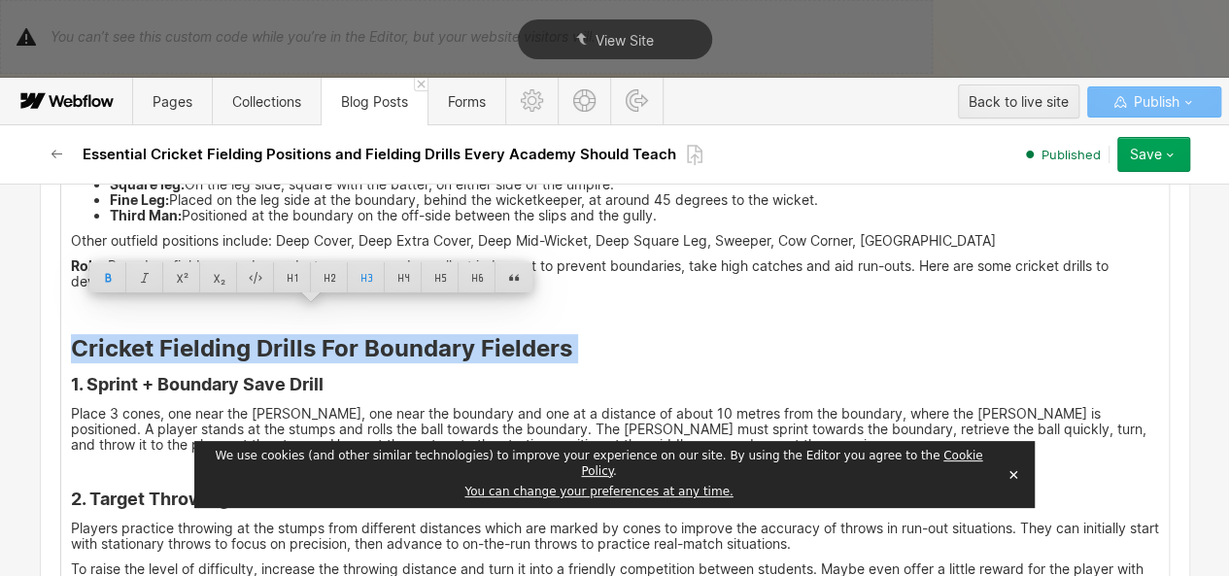
click at [186, 334] on strong "Cricket Fielding Drills For Boundary Fielders" at bounding box center [321, 348] width 501 height 28
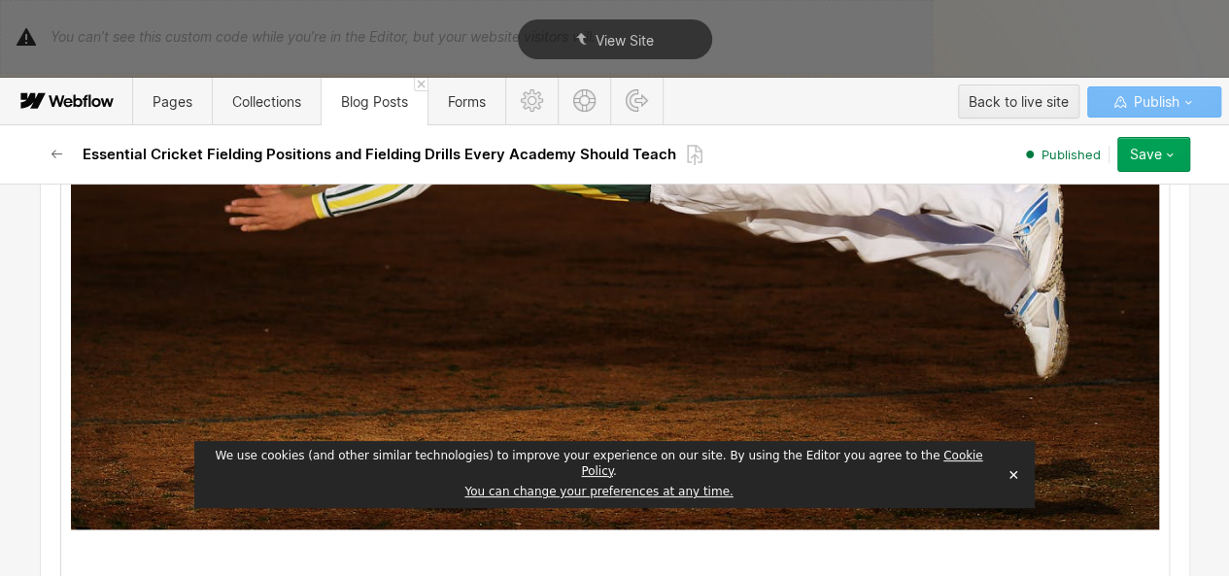
scroll to position [5060, 0]
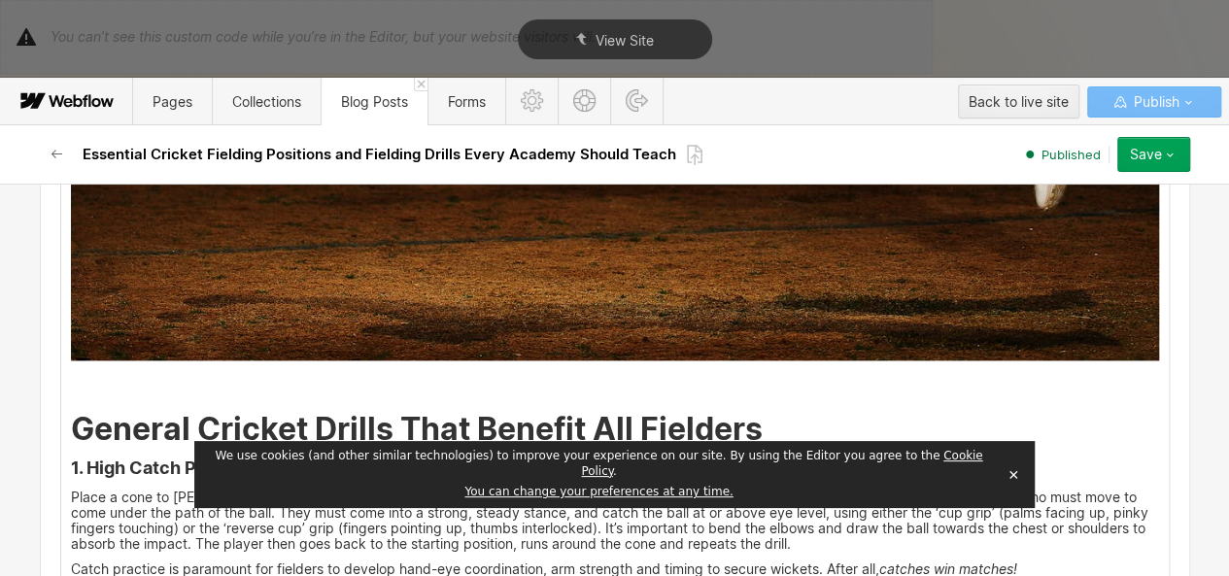
click at [141, 410] on strong "General Cricket Drills That Benefit All Fielders" at bounding box center [417, 429] width 692 height 38
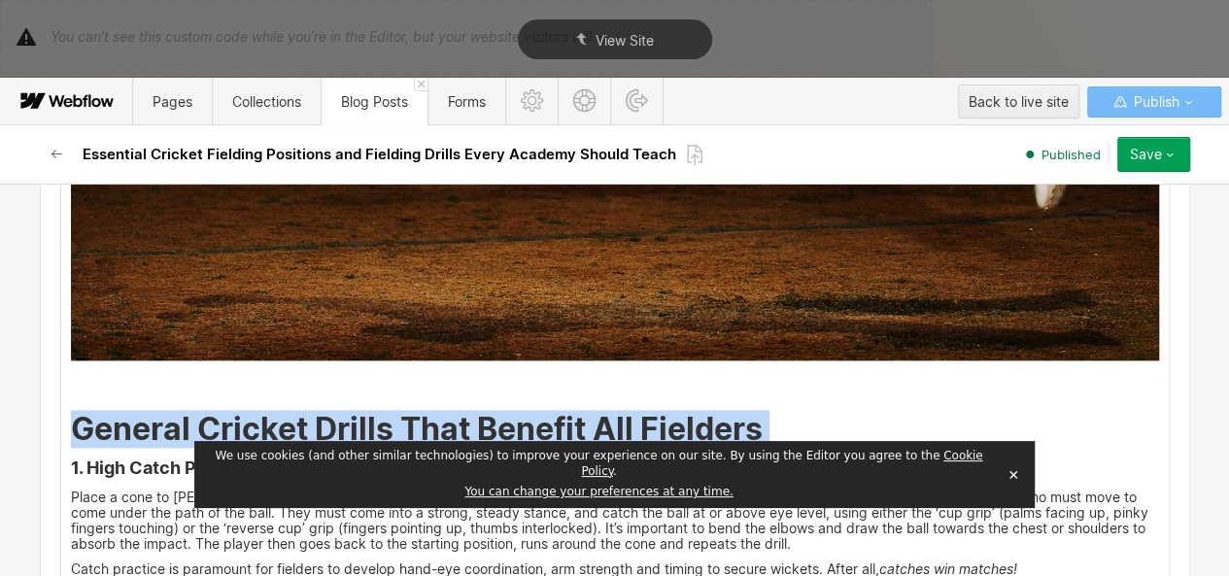
click at [141, 410] on strong "General Cricket Drills That Benefit All Fielders" at bounding box center [417, 429] width 692 height 38
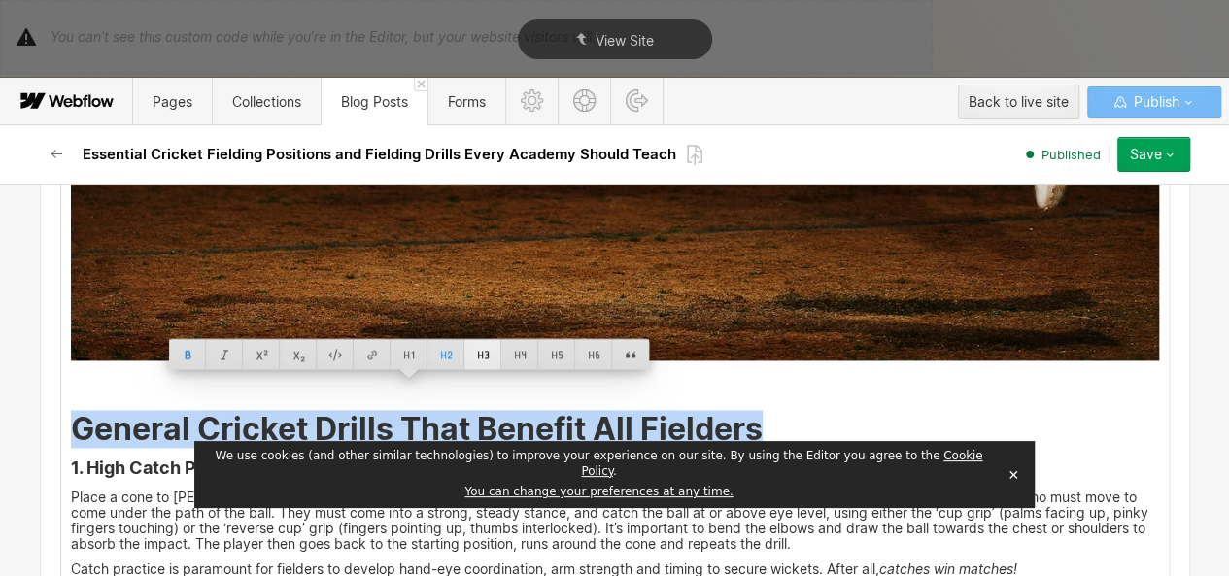
click at [466, 341] on div at bounding box center [482, 354] width 37 height 30
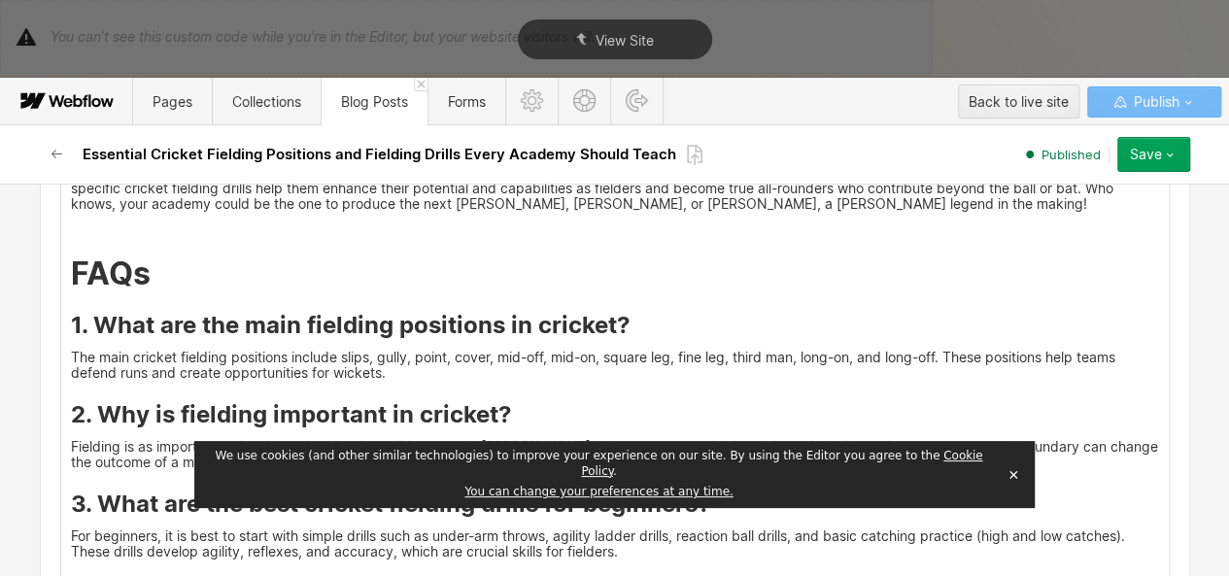
scroll to position [7153, 0]
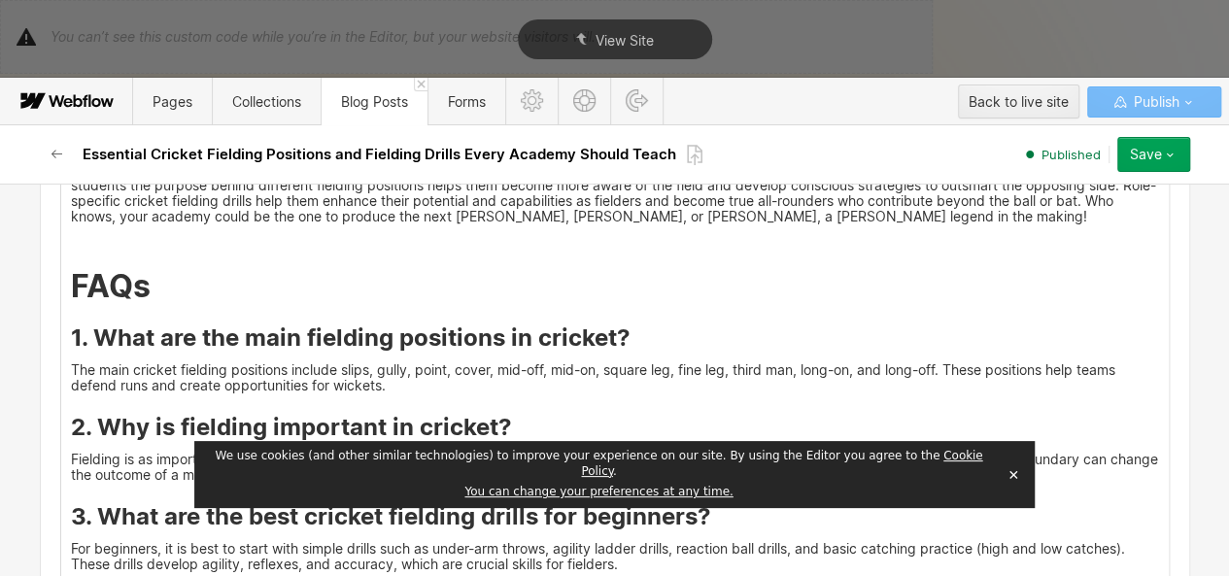
scroll to position [7226, 0]
click at [1162, 155] on icon "button" at bounding box center [1170, 155] width 16 height 16
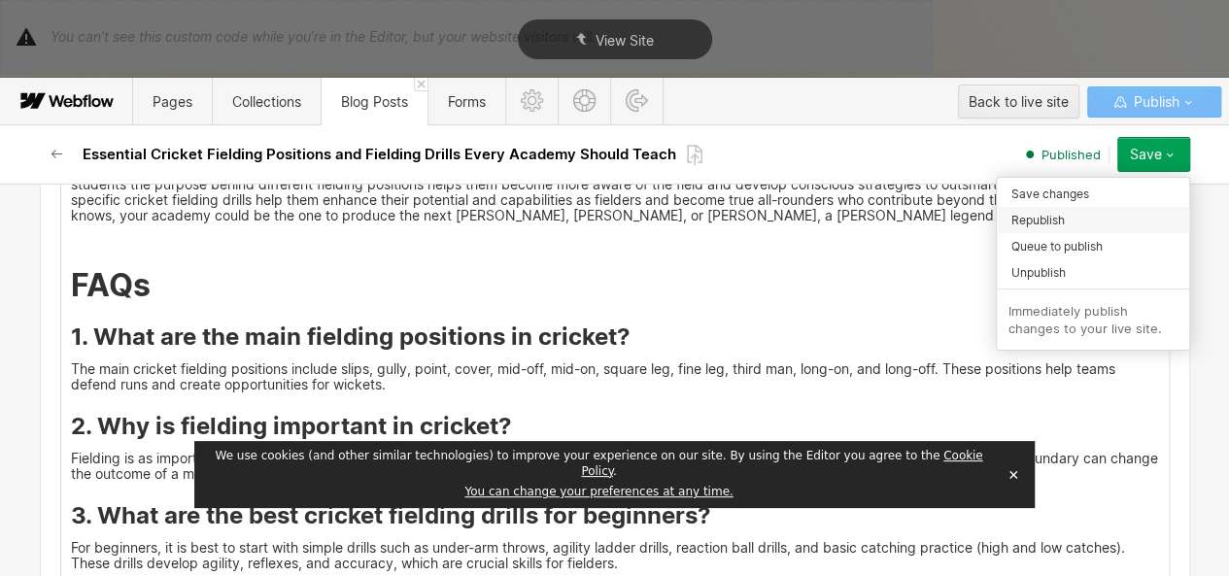
click at [1057, 230] on div "Republish" at bounding box center [1092, 220] width 192 height 26
